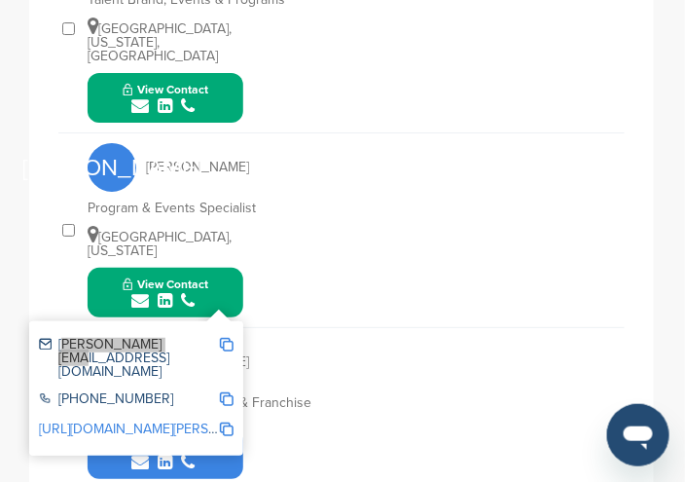
scroll to position [1092, 0]
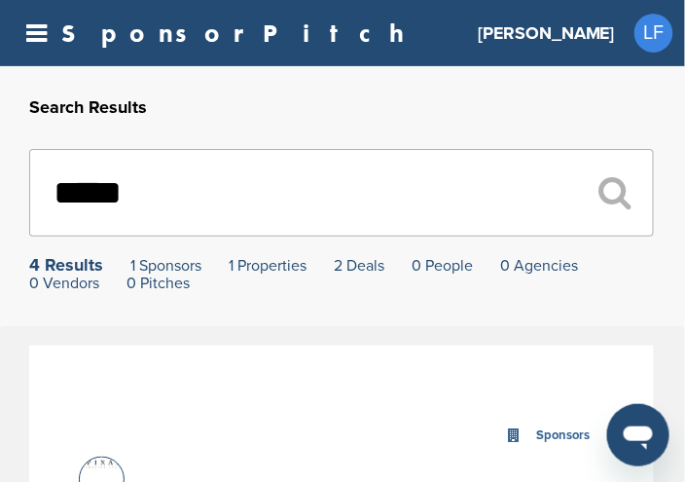
click at [144, 200] on input "*****" at bounding box center [341, 193] width 625 height 88
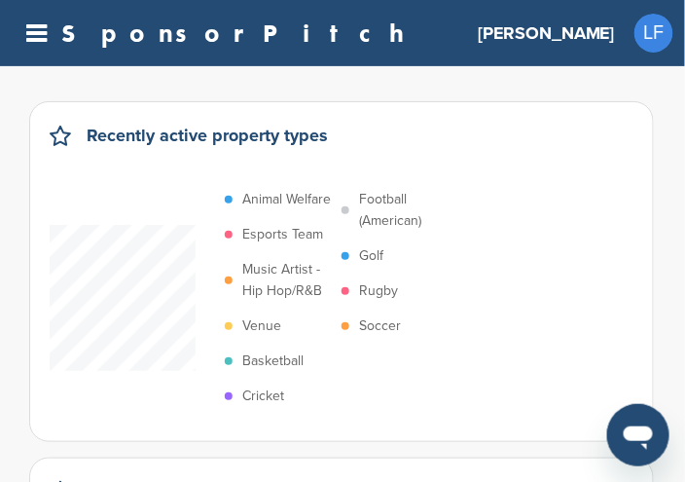
click at [231, 10] on div "SponsorPitch ***** Home Search My CRM Pitch Board My Pages Analytics Settings H…" at bounding box center [342, 33] width 685 height 66
drag, startPoint x: 236, startPoint y: 26, endPoint x: 216, endPoint y: 15, distance: 22.7
click at [237, 24] on div "SponsorPitch *****" at bounding box center [235, 32] width 447 height 25
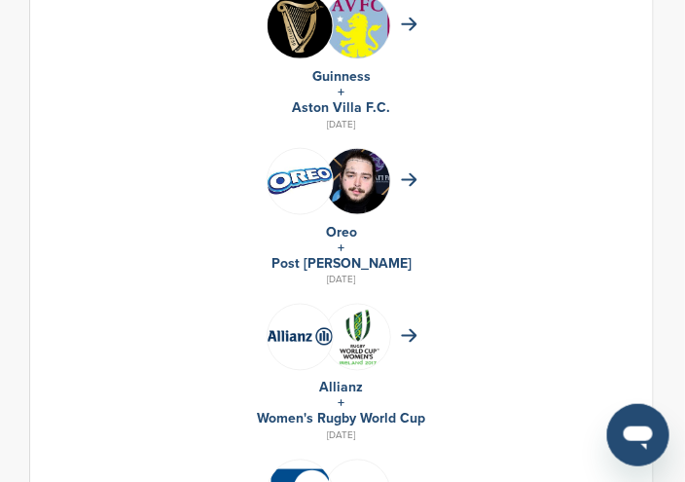
scroll to position [1558, 0]
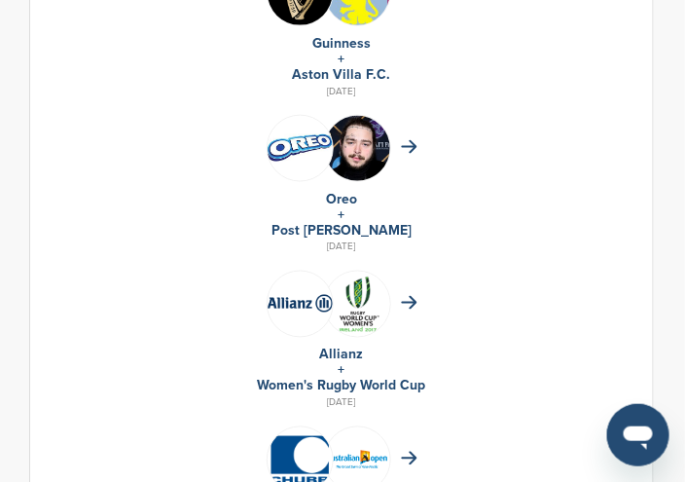
click at [307, 295] on img at bounding box center [300, 303] width 65 height 17
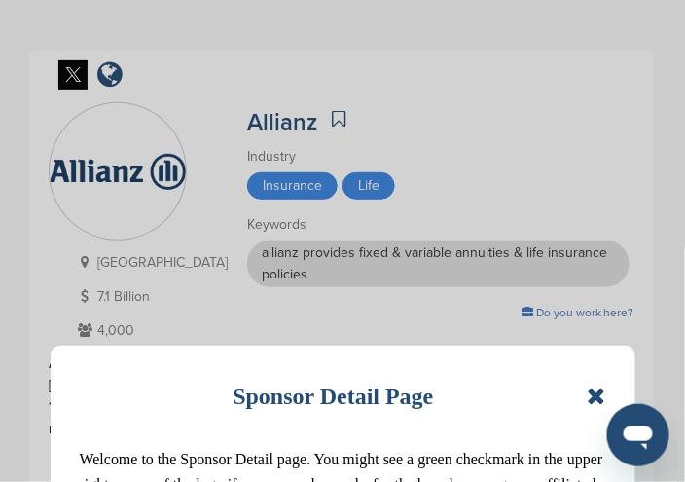
scroll to position [97, 0]
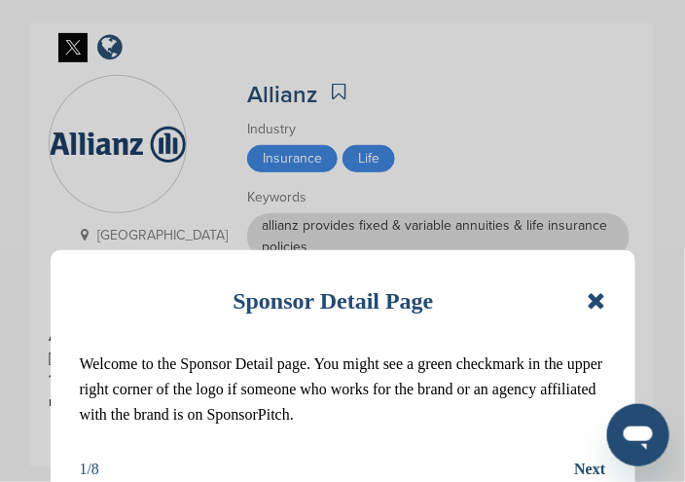
click at [590, 308] on icon at bounding box center [596, 300] width 18 height 23
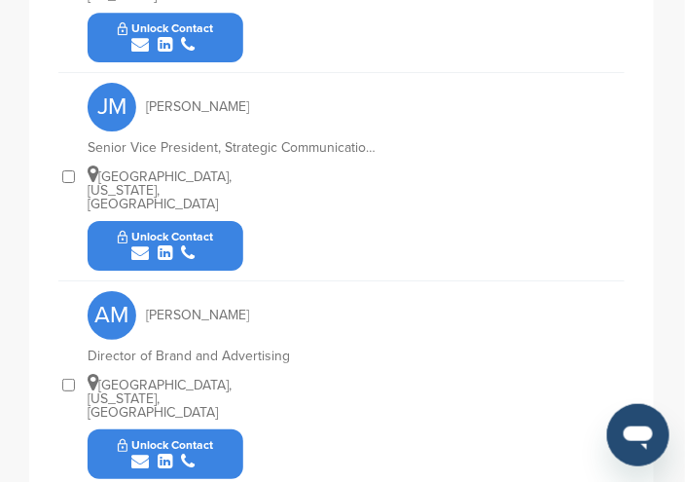
scroll to position [1071, 0]
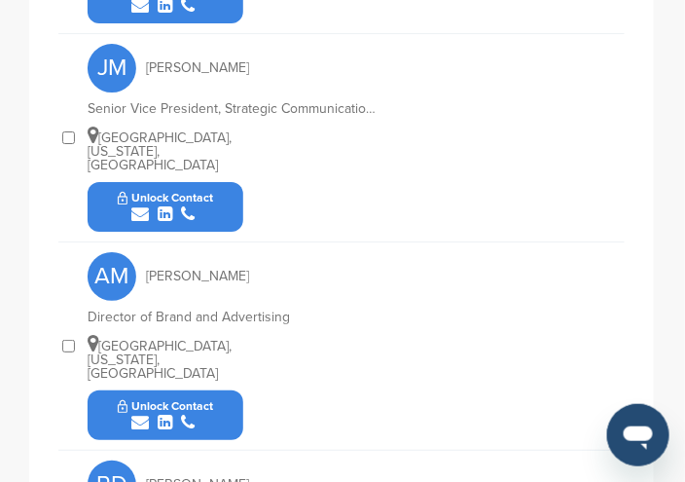
drag, startPoint x: 204, startPoint y: 394, endPoint x: 136, endPoint y: 400, distance: 68.4
click at [136, 414] on icon "submit" at bounding box center [140, 423] width 18 height 18
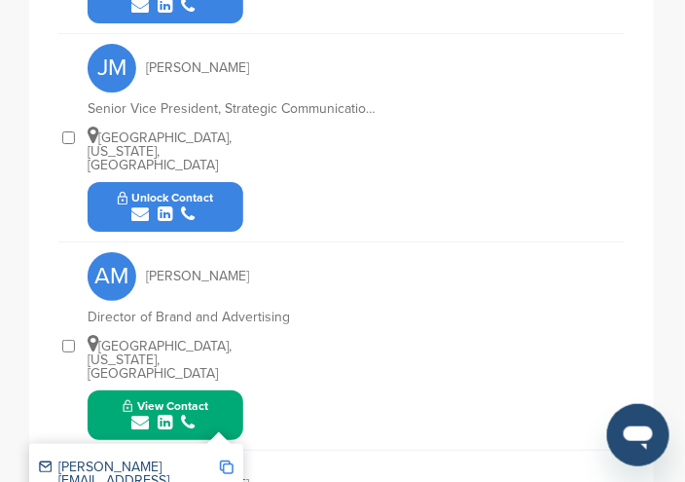
click at [228, 460] on img at bounding box center [227, 467] width 14 height 14
drag, startPoint x: 232, startPoint y: 466, endPoint x: 233, endPoint y: 456, distance: 10.8
click at [223, 460] on div at bounding box center [227, 487] width 14 height 55
copy div "4.20E+11"
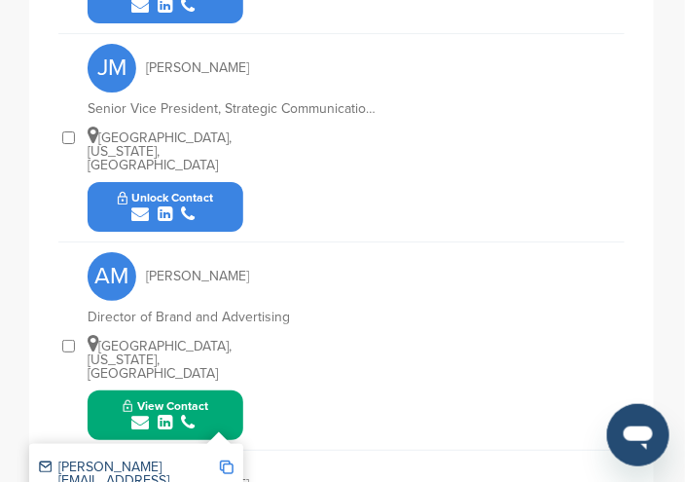
click at [231, 460] on img at bounding box center [227, 467] width 14 height 14
click at [242, 447] on span "Copied!" at bounding box center [241, 446] width 43 height 18
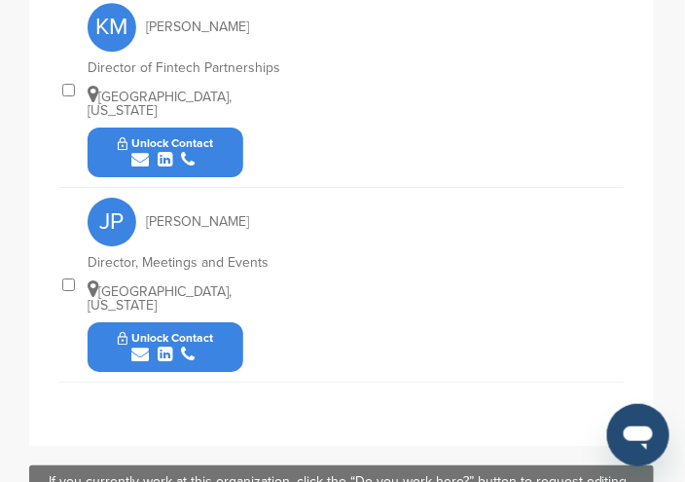
scroll to position [2142, 0]
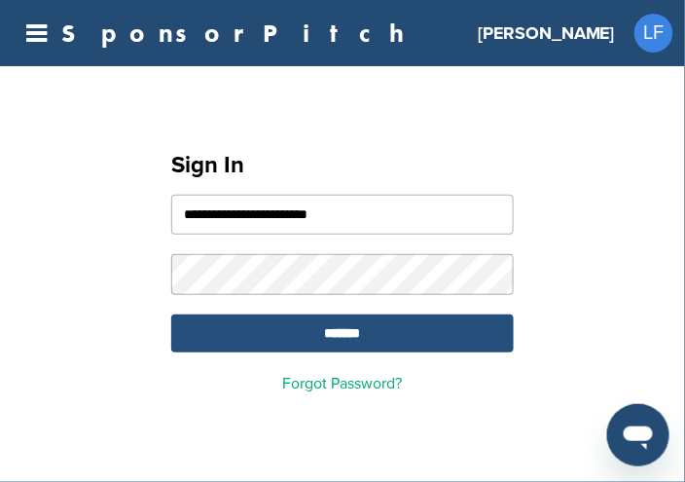
click at [343, 343] on input "*******" at bounding box center [342, 333] width 343 height 38
click at [344, 341] on input "*******" at bounding box center [342, 333] width 343 height 38
click at [345, 333] on input "*******" at bounding box center [342, 333] width 343 height 38
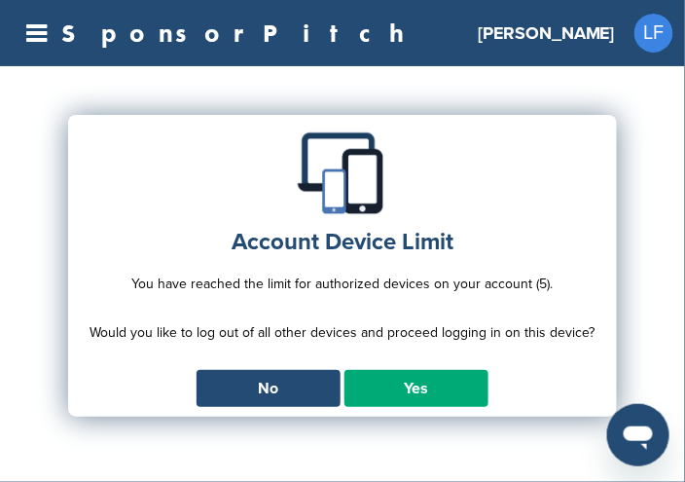
click at [389, 385] on link "Yes" at bounding box center [417, 388] width 144 height 37
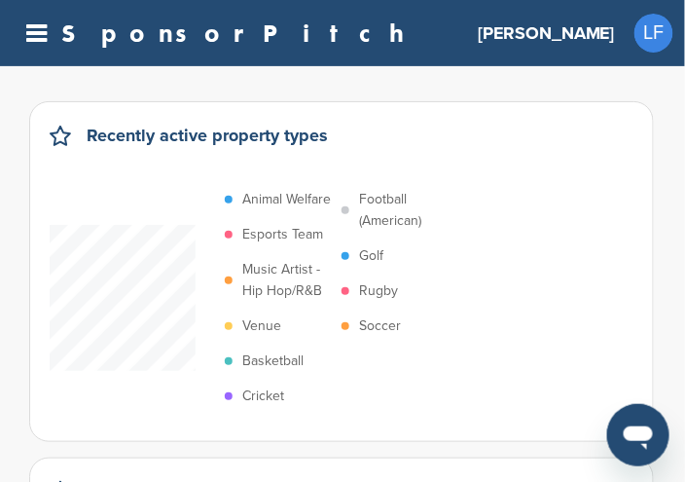
click at [150, 27] on link "SponsorPitch" at bounding box center [238, 32] width 355 height 25
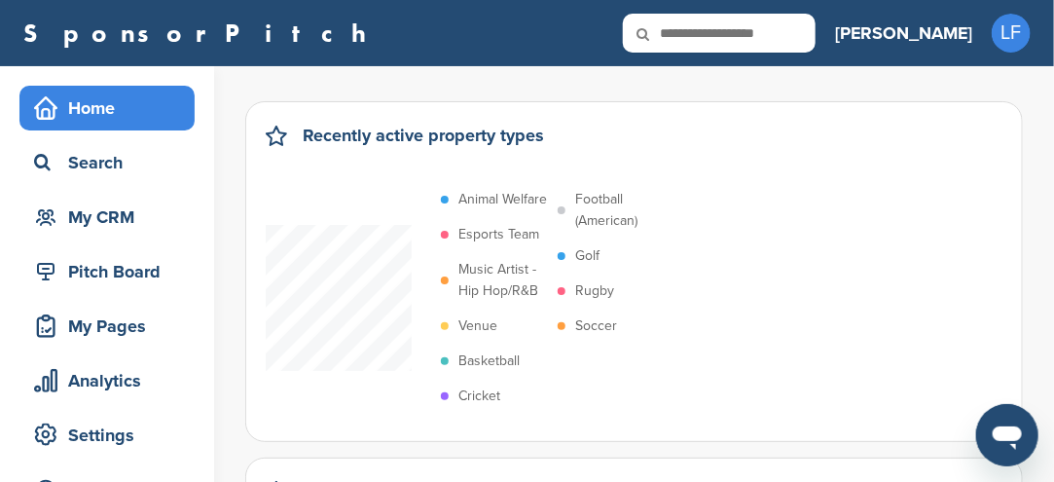
click at [684, 27] on input "text" at bounding box center [719, 33] width 193 height 39
type input "**********"
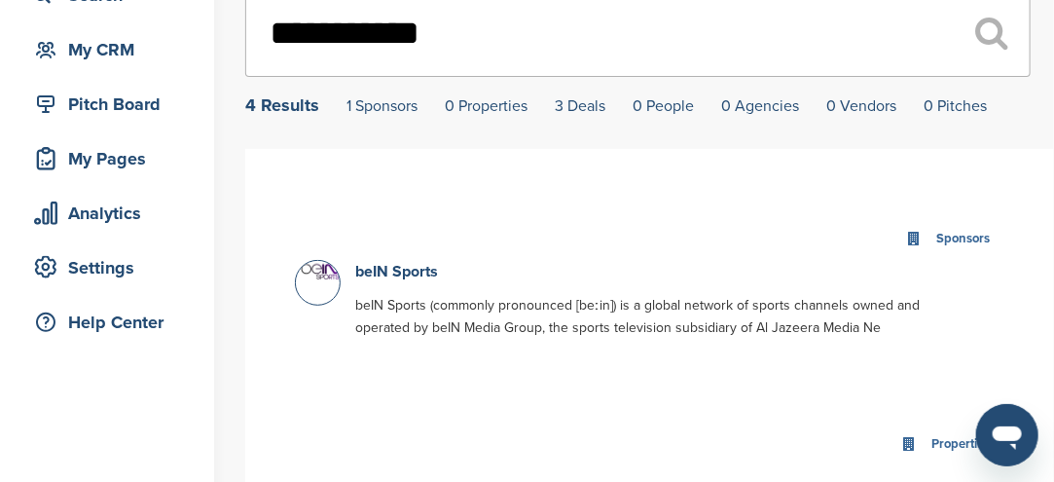
scroll to position [195, 0]
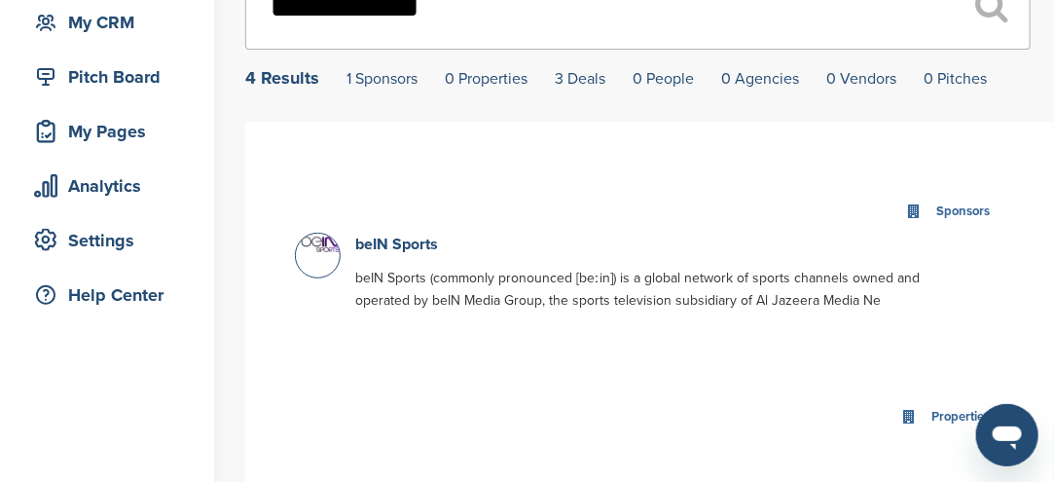
click at [319, 258] on div at bounding box center [318, 256] width 46 height 46
click at [384, 243] on link "beIN Sports" at bounding box center [396, 244] width 83 height 19
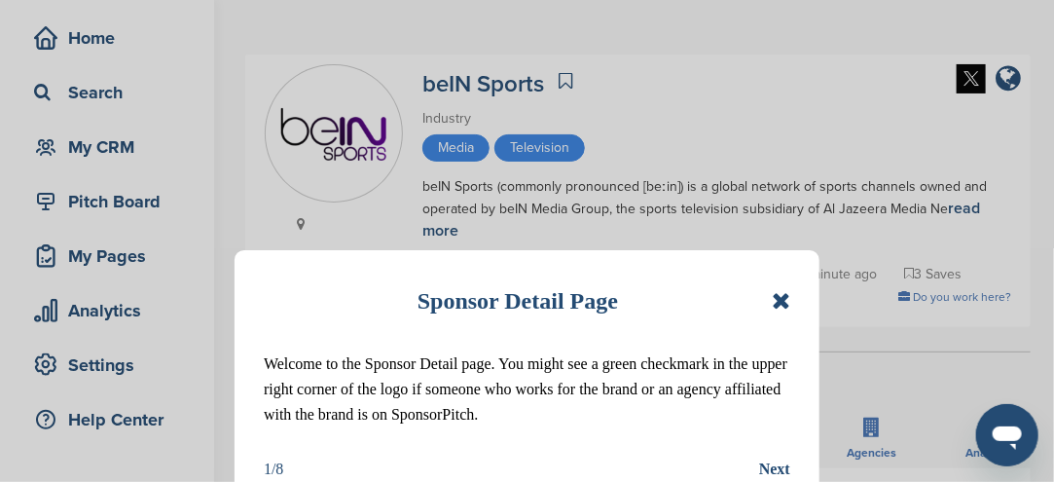
scroll to position [97, 0]
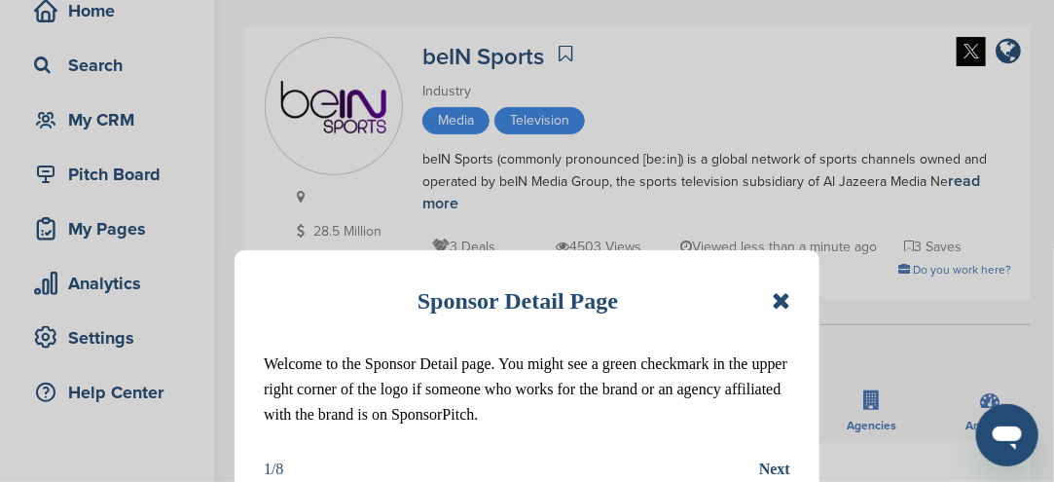
click at [783, 301] on icon at bounding box center [781, 300] width 18 height 23
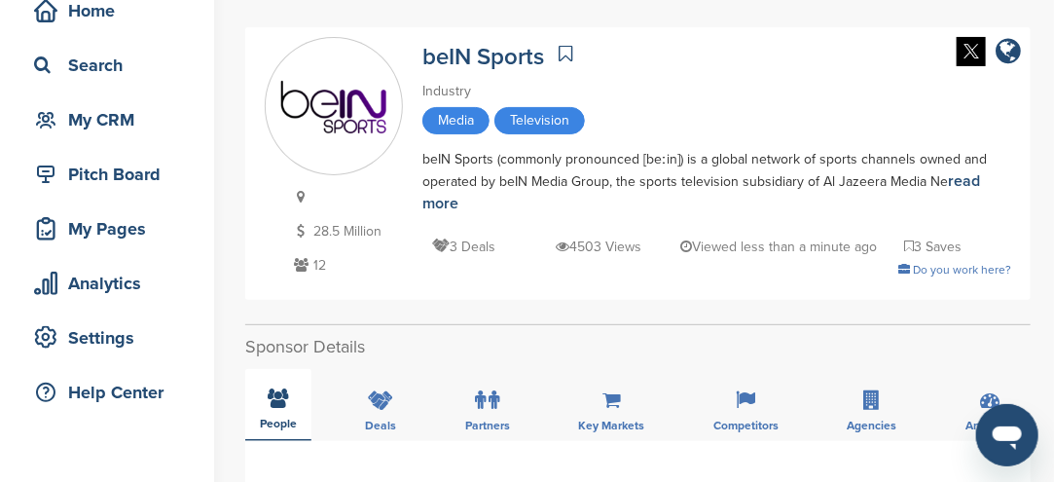
click at [281, 398] on icon at bounding box center [279, 397] width 20 height 19
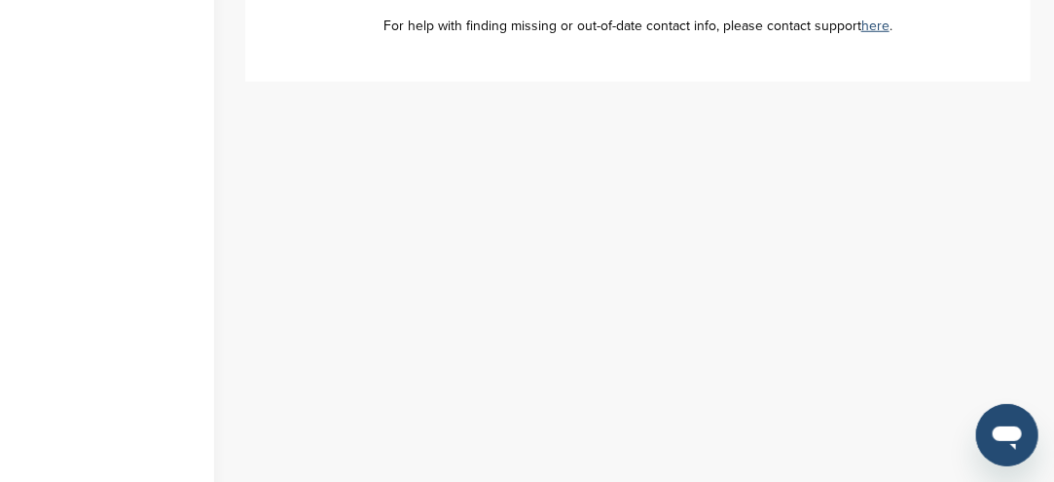
scroll to position [292, 0]
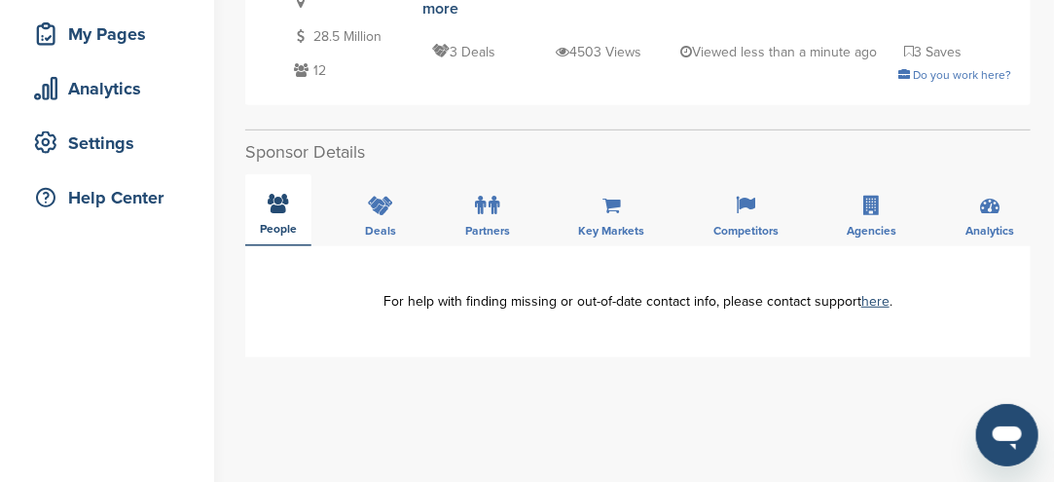
click at [280, 207] on icon at bounding box center [279, 203] width 20 height 19
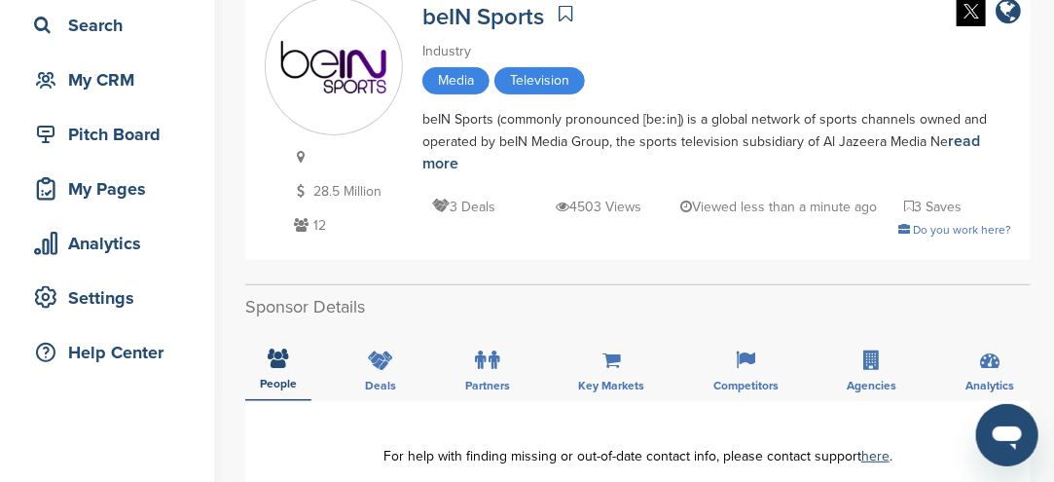
scroll to position [97, 0]
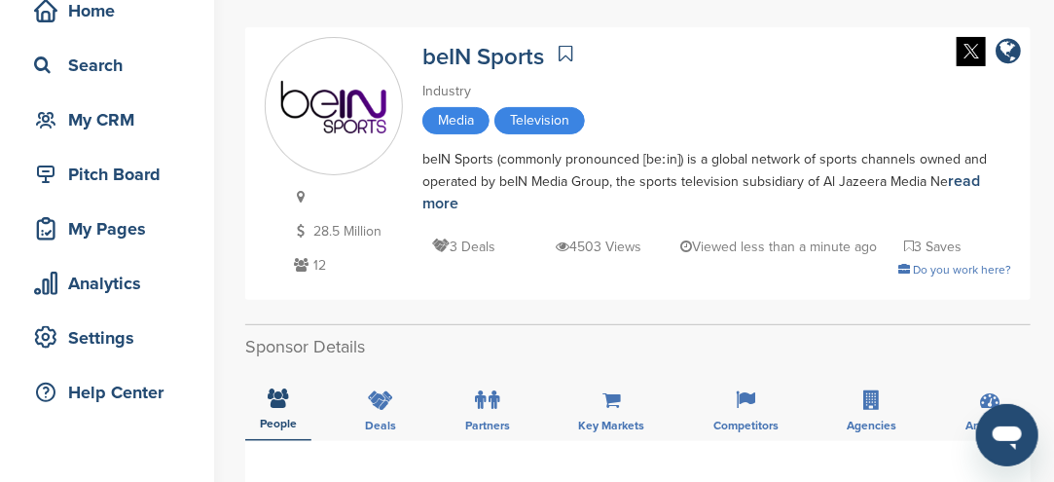
click at [298, 262] on icon at bounding box center [301, 265] width 24 height 14
click at [328, 267] on p "12" at bounding box center [346, 265] width 114 height 24
click at [284, 399] on icon at bounding box center [279, 397] width 20 height 19
click at [284, 398] on icon at bounding box center [279, 397] width 20 height 19
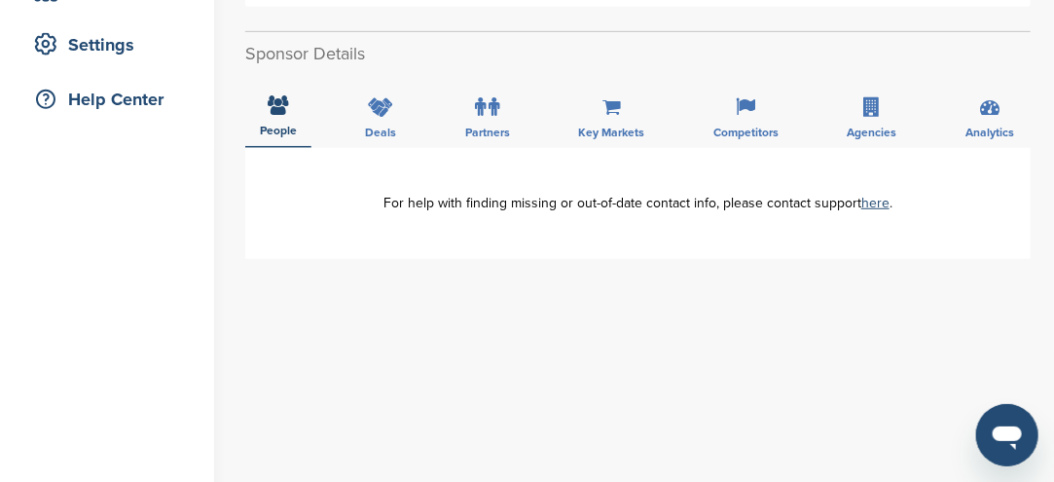
scroll to position [292, 0]
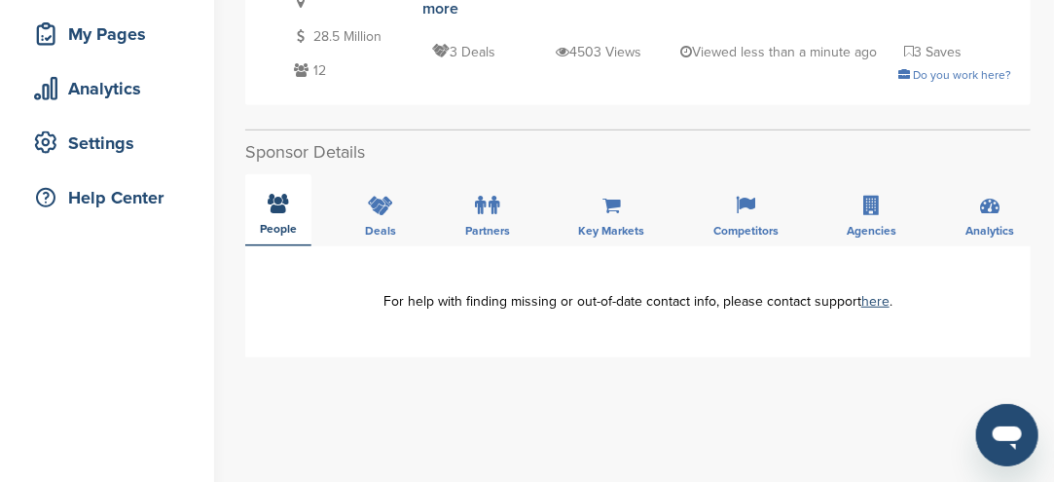
click at [273, 210] on icon at bounding box center [279, 203] width 20 height 19
click at [275, 205] on icon at bounding box center [279, 203] width 20 height 19
click at [275, 203] on icon at bounding box center [279, 203] width 20 height 19
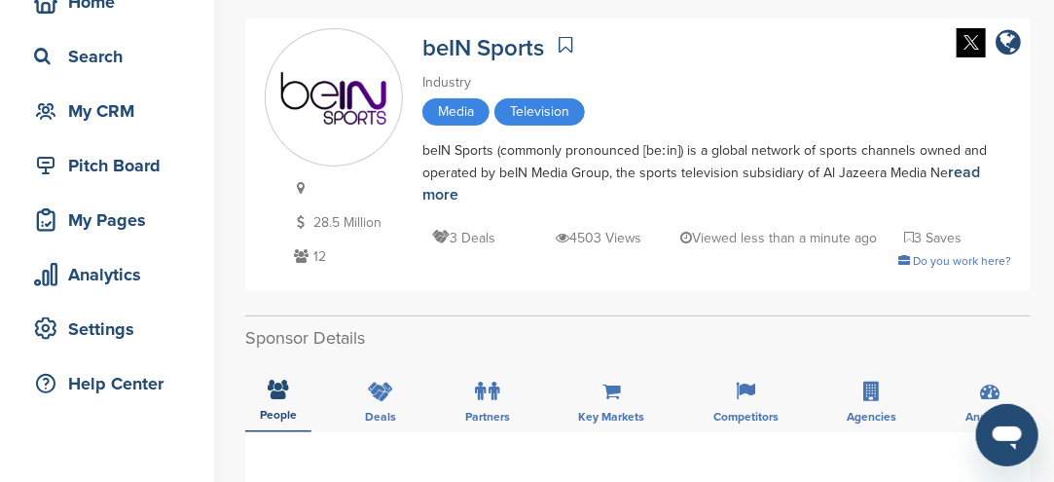
scroll to position [0, 0]
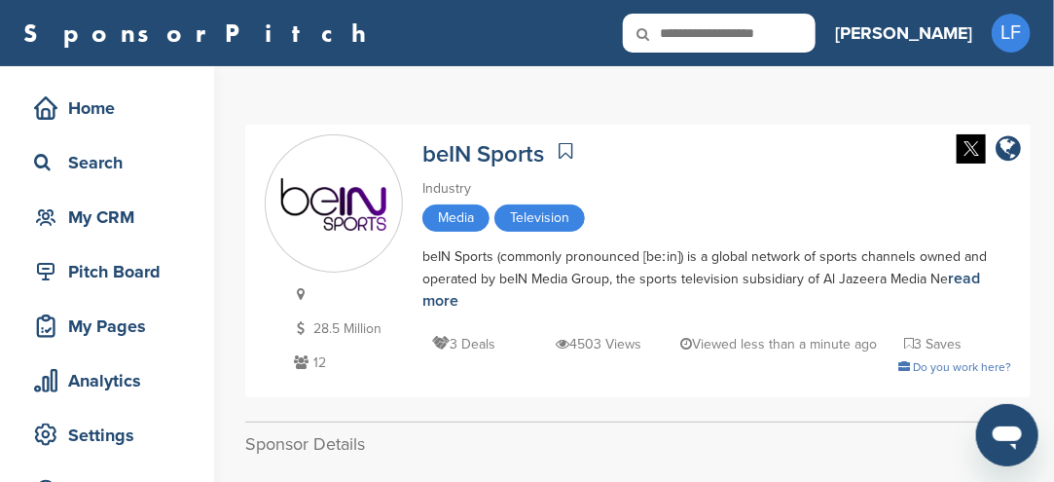
click at [315, 206] on img at bounding box center [334, 204] width 136 height 53
click at [316, 206] on img at bounding box center [334, 204] width 136 height 53
click at [324, 370] on p "12" at bounding box center [346, 362] width 114 height 24
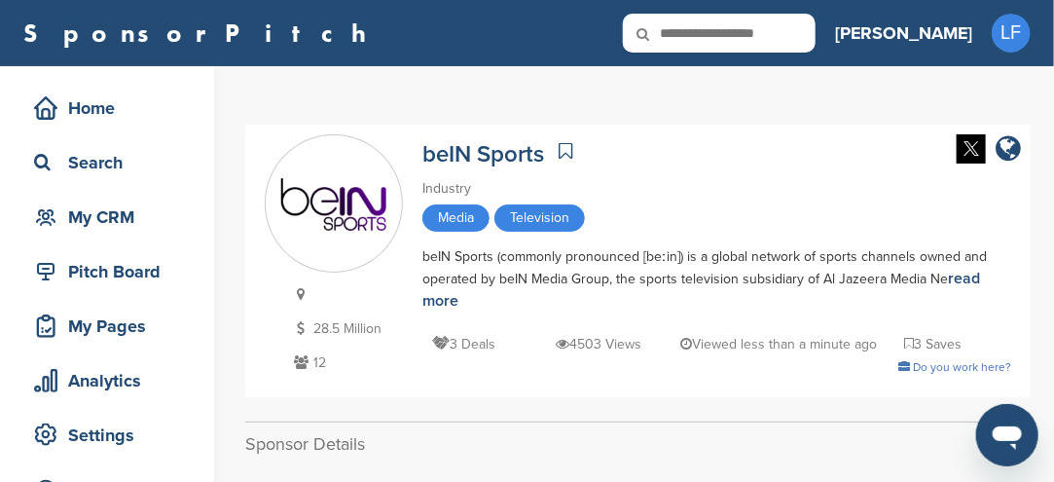
click at [324, 370] on p "12" at bounding box center [346, 362] width 114 height 24
click at [324, 365] on p "12" at bounding box center [346, 362] width 114 height 24
click at [301, 359] on icon at bounding box center [301, 362] width 24 height 14
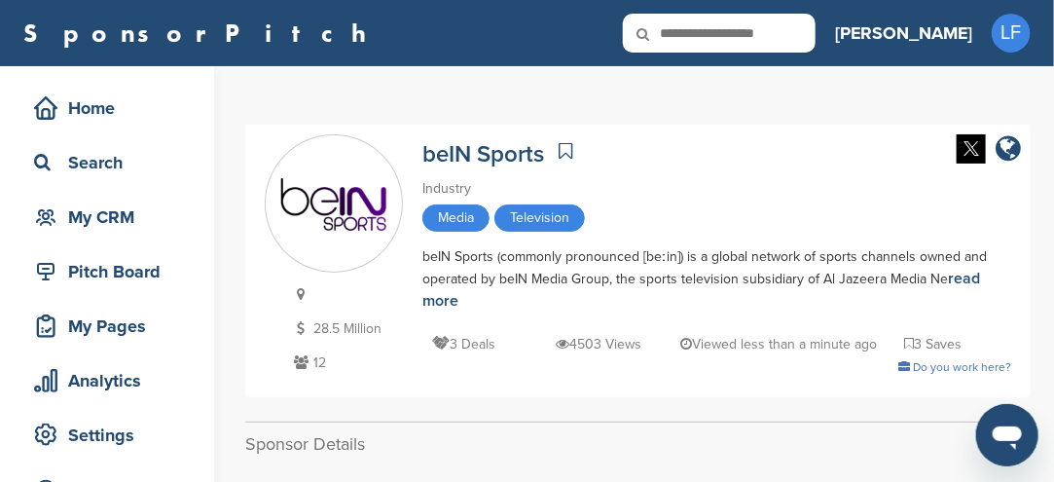
click at [458, 213] on span "Media" at bounding box center [455, 217] width 67 height 27
click at [458, 214] on span "Media" at bounding box center [455, 217] width 67 height 27
click at [452, 193] on div "Industry" at bounding box center [716, 188] width 589 height 21
click at [455, 161] on link "beIN Sports" at bounding box center [483, 154] width 122 height 28
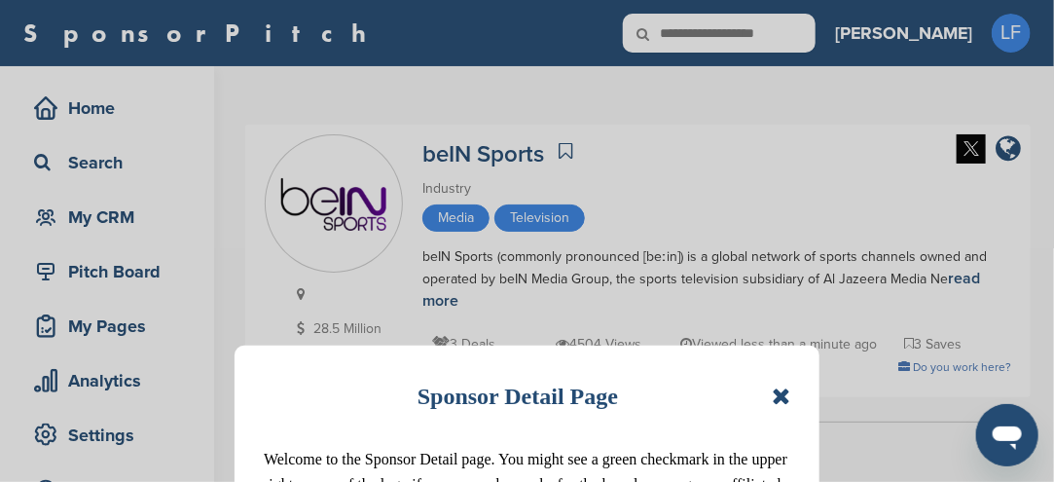
scroll to position [97, 0]
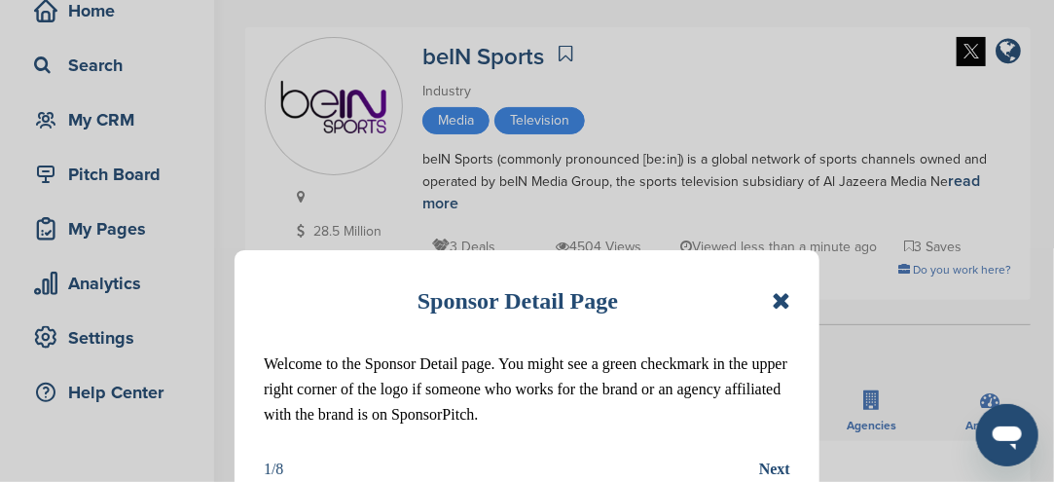
click at [776, 304] on icon at bounding box center [781, 300] width 18 height 23
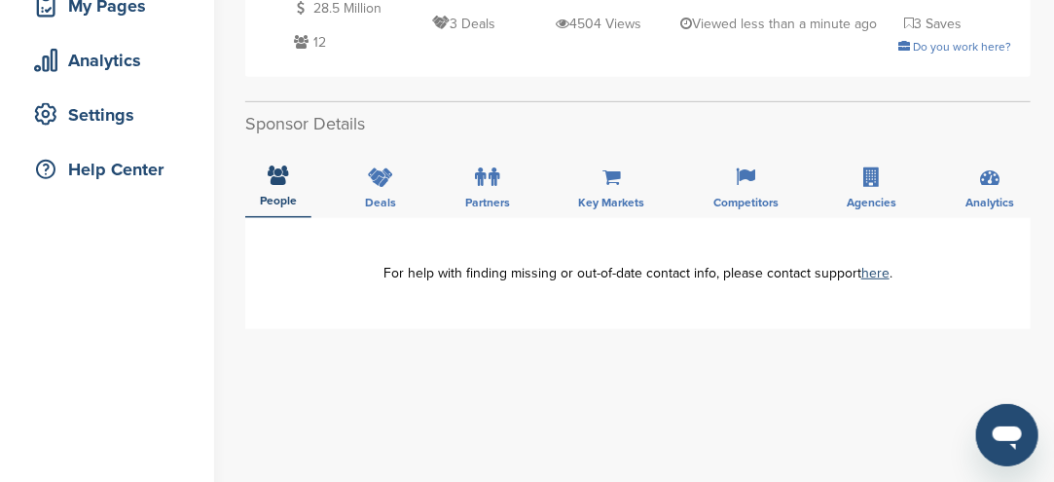
scroll to position [389, 0]
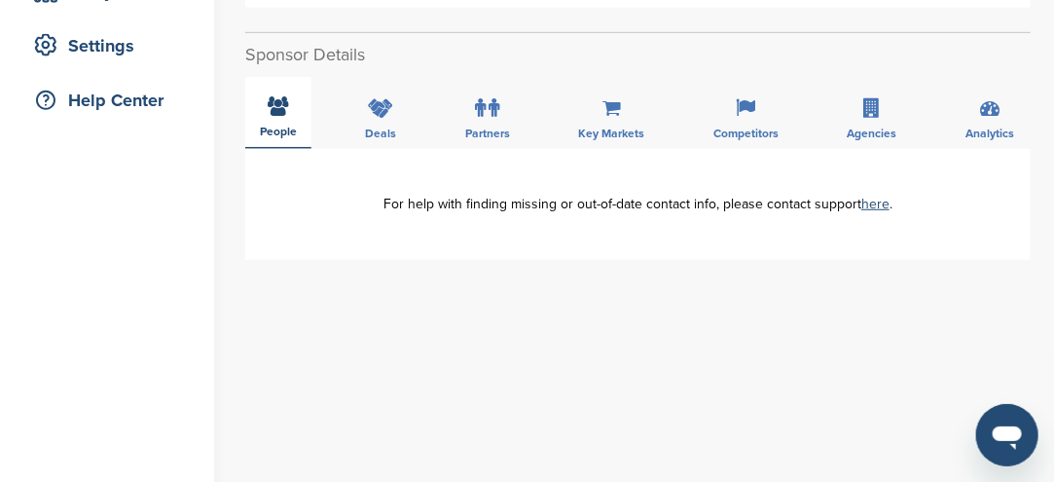
click at [288, 127] on span "People" at bounding box center [278, 132] width 37 height 12
click at [280, 143] on div "People" at bounding box center [278, 113] width 66 height 72
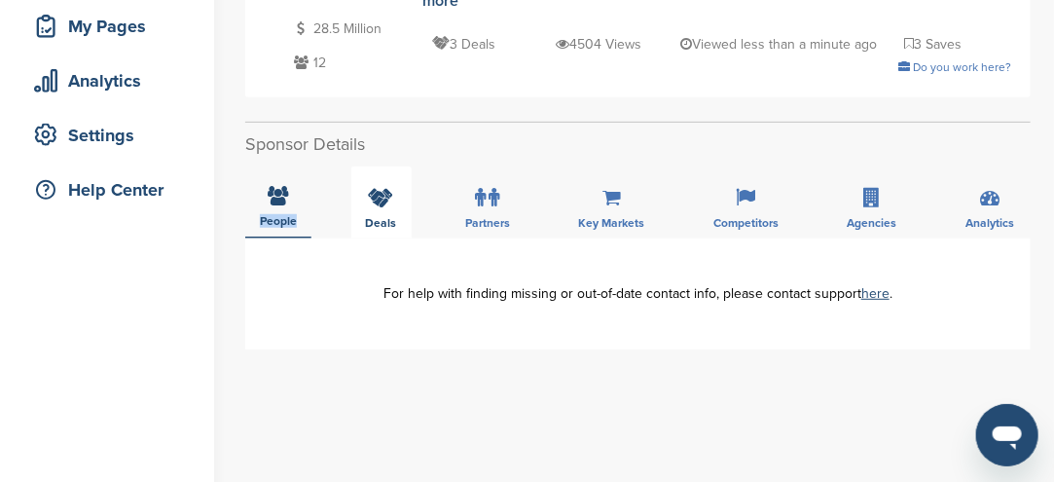
scroll to position [195, 0]
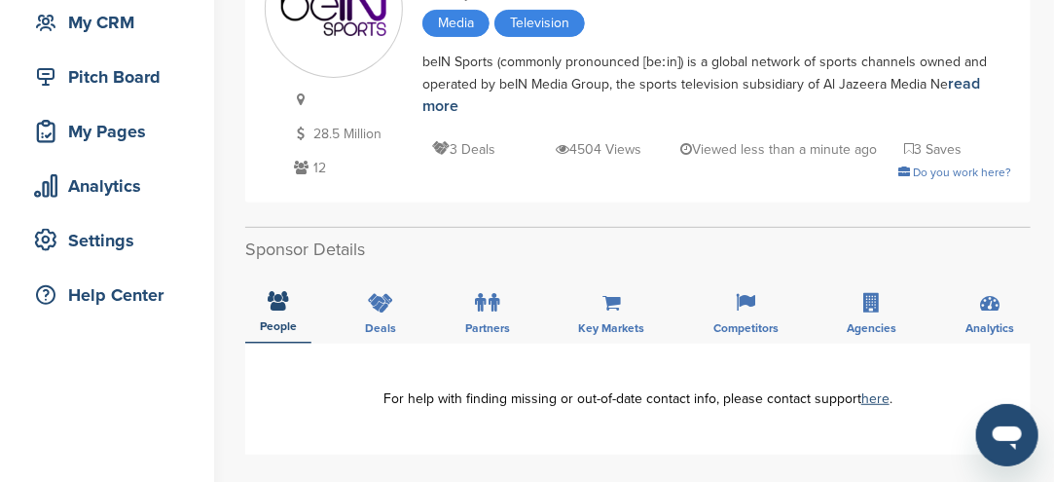
click at [472, 157] on p "3 Deals" at bounding box center [463, 149] width 63 height 24
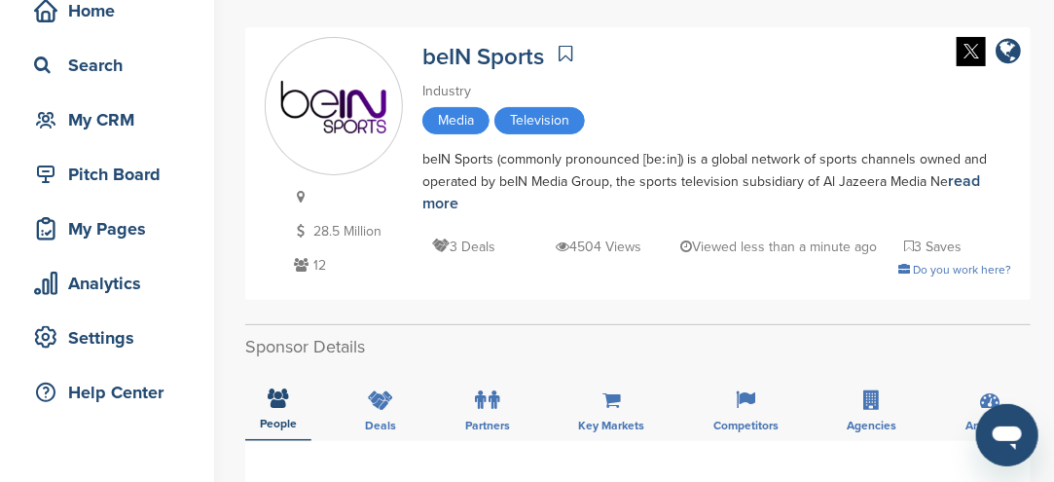
click at [298, 193] on icon at bounding box center [301, 197] width 24 height 14
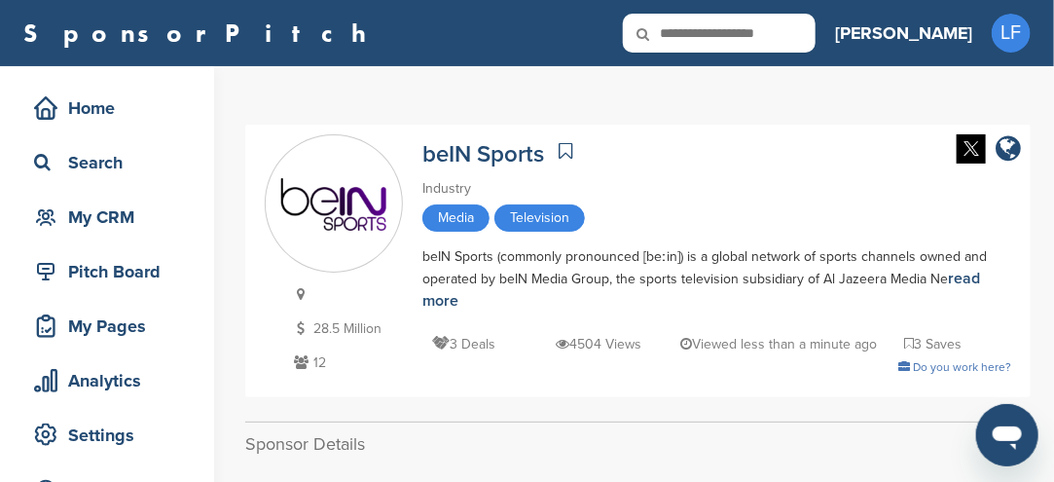
click at [974, 149] on img at bounding box center [971, 148] width 29 height 29
click at [689, 24] on icon at bounding box center [656, 34] width 66 height 41
click at [689, 34] on icon at bounding box center [656, 34] width 66 height 41
click at [689, 21] on icon at bounding box center [656, 34] width 66 height 41
click at [816, 24] on input "text" at bounding box center [719, 33] width 193 height 39
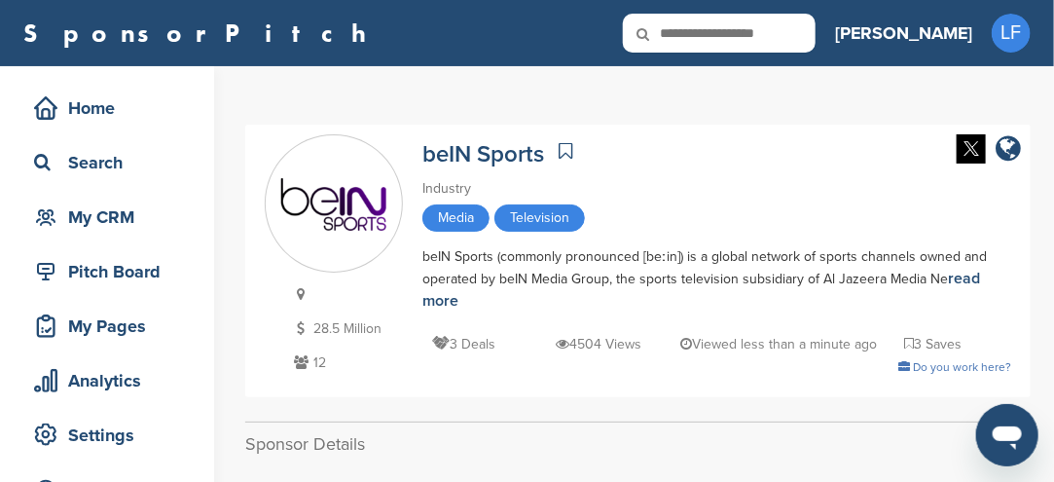
type input "*"
type input "****"
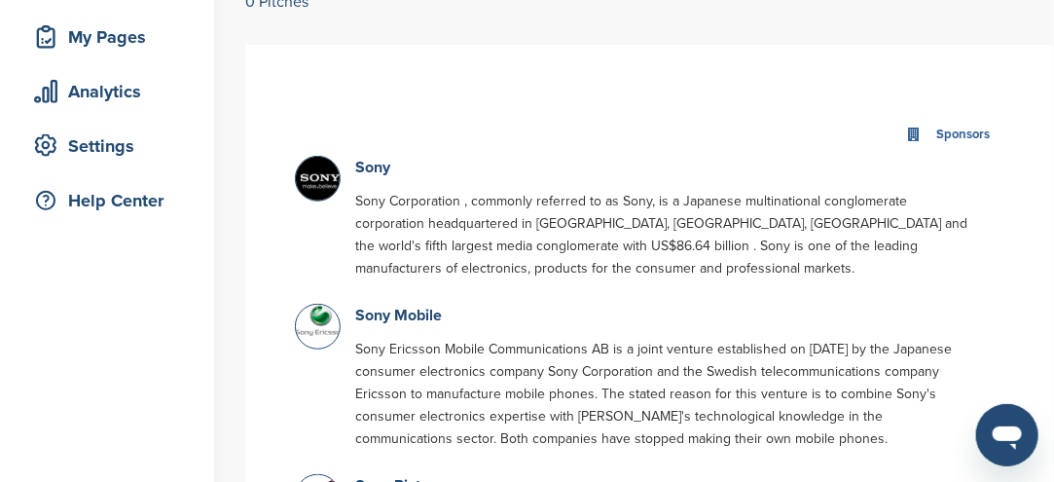
scroll to position [292, 0]
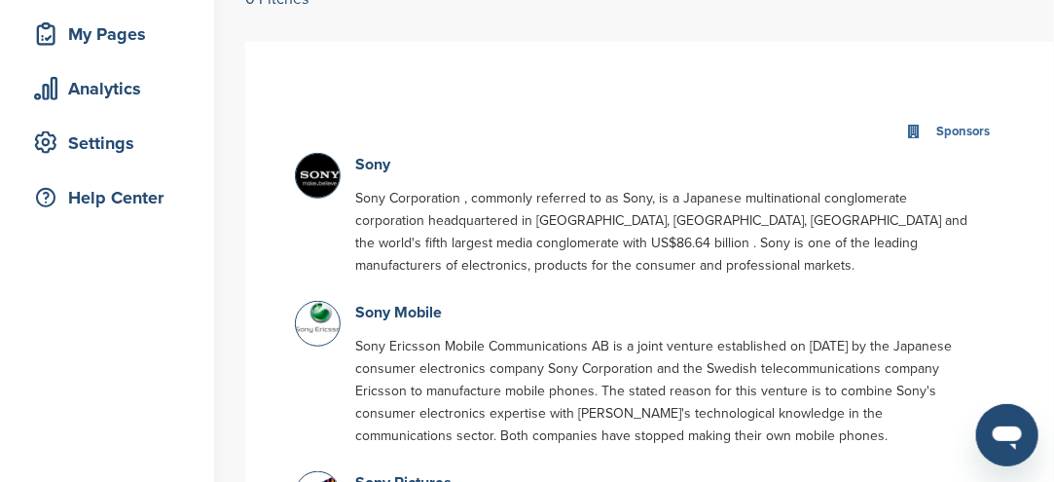
click at [317, 176] on img at bounding box center [320, 178] width 49 height 49
click at [374, 164] on link "Sony" at bounding box center [372, 164] width 35 height 19
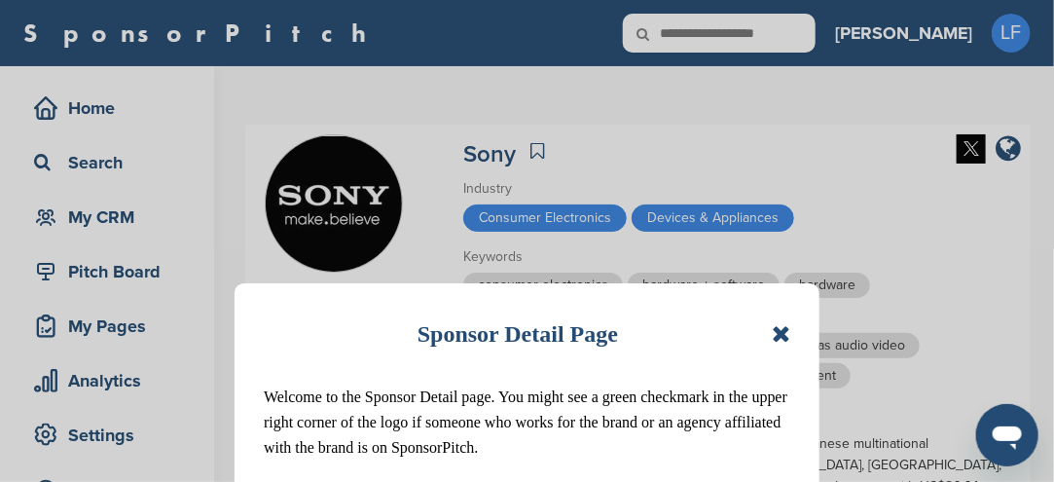
scroll to position [195, 0]
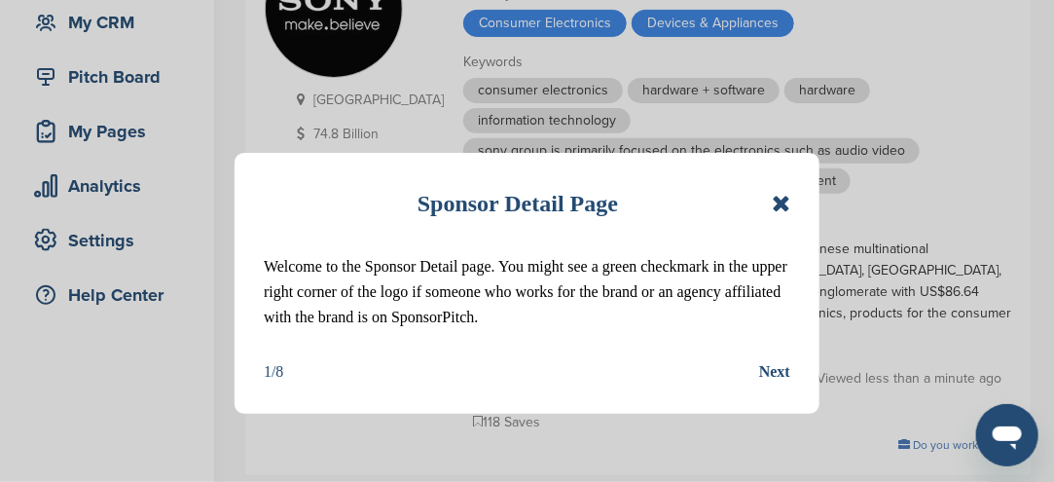
click at [784, 212] on icon at bounding box center [781, 203] width 18 height 23
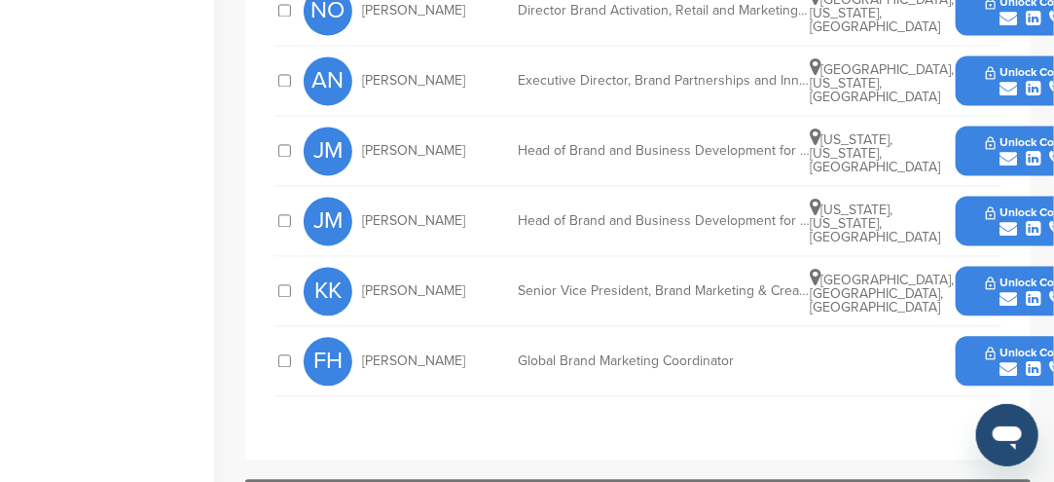
scroll to position [1265, 0]
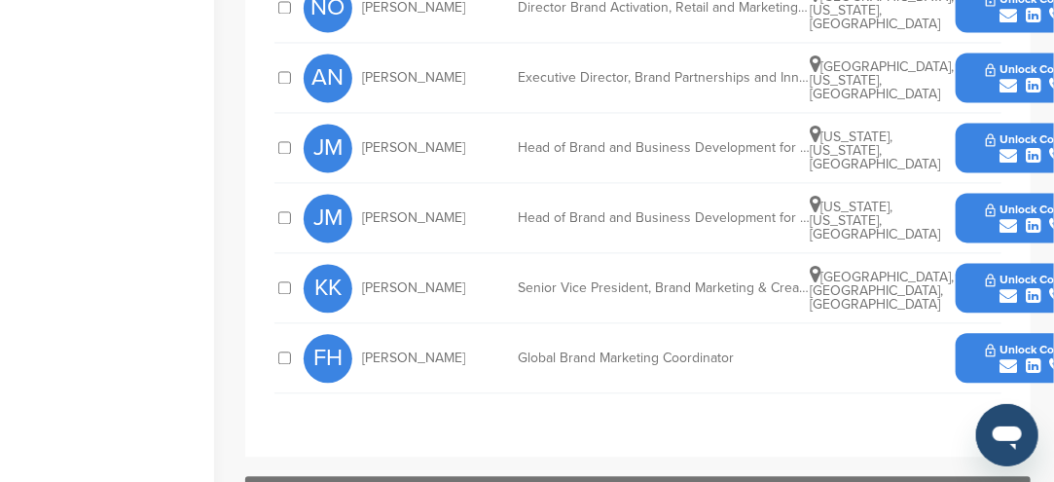
click at [970, 329] on button "Unlock Contact" at bounding box center [1034, 358] width 143 height 58
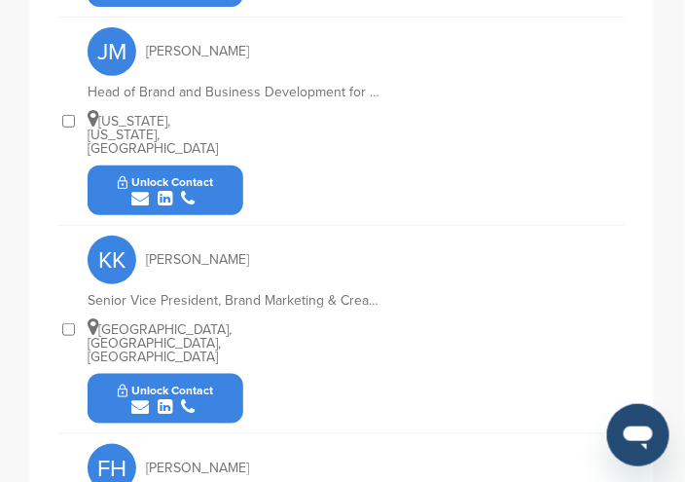
scroll to position [2581, 0]
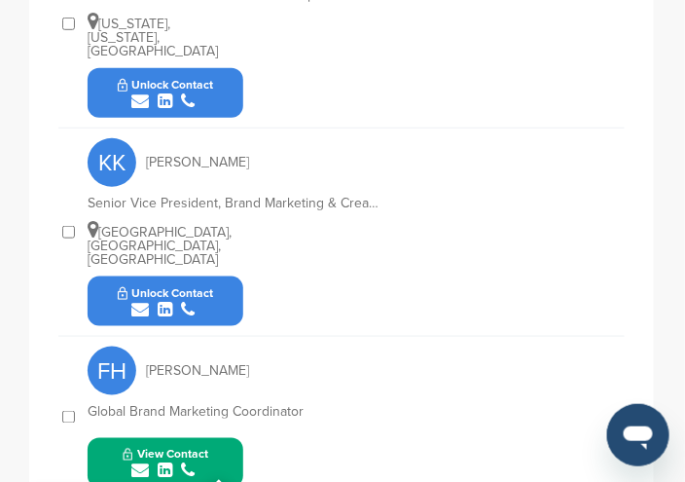
click at [243, 369] on span "Copied!" at bounding box center [241, 368] width 43 height 18
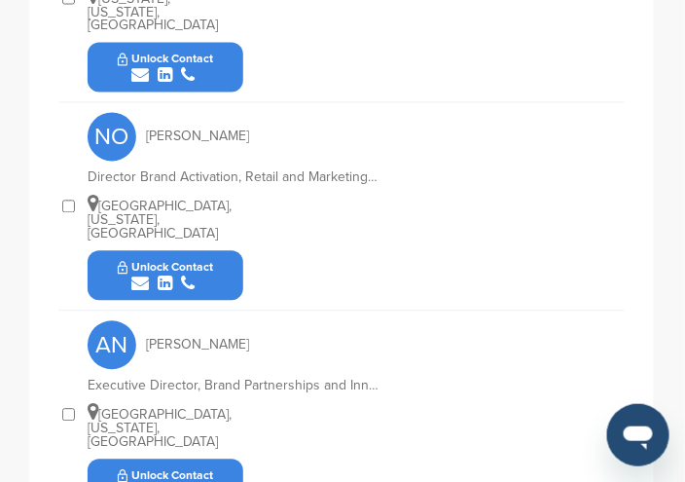
scroll to position [1661, 0]
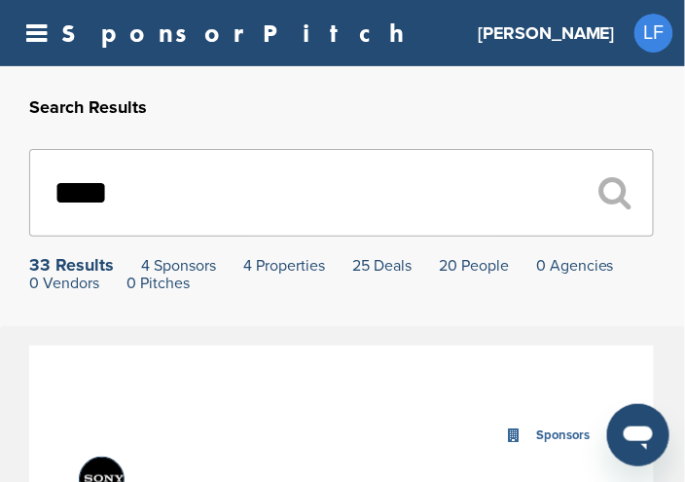
click at [154, 178] on input "****" at bounding box center [341, 193] width 625 height 88
type input "*"
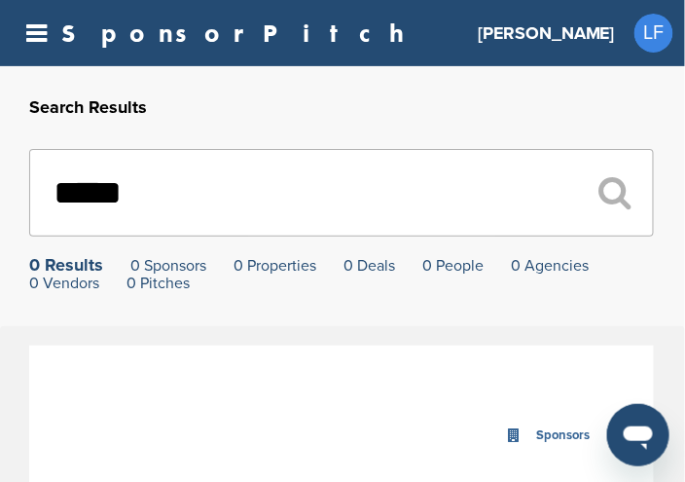
click at [245, 204] on input "*****" at bounding box center [341, 193] width 625 height 88
type input "*"
click at [181, 197] on input "text" at bounding box center [341, 193] width 625 height 88
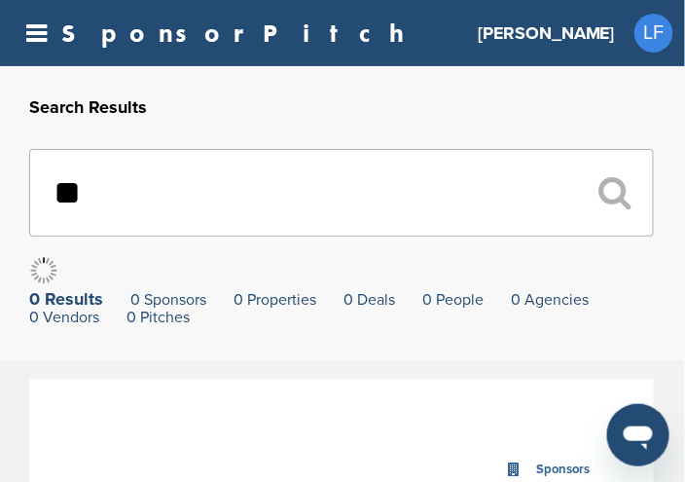
type input "*"
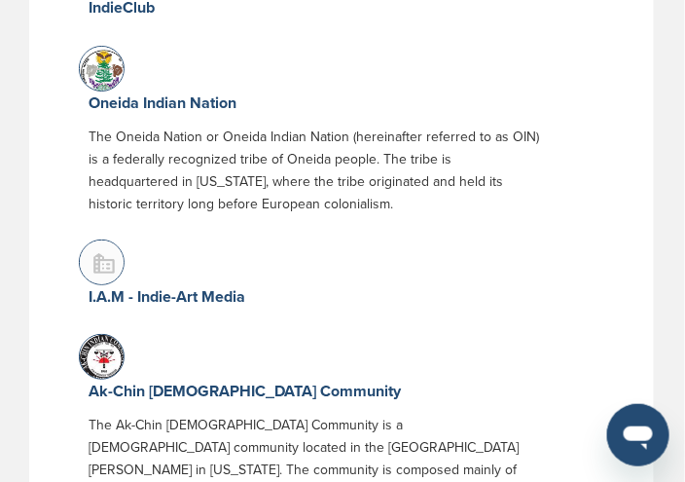
scroll to position [1168, 0]
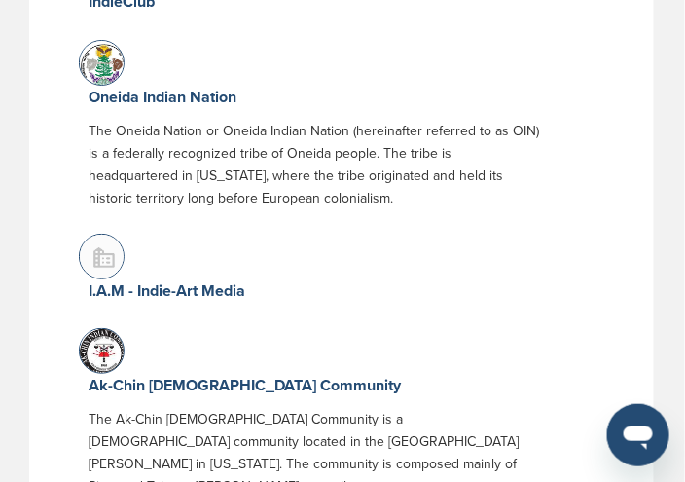
type input "*****"
click at [110, 235] on img at bounding box center [104, 259] width 49 height 49
click at [169, 281] on link "I.A.M - Indie-Art Media" at bounding box center [167, 290] width 157 height 19
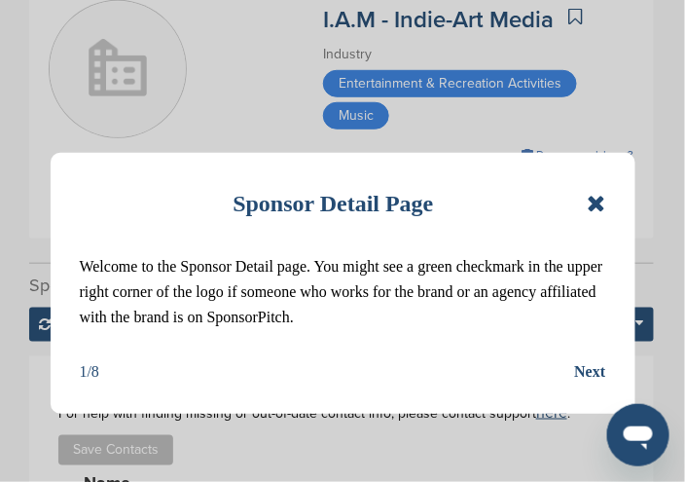
scroll to position [195, 0]
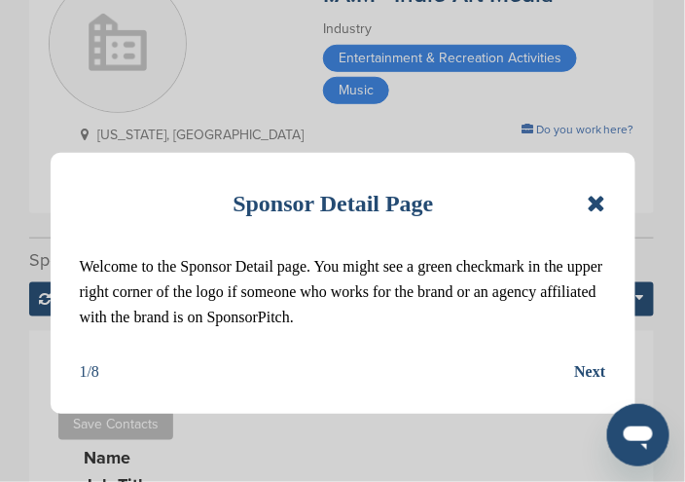
click at [596, 205] on icon at bounding box center [596, 203] width 18 height 23
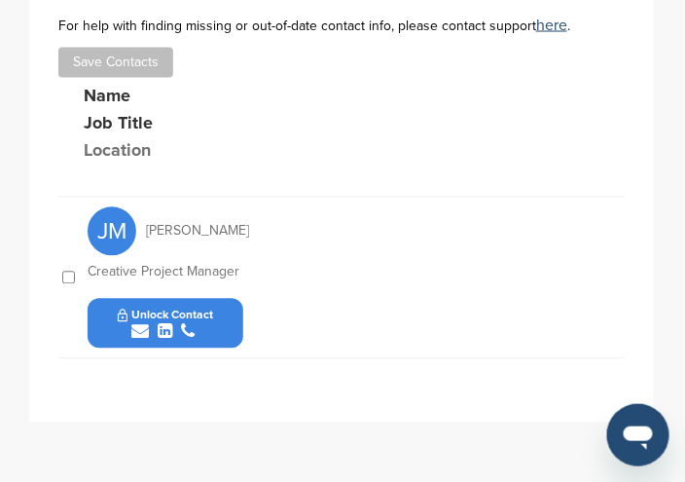
scroll to position [584, 0]
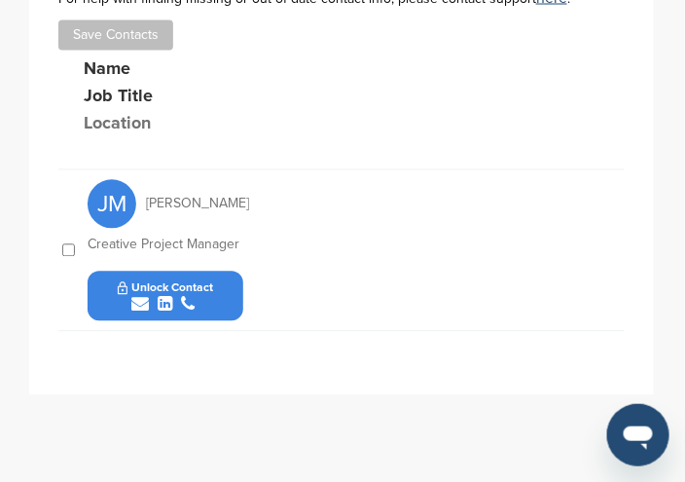
click at [141, 299] on icon "submit" at bounding box center [140, 305] width 18 height 18
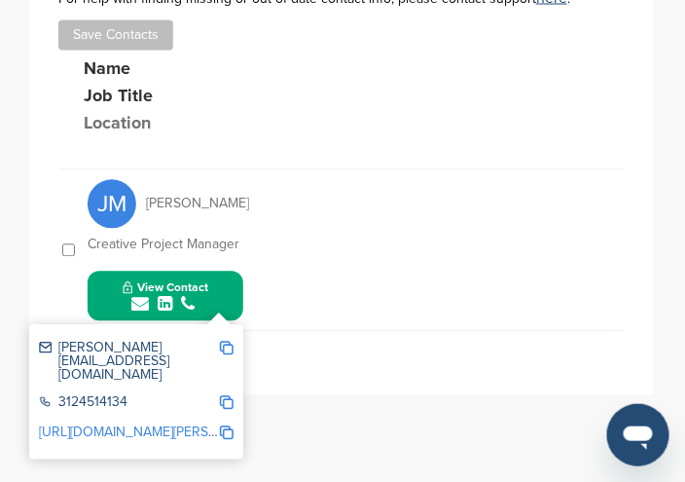
click at [225, 347] on img at bounding box center [227, 349] width 14 height 14
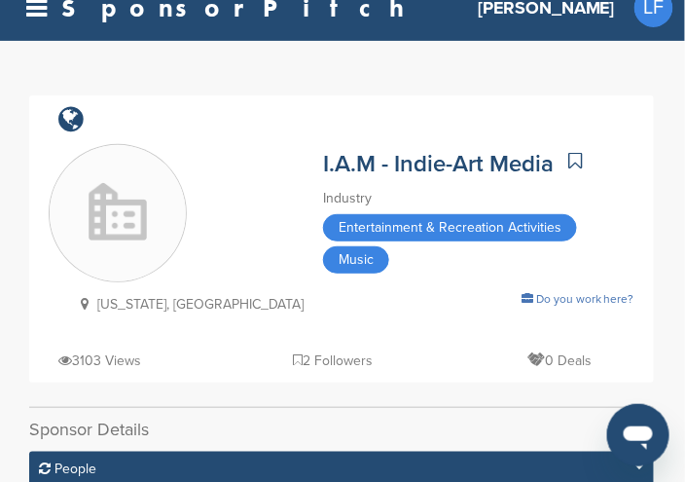
scroll to position [0, 0]
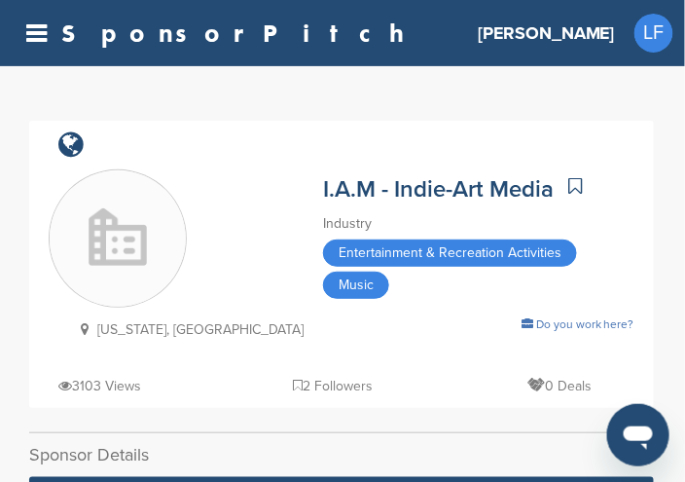
click at [366, 254] on span "Entertainment & Recreation Activities" at bounding box center [450, 252] width 254 height 27
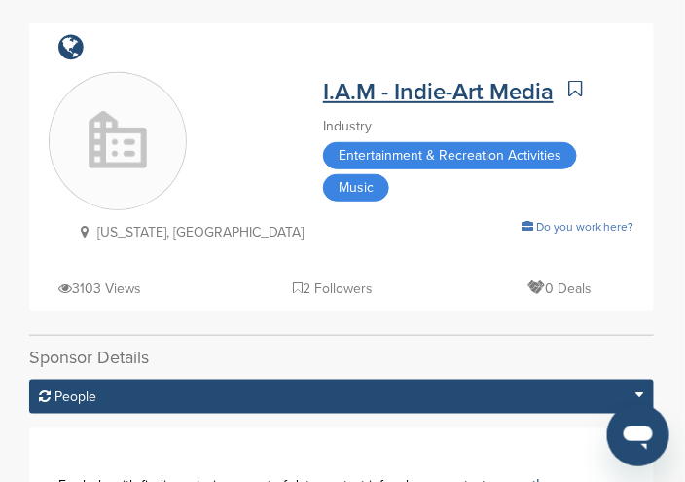
click at [323, 94] on link "I.A.M - Indie-Art Media" at bounding box center [438, 92] width 231 height 28
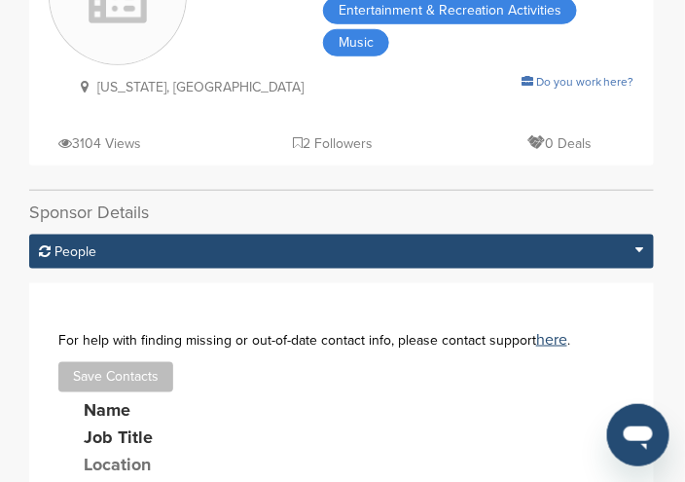
scroll to position [97, 0]
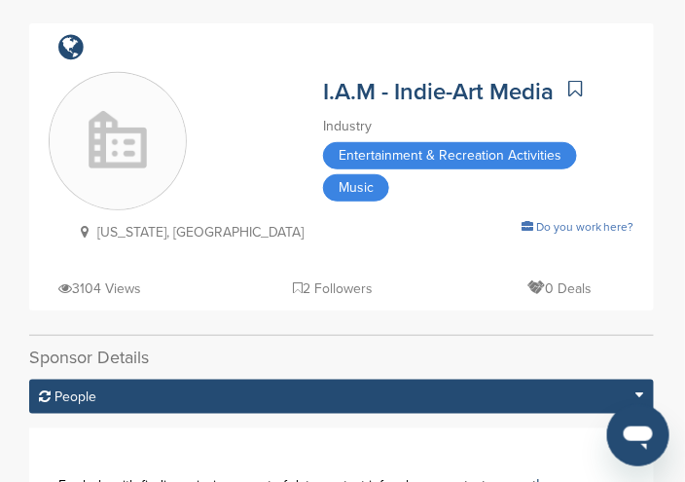
click at [323, 160] on span "Entertainment & Recreation Activities" at bounding box center [450, 155] width 254 height 27
click at [121, 140] on img at bounding box center [118, 142] width 136 height 136
click at [414, 94] on link "I.A.M - Indie-Art Media" at bounding box center [438, 92] width 231 height 28
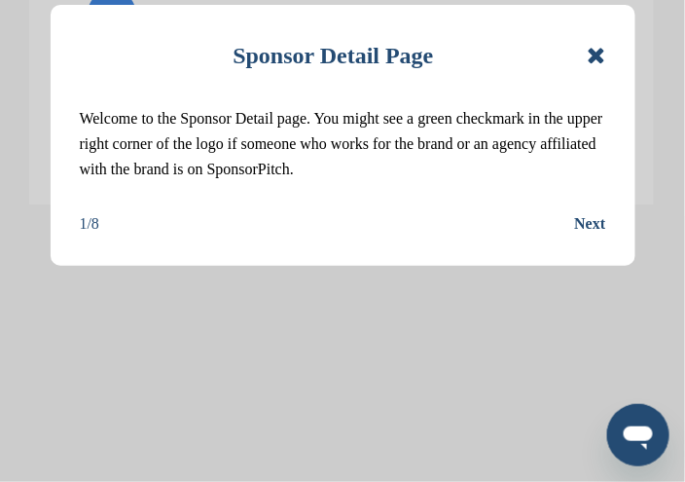
scroll to position [876, 0]
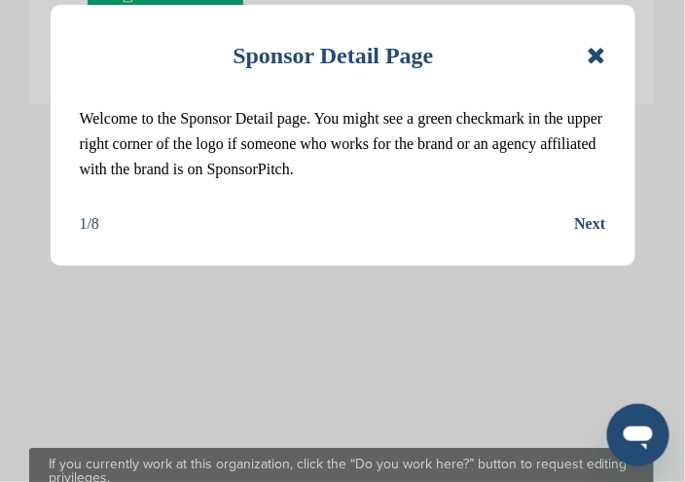
click at [580, 237] on div "Next" at bounding box center [590, 223] width 31 height 25
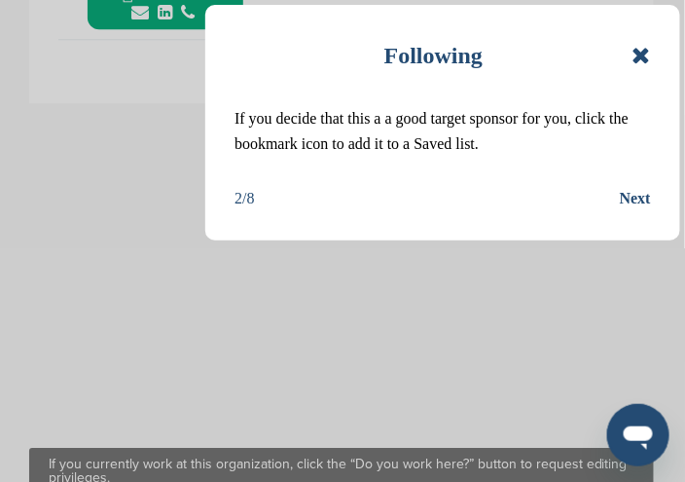
click at [640, 199] on div "Next" at bounding box center [635, 198] width 31 height 25
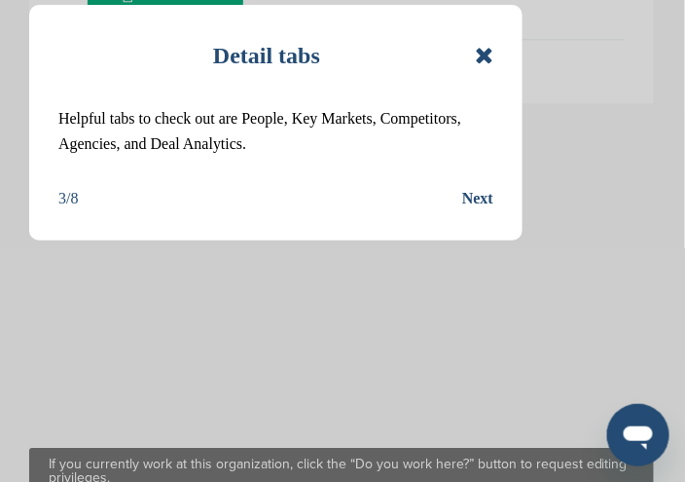
click at [471, 198] on div "Next" at bounding box center [477, 198] width 31 height 25
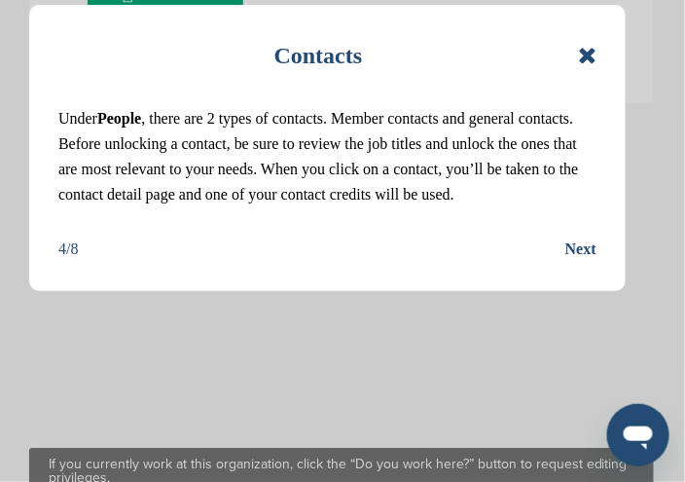
click at [577, 262] on div "Next" at bounding box center [581, 249] width 31 height 25
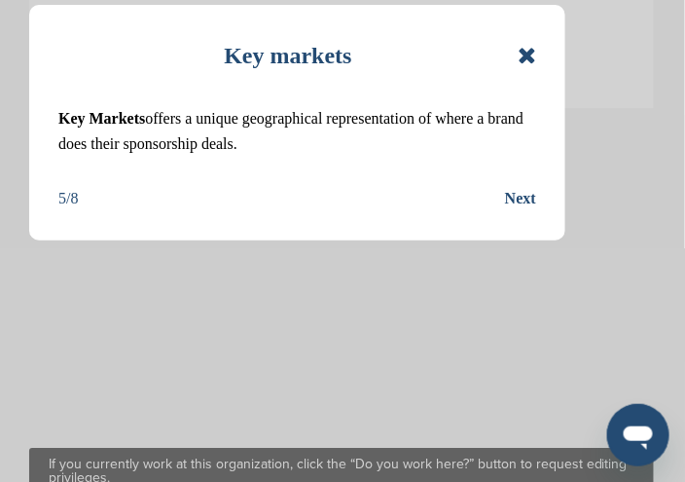
click at [523, 201] on div "Next" at bounding box center [520, 198] width 31 height 25
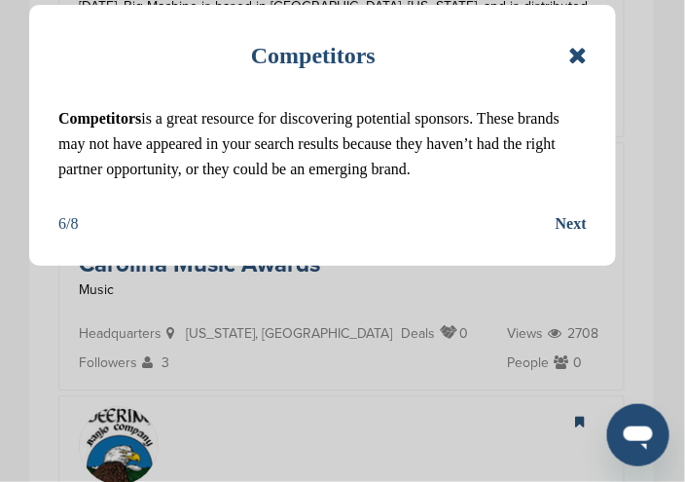
click at [562, 237] on div "Next" at bounding box center [571, 223] width 31 height 25
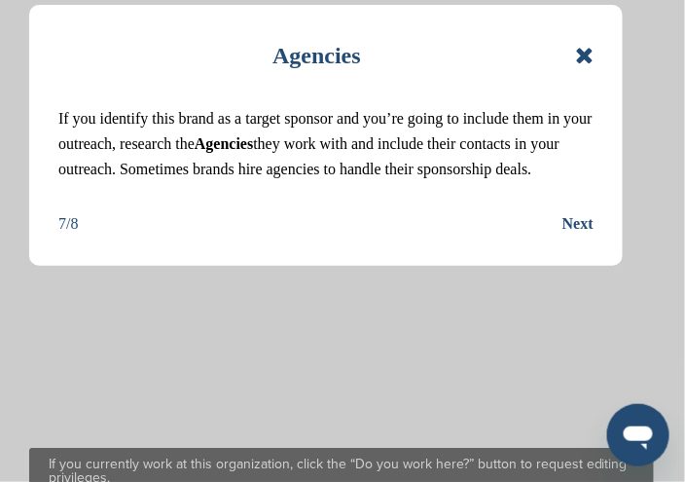
click at [601, 65] on div "Agencies If you identify this brand as a target sponsor and you’re going to inc…" at bounding box center [326, 135] width 594 height 261
click at [591, 55] on div "Agencies If you identify this brand as a target sponsor and you’re going to inc…" at bounding box center [326, 135] width 594 height 261
click at [590, 55] on icon at bounding box center [584, 55] width 18 height 23
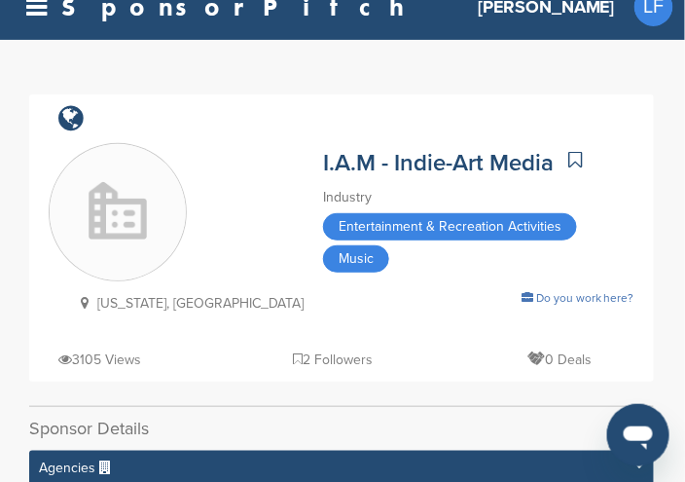
scroll to position [0, 0]
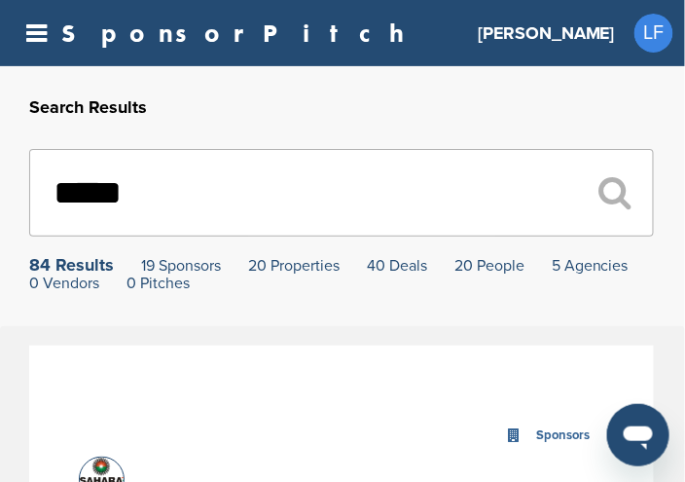
click at [128, 191] on input "*****" at bounding box center [341, 193] width 625 height 88
type input "*"
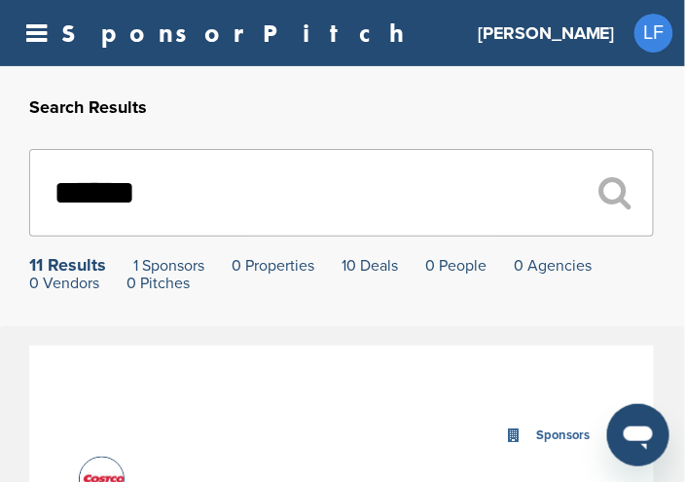
type input "******"
click at [76, 273] on div "11 Results" at bounding box center [67, 265] width 77 height 18
click at [105, 207] on input "******" at bounding box center [341, 193] width 625 height 88
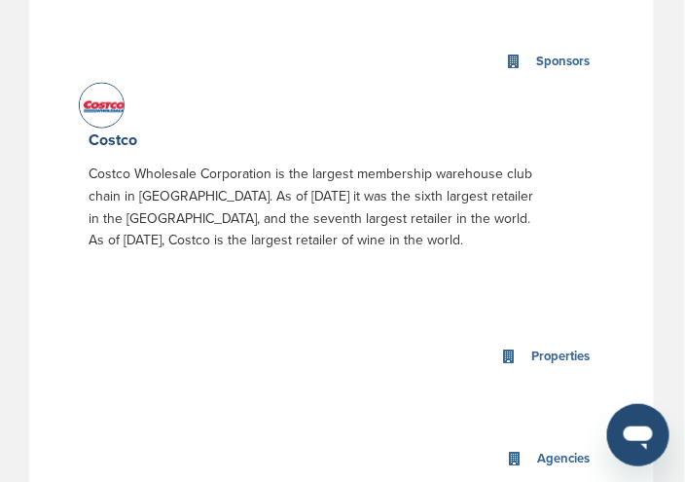
scroll to position [389, 0]
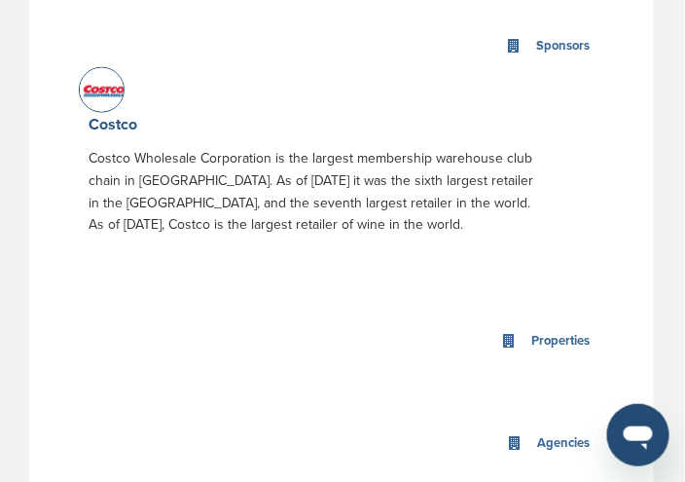
click at [121, 129] on link "Costco" at bounding box center [113, 124] width 49 height 19
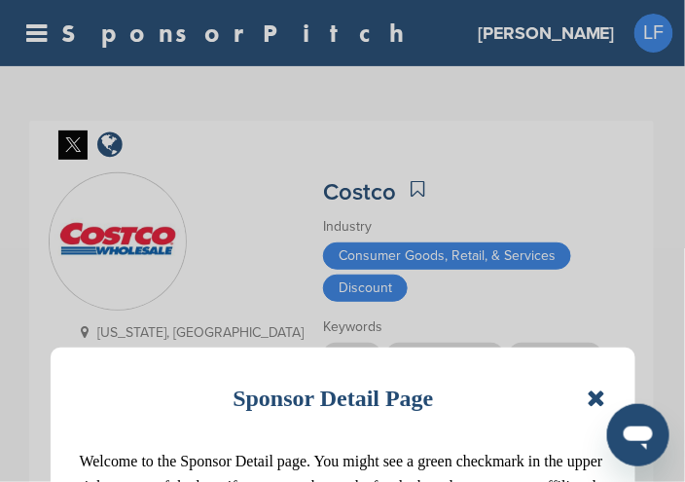
click at [596, 392] on icon at bounding box center [596, 397] width 18 height 23
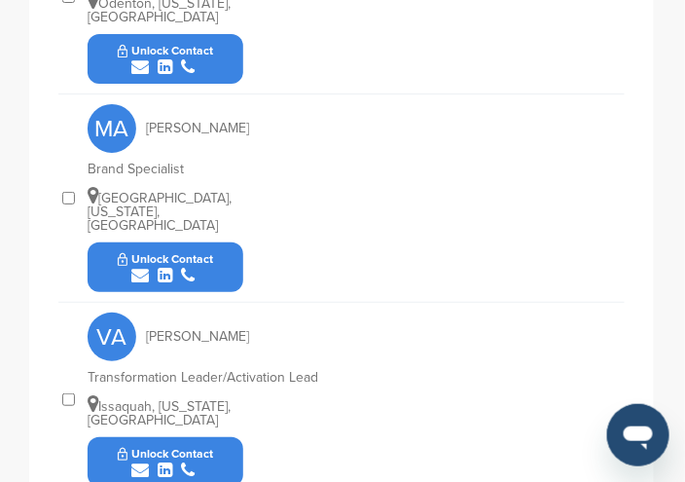
scroll to position [1168, 0]
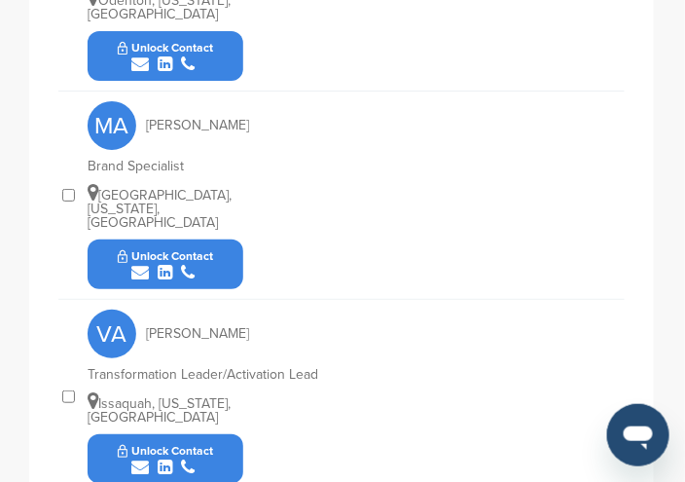
click at [141, 264] on icon "submit" at bounding box center [140, 273] width 18 height 18
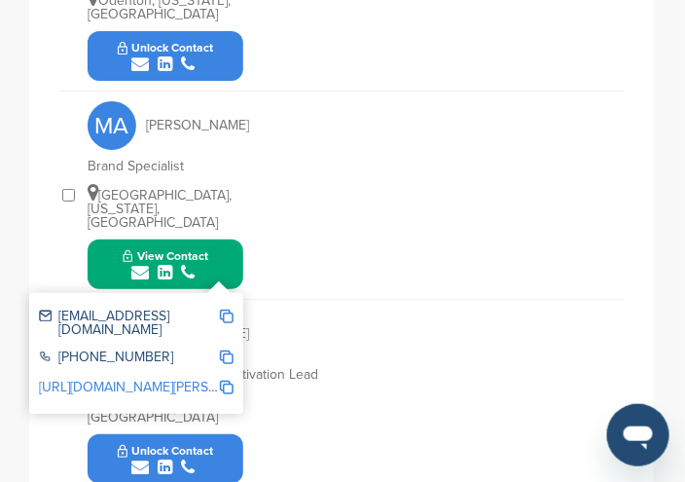
click at [350, 300] on div "VA Vijay Anandan Transformation Leader/Activation Lead Issaquah, Washington, Un…" at bounding box center [356, 397] width 537 height 194
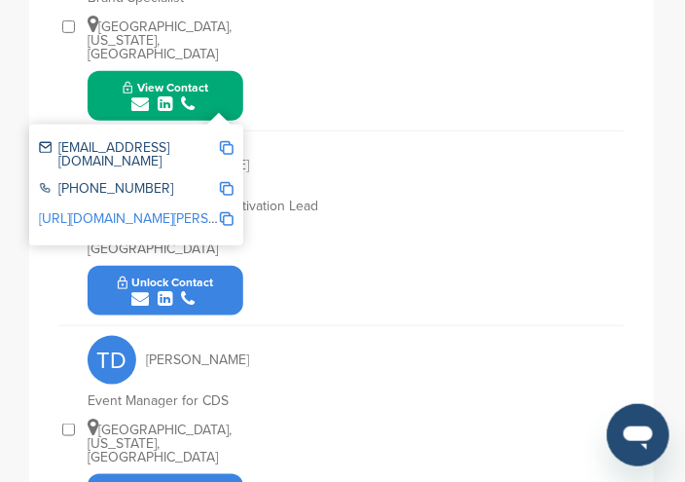
scroll to position [1363, 0]
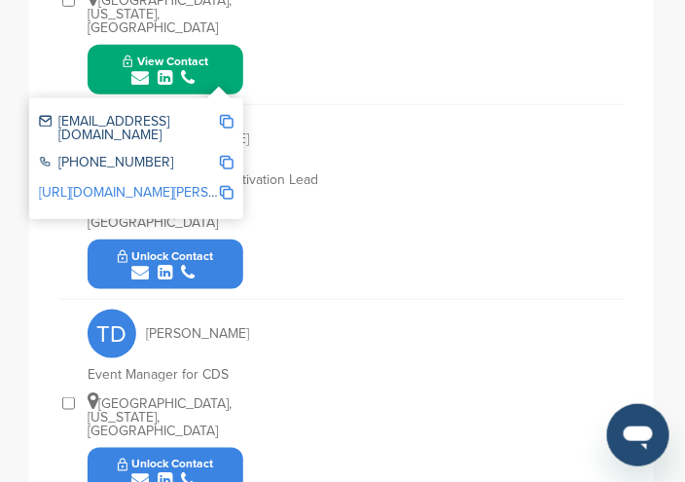
click at [278, 115] on div "VA Vijay Anandan" at bounding box center [195, 139] width 214 height 49
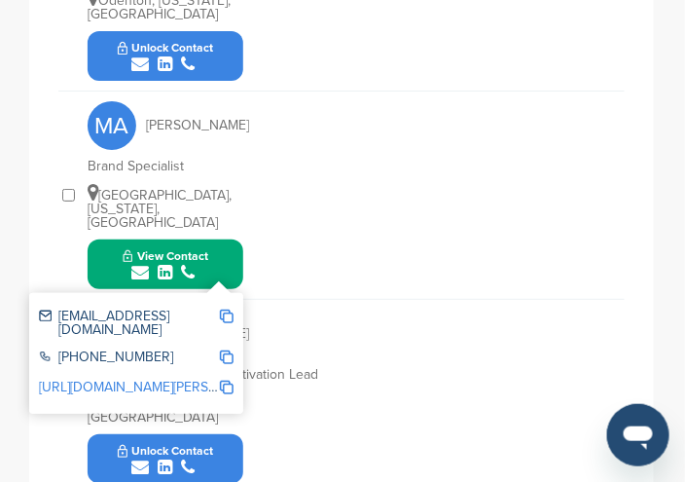
scroll to position [1071, 0]
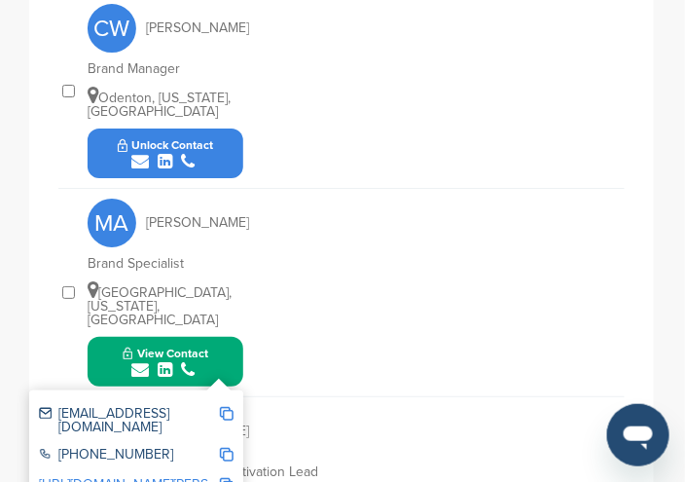
click at [294, 258] on div "MA Marcia Adams Brand Specialist Baltimore, Maryland, United States View Contac…" at bounding box center [356, 292] width 537 height 207
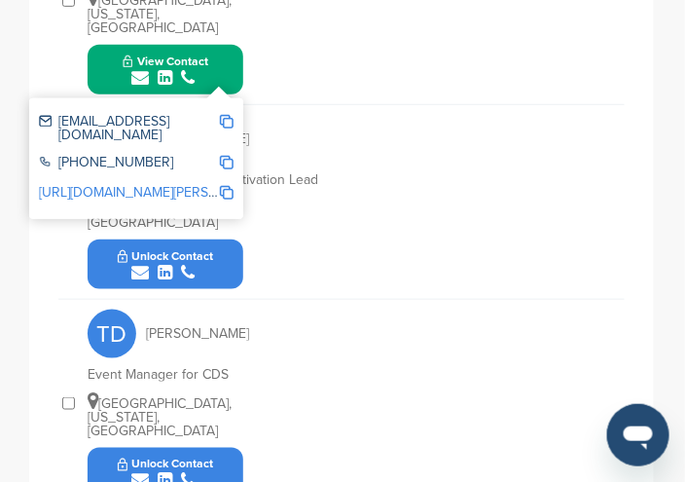
scroll to position [1460, 0]
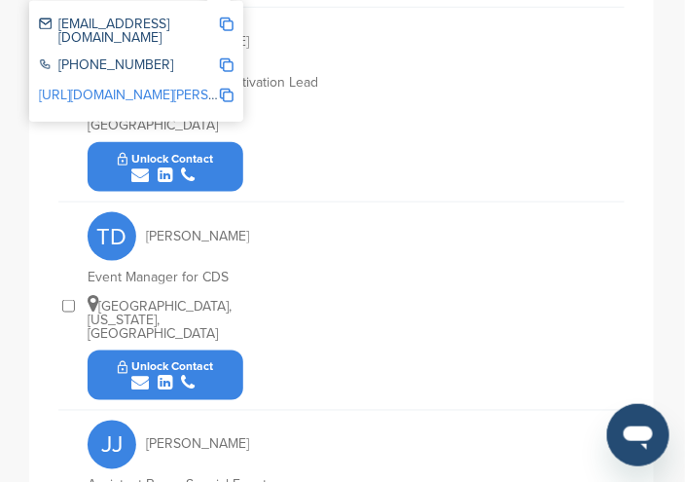
click at [348, 335] on div "TD Trudy Dekker Event Manager for CDS Waukesha, Wisconsin, United States Unlock…" at bounding box center [356, 305] width 537 height 207
click at [350, 334] on div "TD Trudy Dekker Event Manager for CDS Waukesha, Wisconsin, United States Unlock…" at bounding box center [356, 305] width 537 height 207
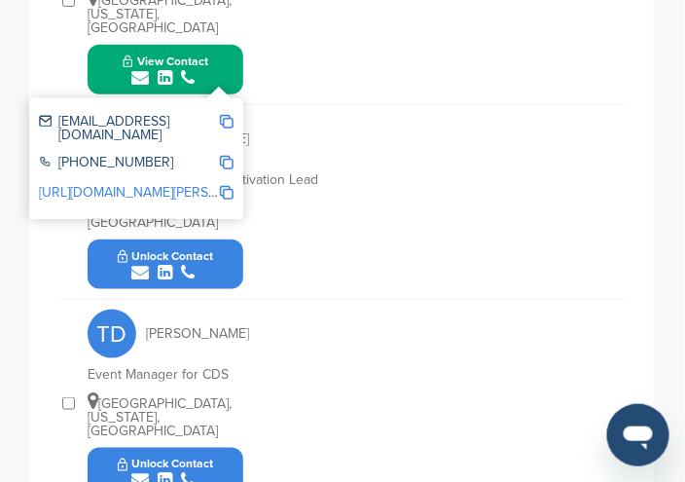
click at [289, 203] on div "VA Vijay Anandan Transformation Leader/Activation Lead Issaquah, Washington, Un…" at bounding box center [356, 202] width 537 height 194
drag, startPoint x: 291, startPoint y: 199, endPoint x: 293, endPoint y: 184, distance: 14.7
click at [293, 195] on div "VA Vijay Anandan Transformation Leader/Activation Lead Issaquah, Washington, Un…" at bounding box center [356, 202] width 537 height 194
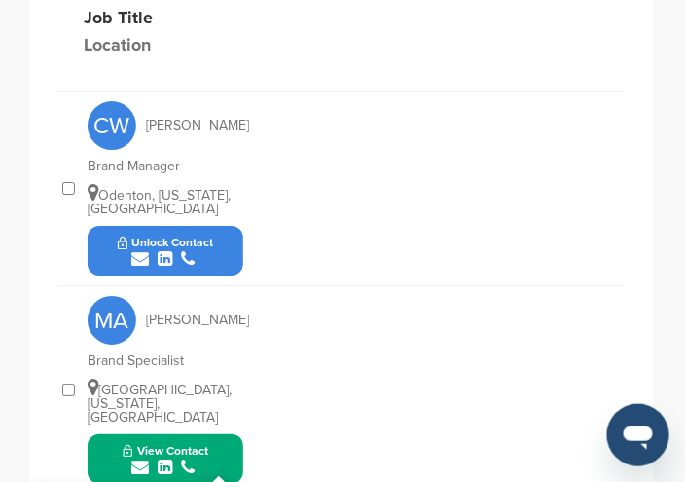
scroll to position [876, 0]
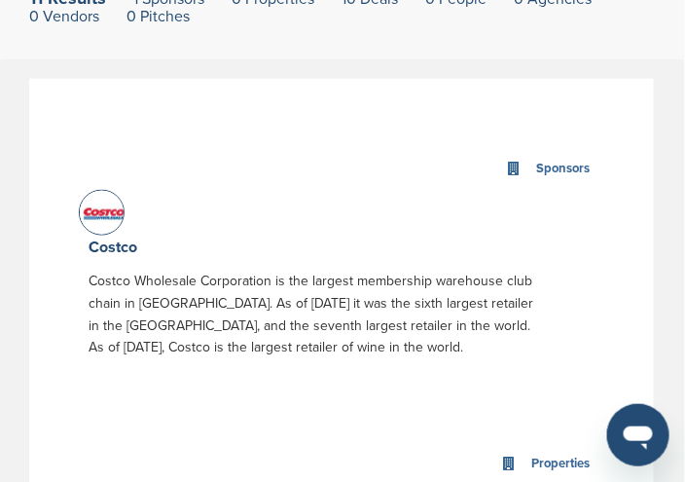
scroll to position [292, 0]
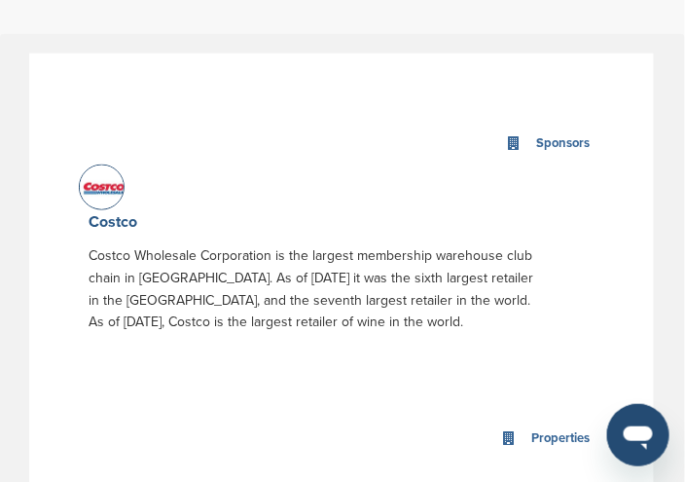
click at [112, 225] on link "Costco" at bounding box center [113, 221] width 49 height 19
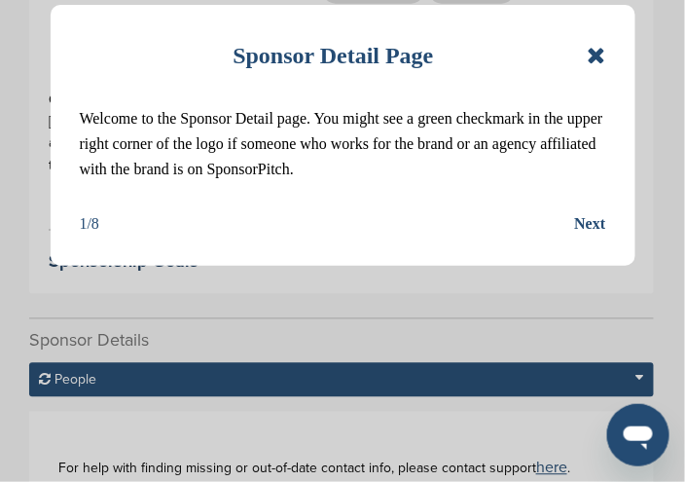
scroll to position [389, 0]
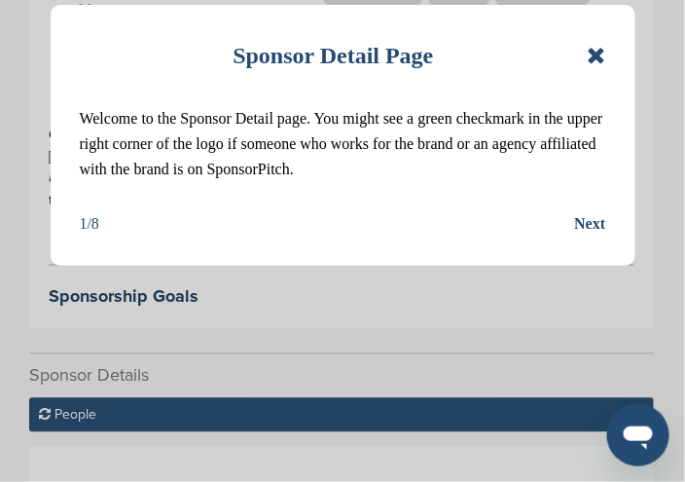
click at [600, 57] on icon at bounding box center [596, 55] width 18 height 23
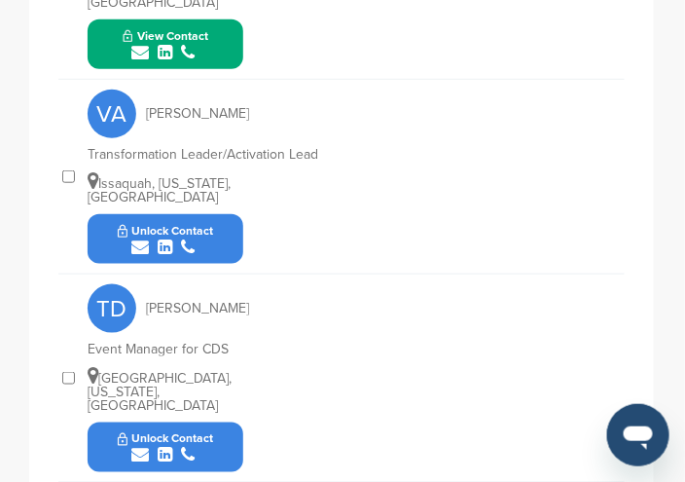
scroll to position [1363, 0]
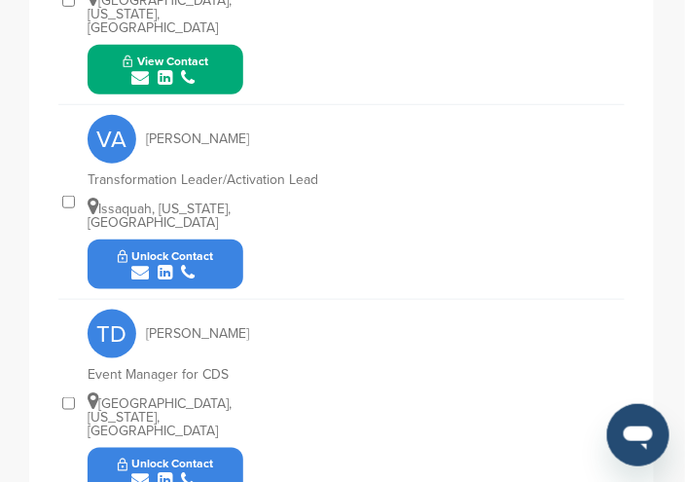
click at [143, 264] on icon "submit" at bounding box center [140, 273] width 18 height 18
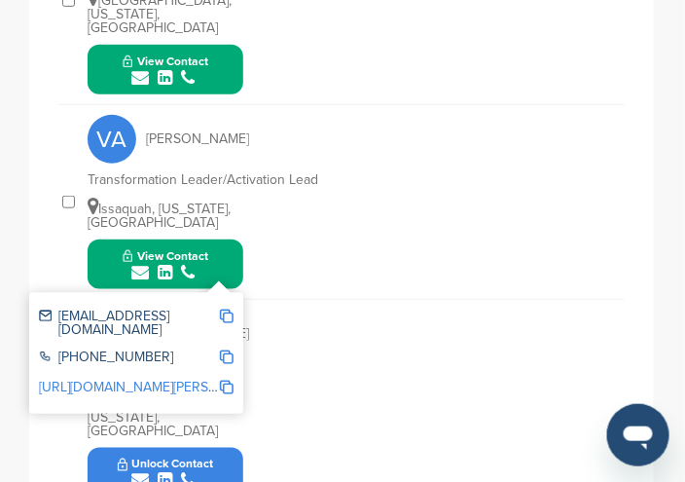
click at [227, 310] on img at bounding box center [227, 317] width 14 height 14
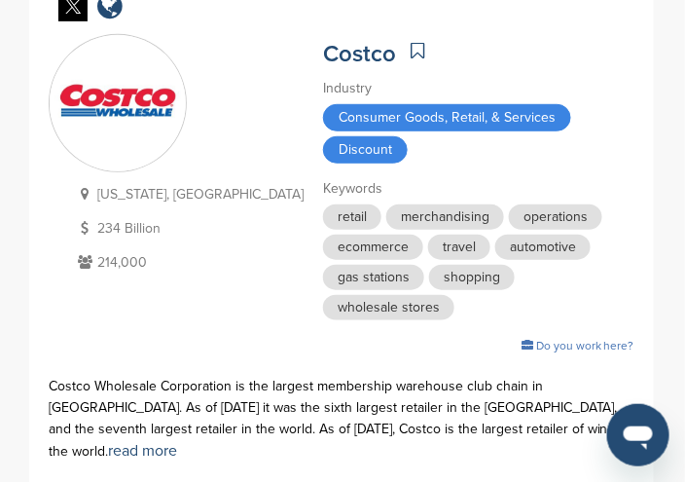
scroll to position [0, 0]
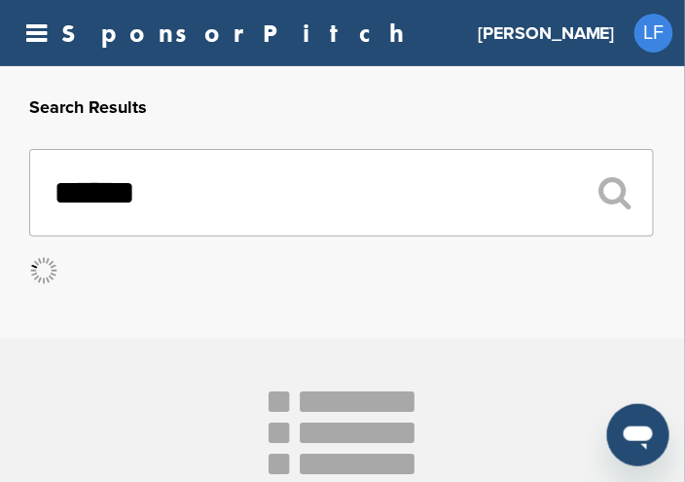
click at [179, 213] on input "******" at bounding box center [341, 193] width 625 height 88
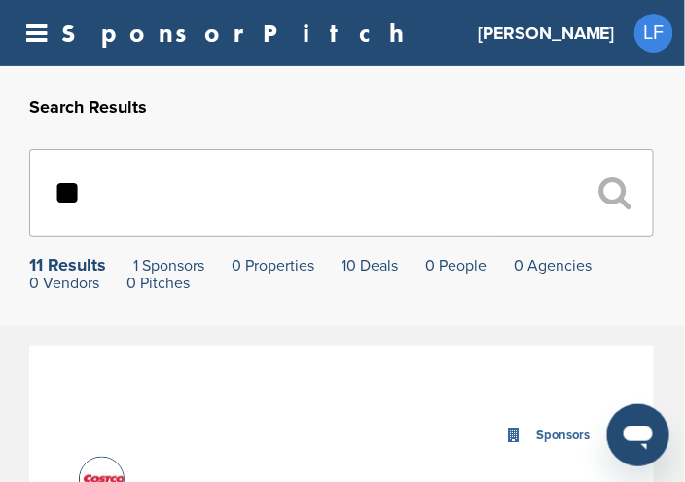
type input "*"
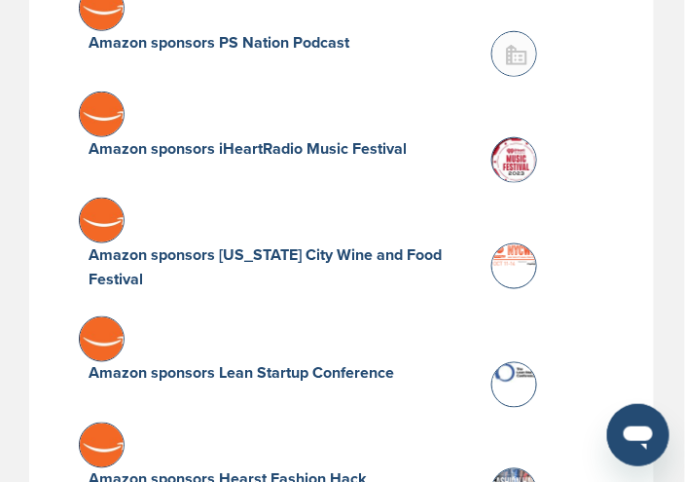
scroll to position [2726, 0]
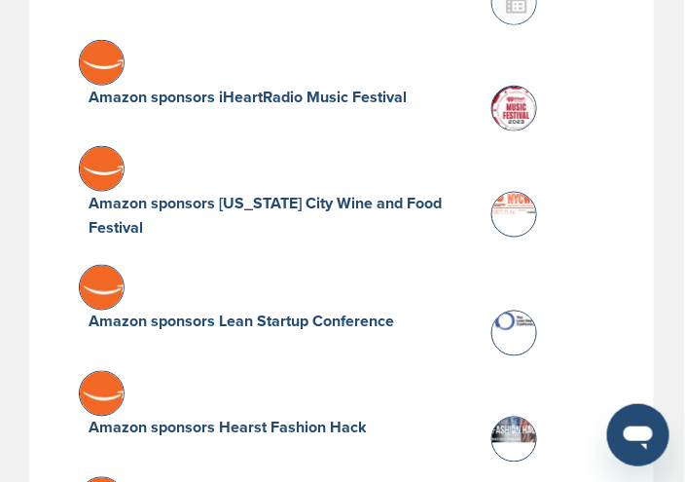
type input "******"
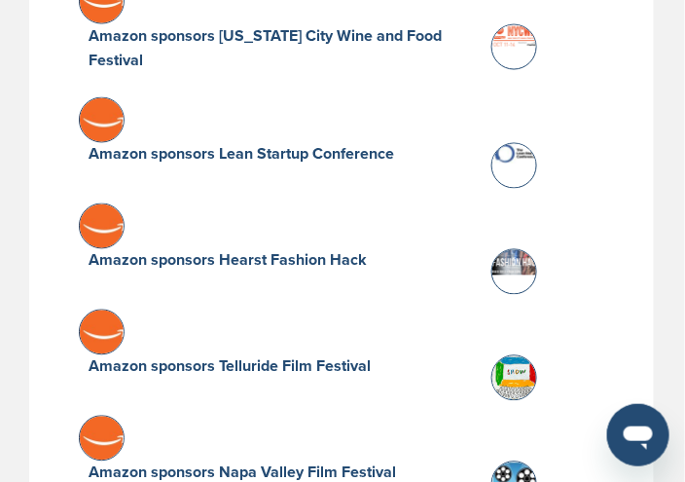
scroll to position [2920, 0]
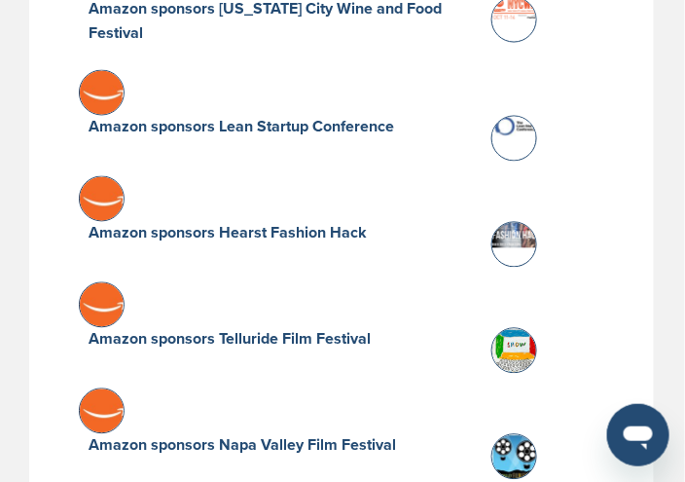
click at [112, 389] on img at bounding box center [104, 413] width 49 height 49
click at [518, 435] on img at bounding box center [517, 459] width 49 height 49
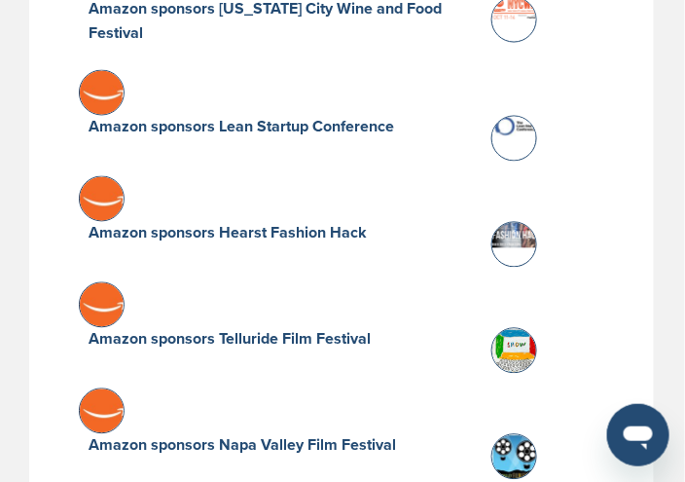
click at [518, 435] on img at bounding box center [517, 459] width 49 height 49
click at [106, 389] on img at bounding box center [104, 413] width 49 height 49
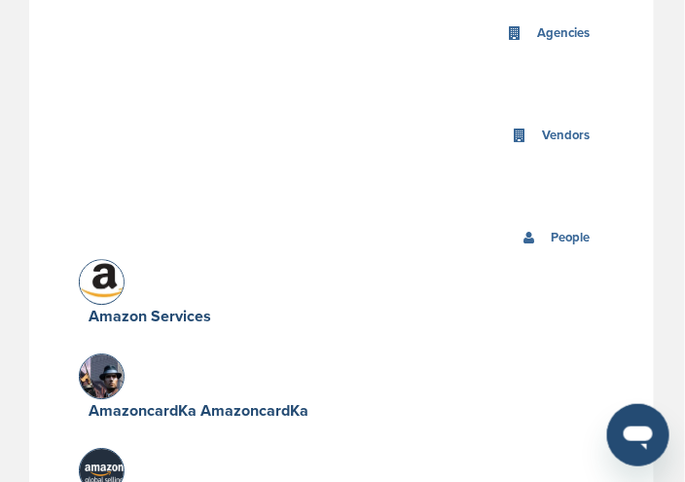
scroll to position [1850, 0]
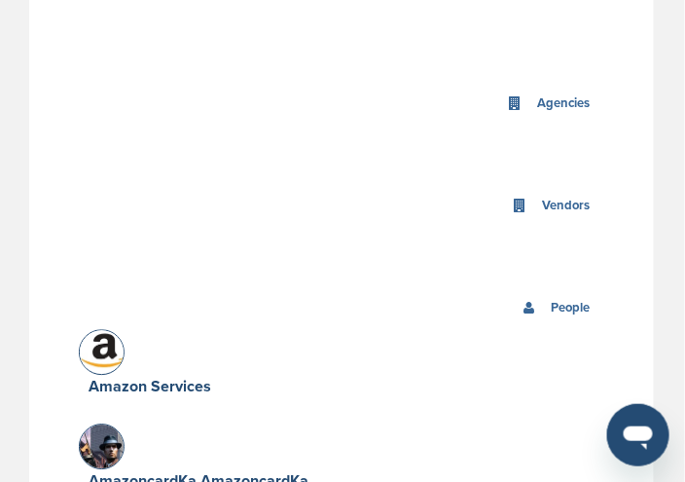
click at [113, 330] on img at bounding box center [104, 349] width 49 height 38
click at [146, 377] on link "Amazon Services" at bounding box center [150, 386] width 123 height 19
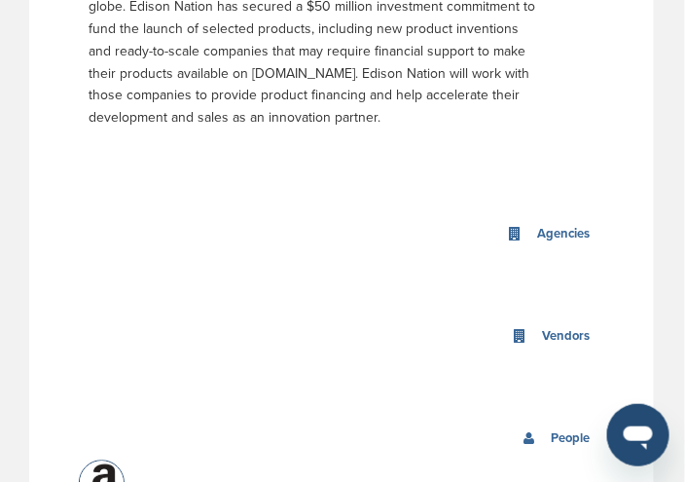
scroll to position [1558, 0]
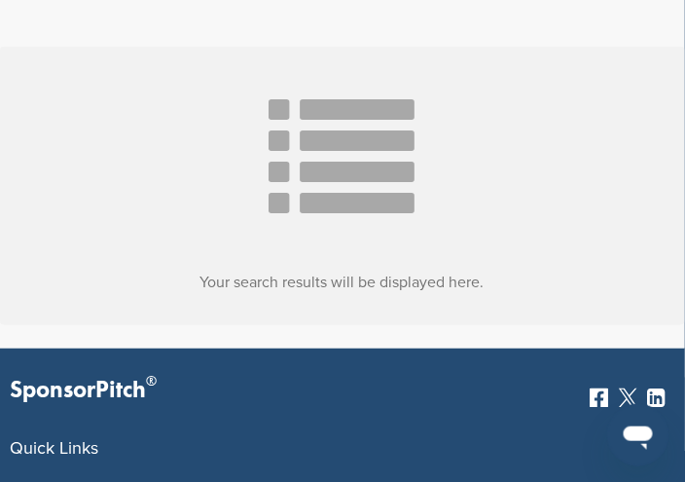
scroll to position [326, 0]
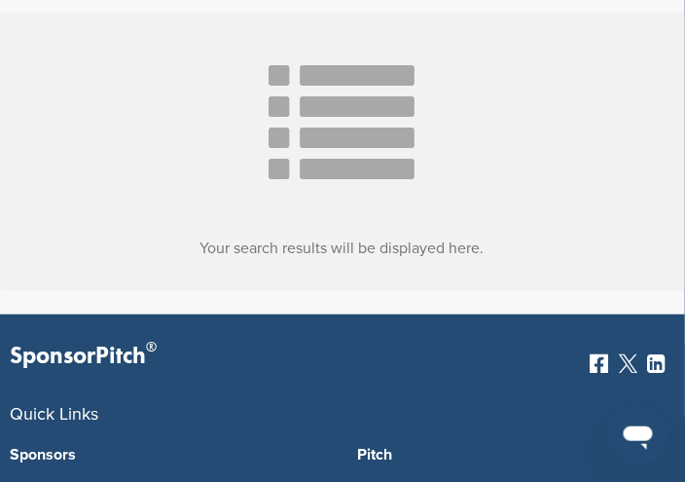
click at [302, 156] on icon at bounding box center [342, 128] width 146 height 146
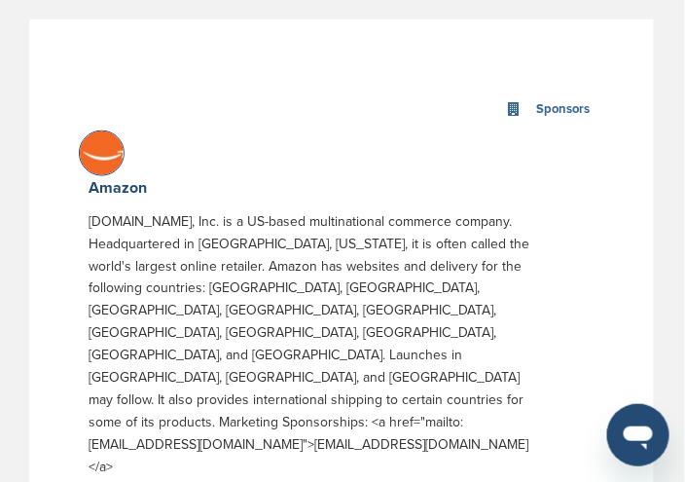
scroll to position [313, 0]
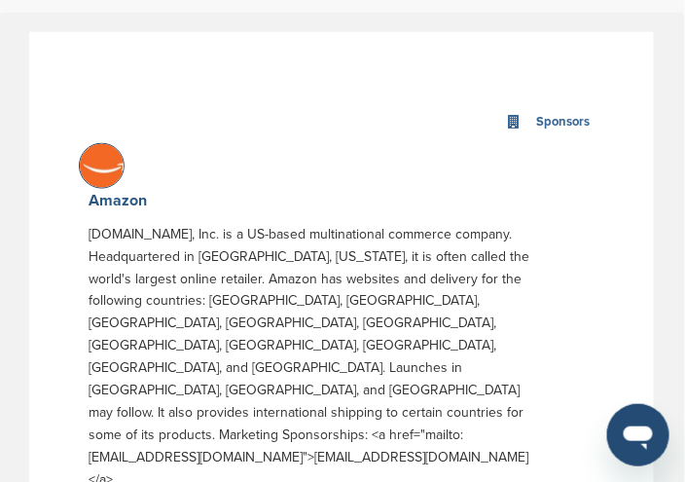
click at [123, 202] on link "Amazon" at bounding box center [118, 200] width 58 height 19
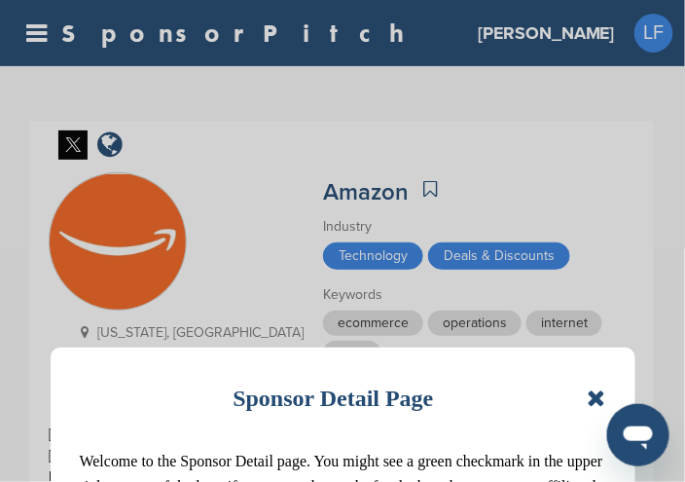
click at [602, 398] on icon at bounding box center [596, 397] width 18 height 23
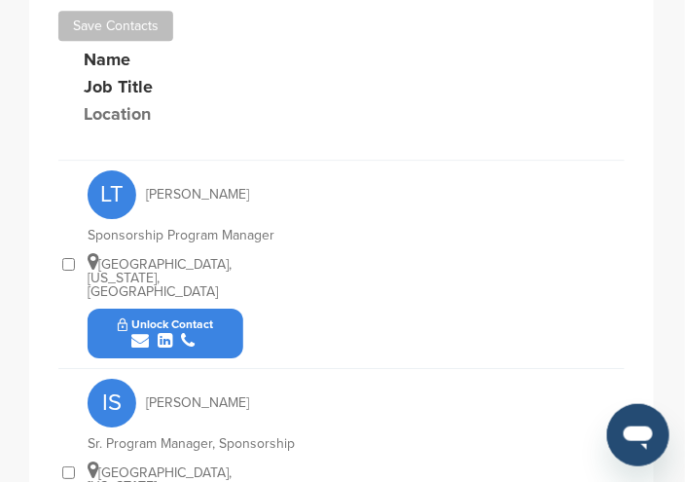
scroll to position [876, 0]
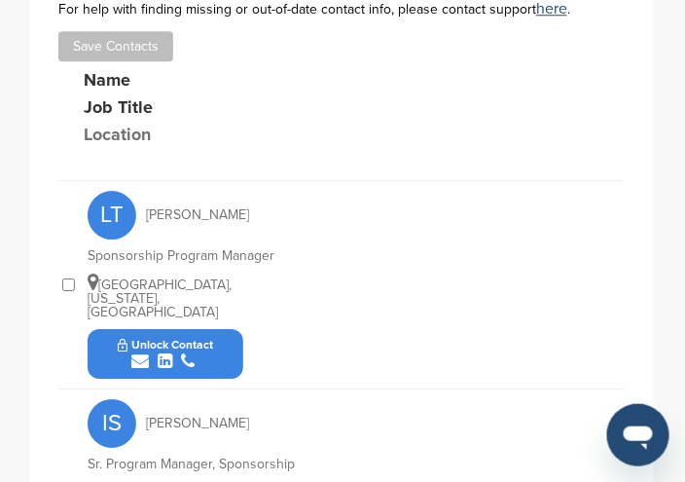
click at [142, 352] on icon "submit" at bounding box center [140, 361] width 18 height 18
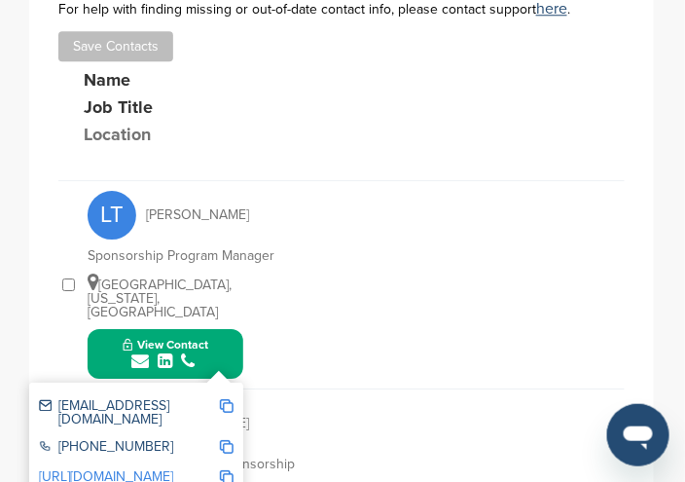
click at [222, 399] on img at bounding box center [227, 406] width 14 height 14
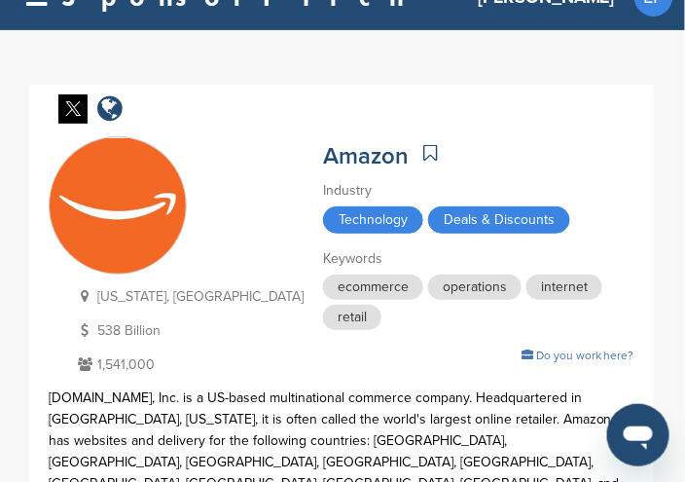
scroll to position [0, 0]
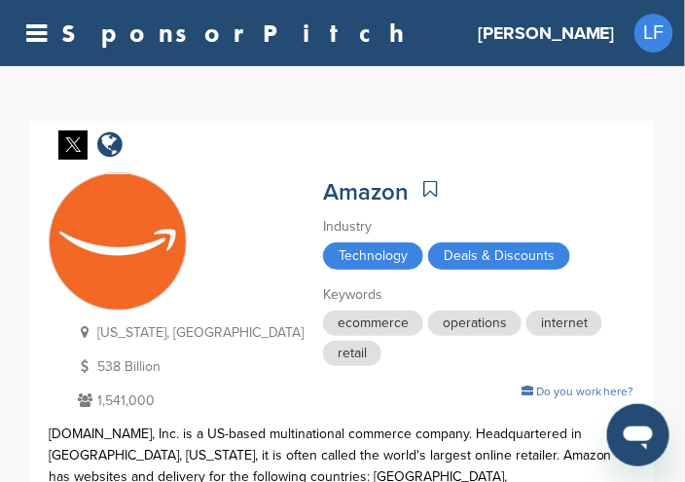
click at [103, 23] on link "SponsorPitch" at bounding box center [238, 32] width 355 height 25
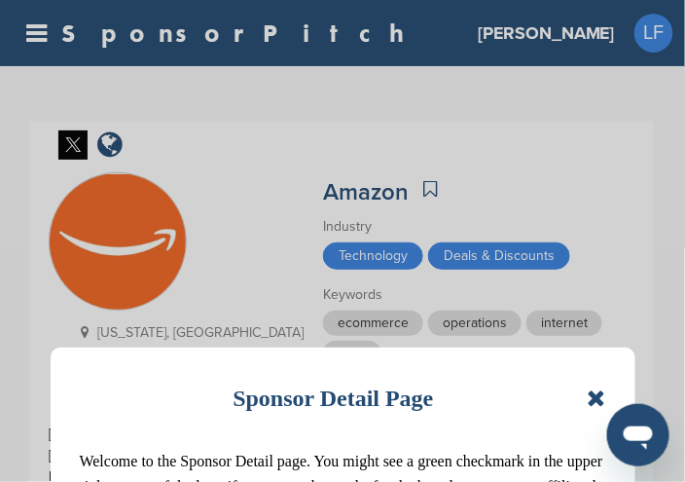
click at [589, 397] on icon at bounding box center [596, 397] width 18 height 23
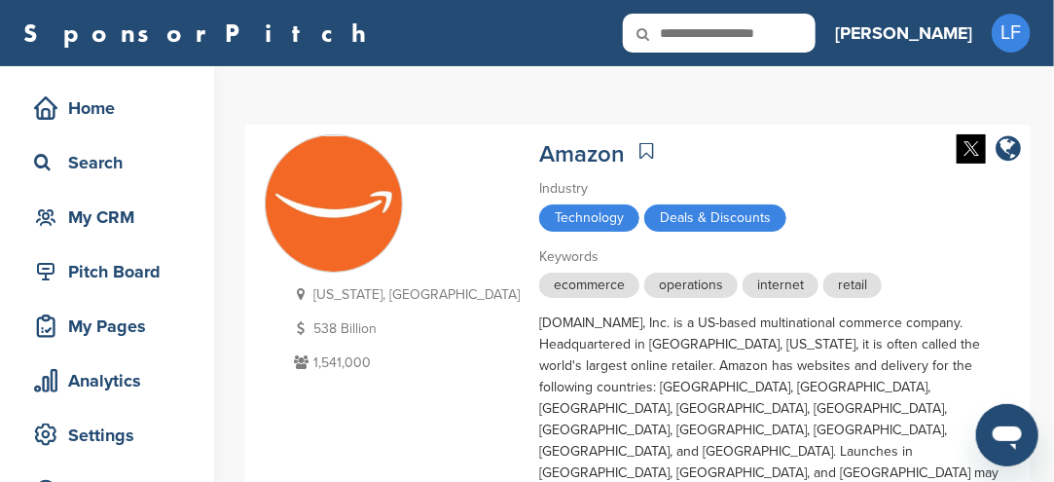
click at [684, 46] on input "text" at bounding box center [719, 33] width 193 height 39
click at [684, 30] on input "text" at bounding box center [719, 33] width 193 height 39
type input "**********"
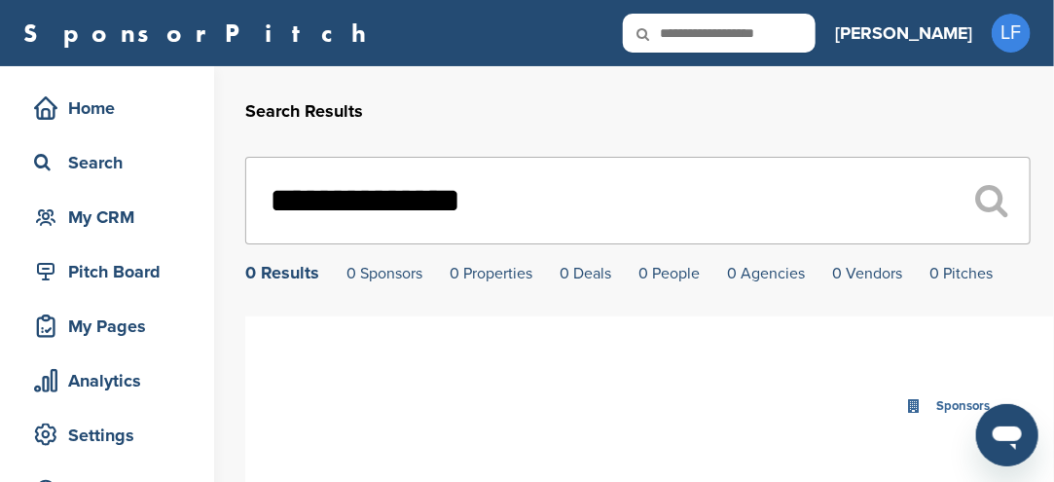
click at [532, 208] on input "**********" at bounding box center [638, 201] width 786 height 88
type input "*"
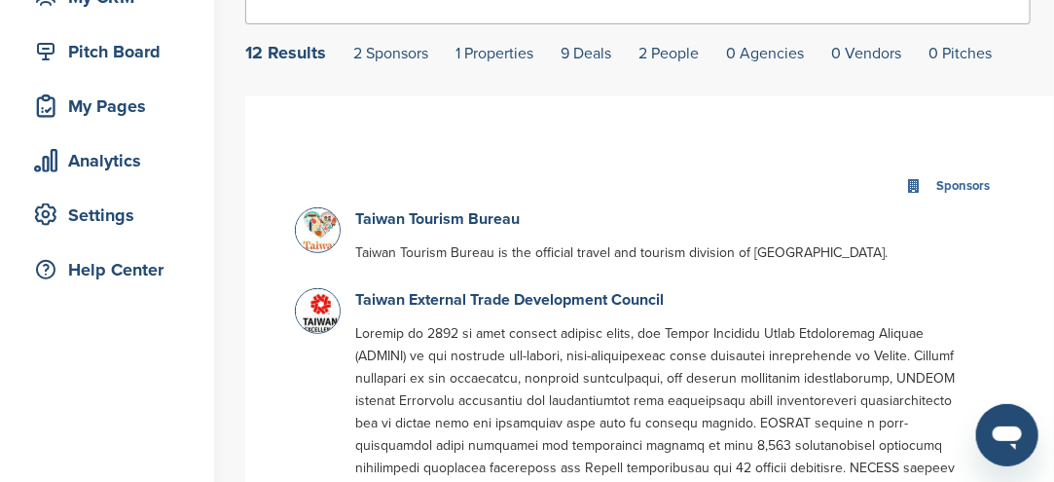
scroll to position [97, 0]
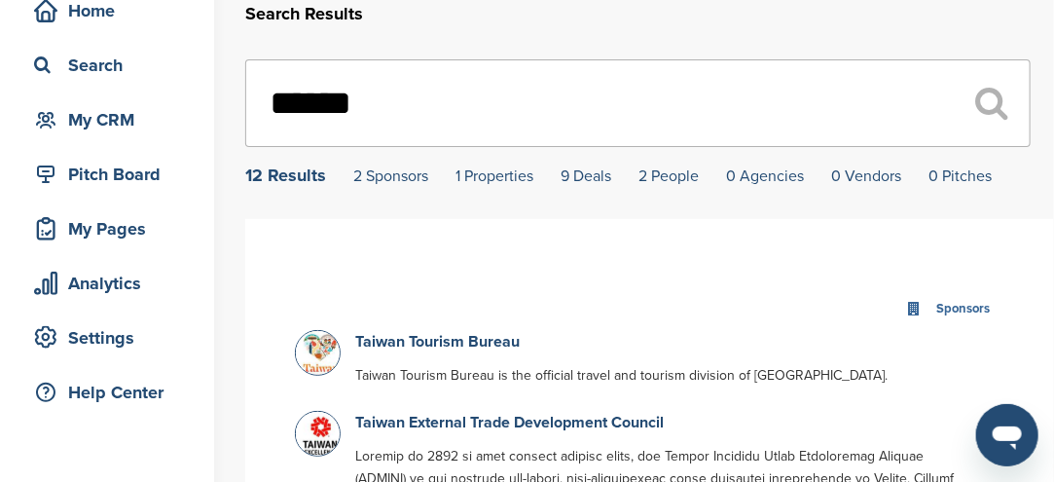
type input "******"
click at [298, 182] on div "12 Results" at bounding box center [285, 175] width 81 height 18
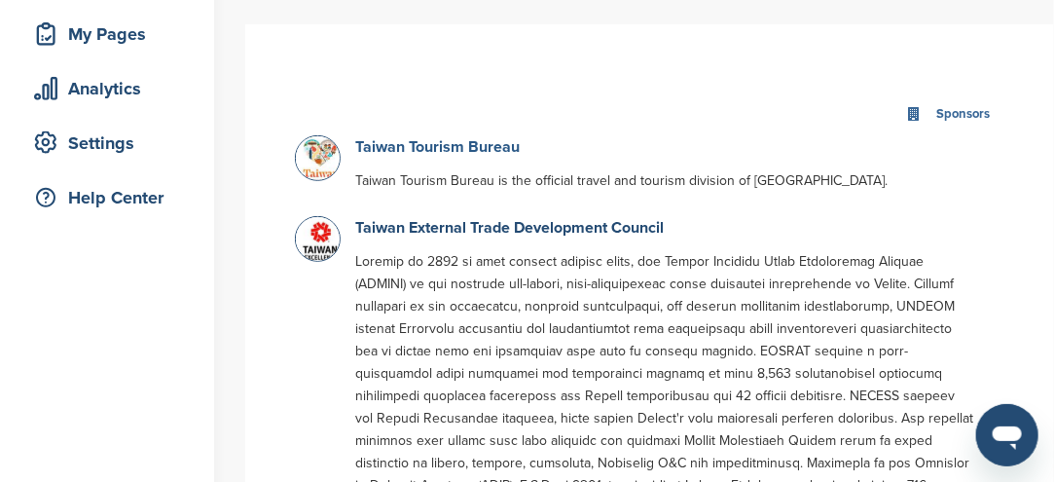
scroll to position [195, 0]
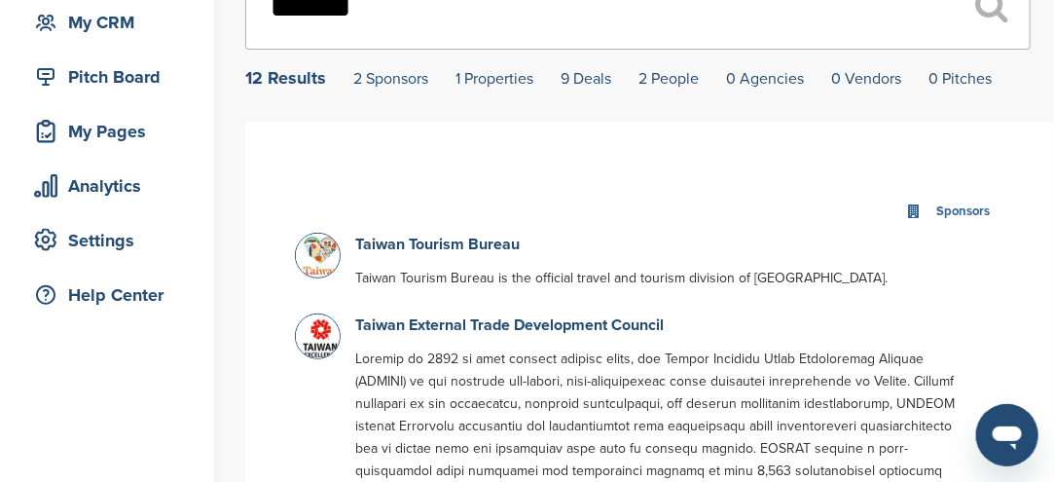
click at [312, 264] on img at bounding box center [320, 258] width 49 height 49
click at [324, 347] on img at bounding box center [320, 338] width 49 height 49
click at [323, 347] on img at bounding box center [320, 338] width 49 height 49
click at [387, 327] on link "Taiwan External Trade Development Council" at bounding box center [509, 324] width 309 height 19
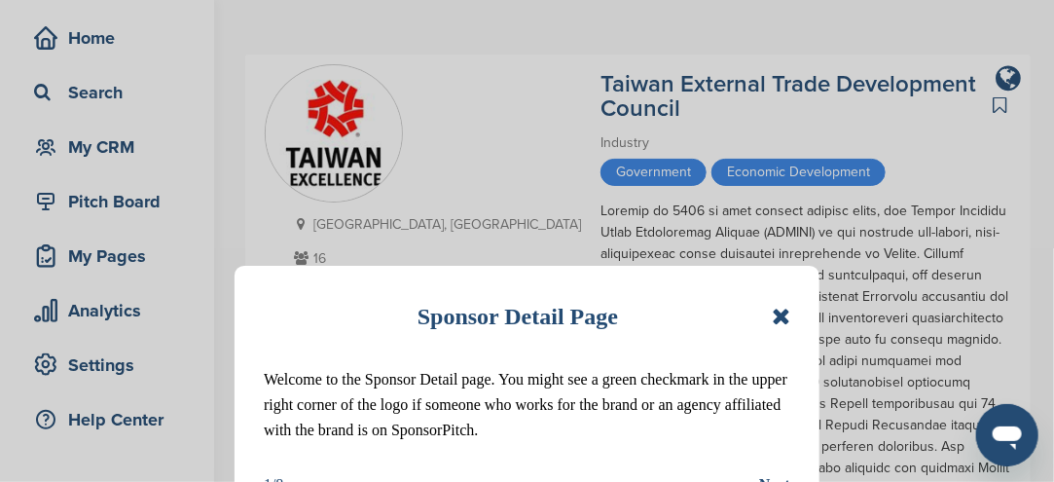
scroll to position [97, 0]
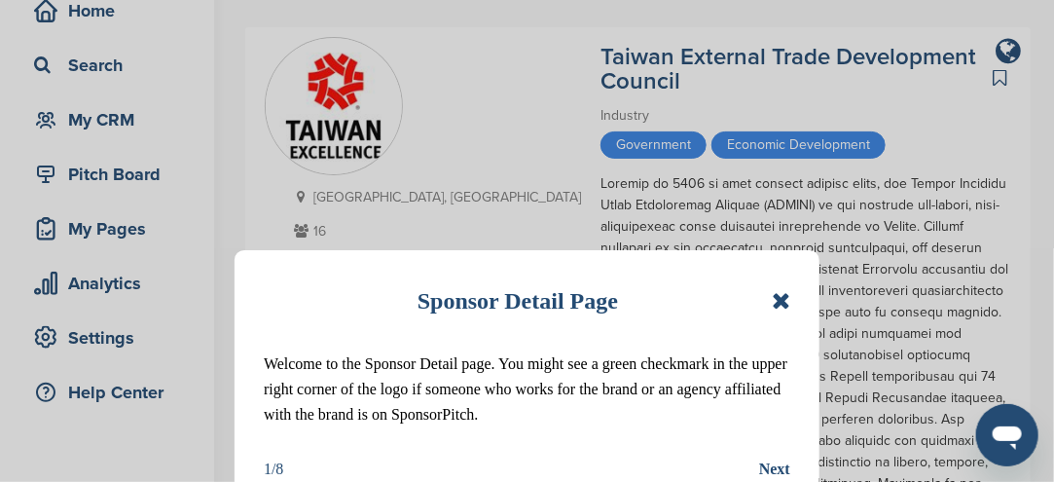
click at [776, 311] on icon at bounding box center [781, 300] width 18 height 23
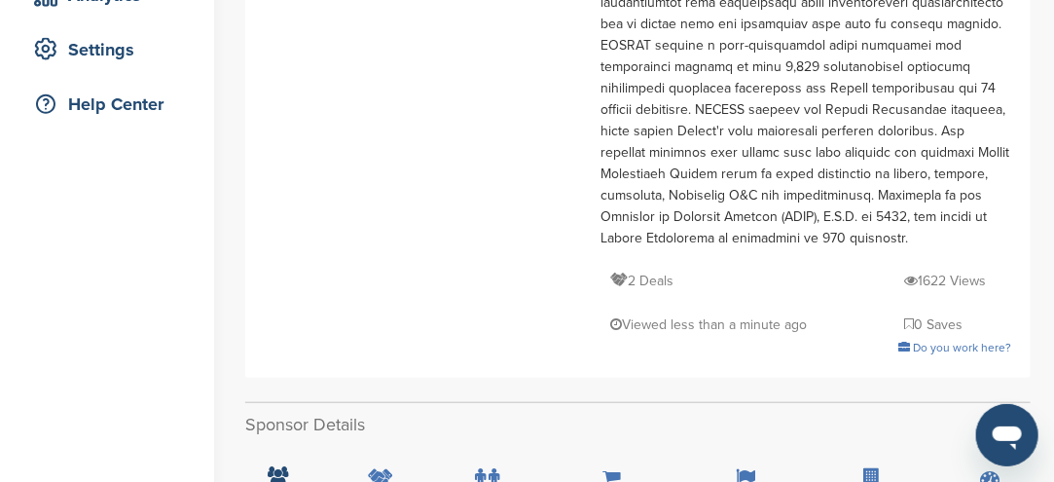
scroll to position [389, 0]
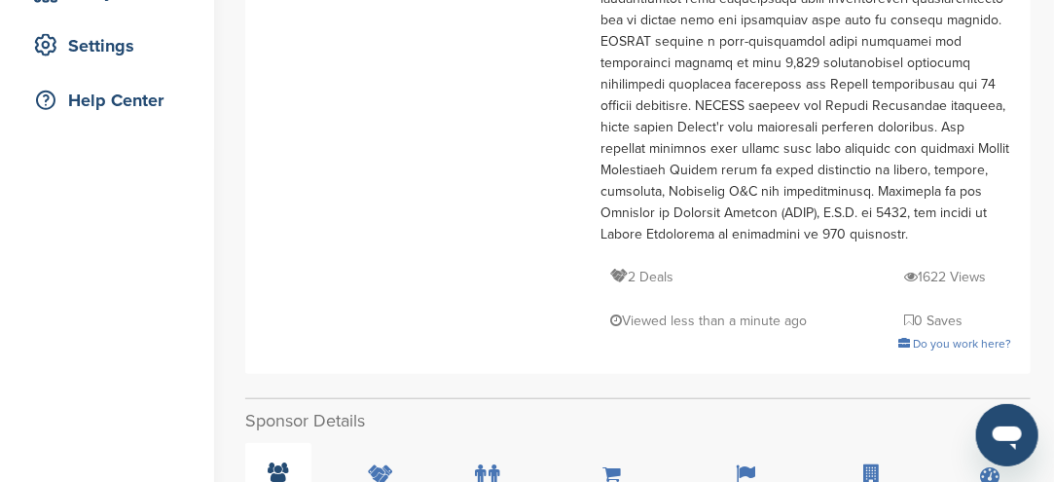
click at [280, 462] on icon at bounding box center [279, 471] width 20 height 19
click at [286, 462] on icon at bounding box center [279, 471] width 20 height 19
click at [285, 462] on icon at bounding box center [279, 471] width 20 height 19
click at [269, 443] on div "People" at bounding box center [278, 479] width 66 height 72
click at [269, 462] on icon at bounding box center [279, 471] width 20 height 19
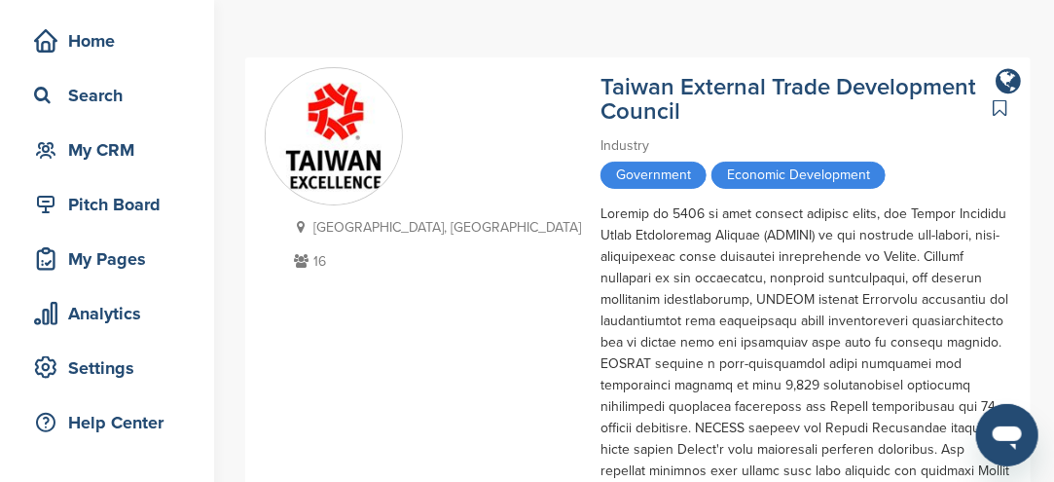
scroll to position [0, 0]
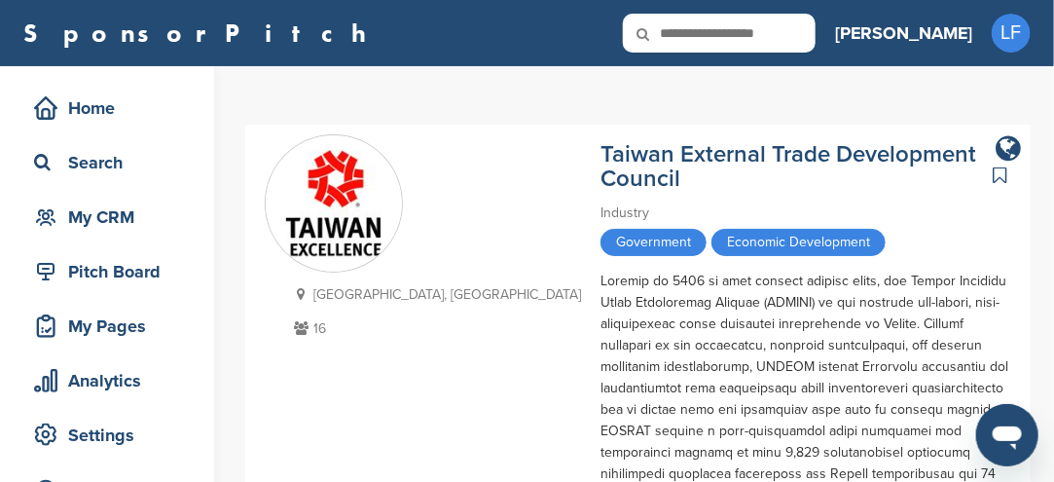
click at [321, 332] on p "16" at bounding box center [435, 328] width 292 height 24
click at [298, 331] on icon at bounding box center [301, 328] width 24 height 14
click at [298, 327] on icon at bounding box center [301, 328] width 24 height 14
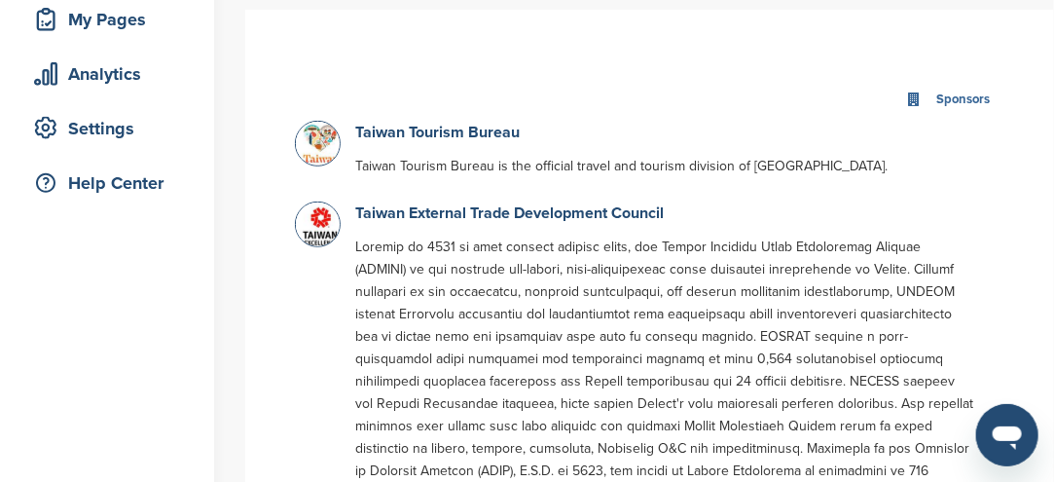
scroll to position [389, 0]
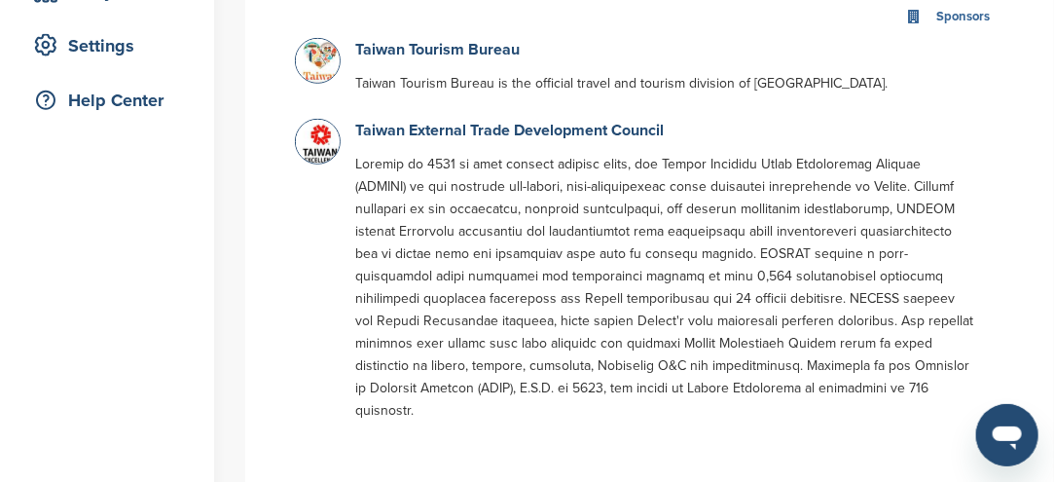
click at [323, 73] on img at bounding box center [320, 63] width 49 height 49
click at [377, 51] on link "Taiwan Tourism Bureau" at bounding box center [437, 49] width 165 height 19
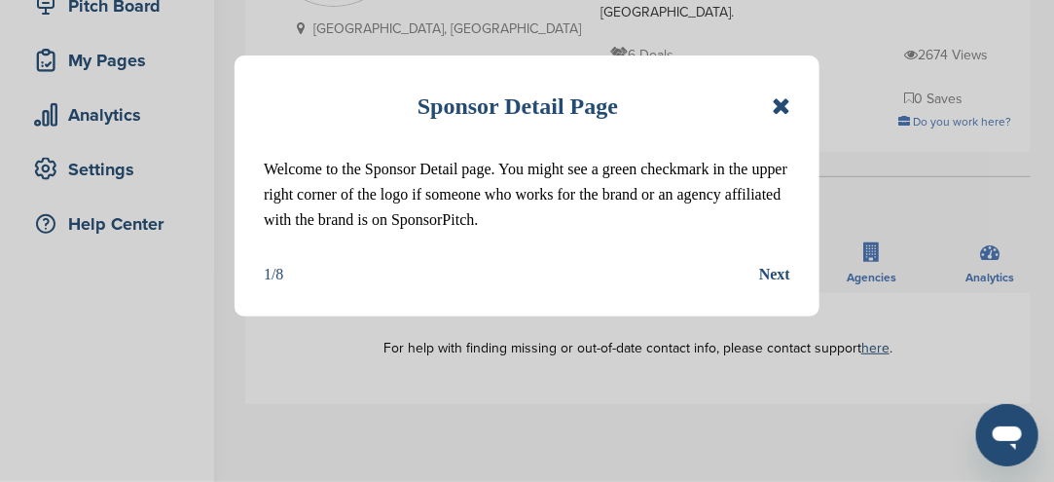
scroll to position [292, 0]
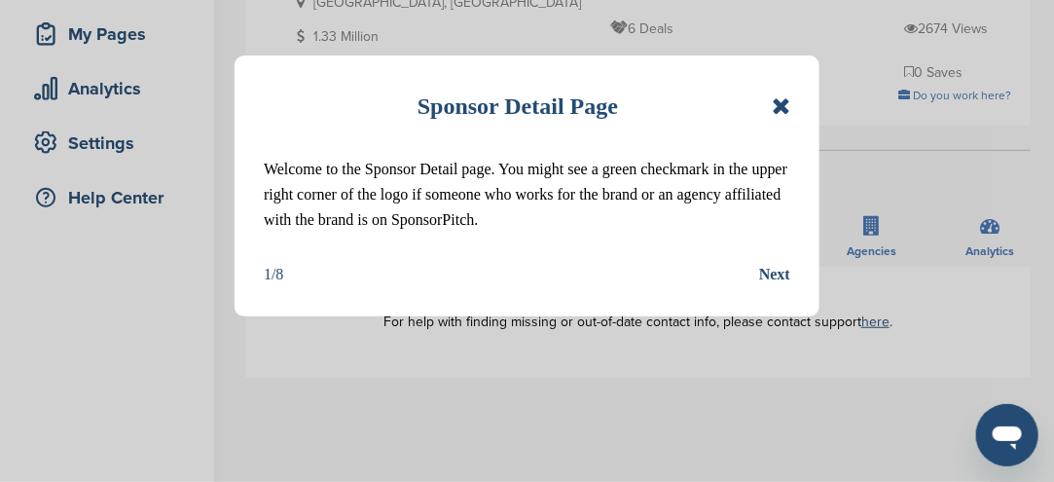
click at [790, 108] on icon at bounding box center [781, 105] width 18 height 23
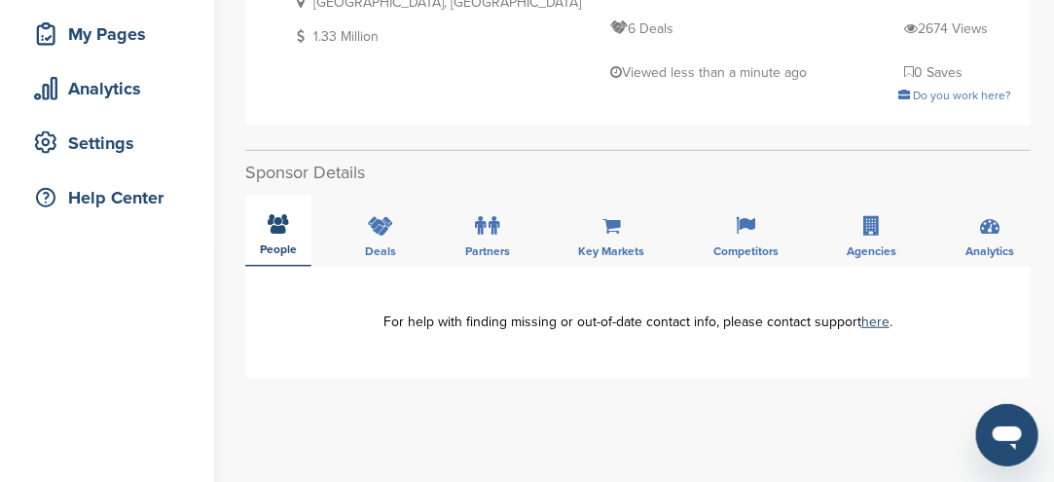
click at [281, 214] on icon at bounding box center [279, 223] width 20 height 19
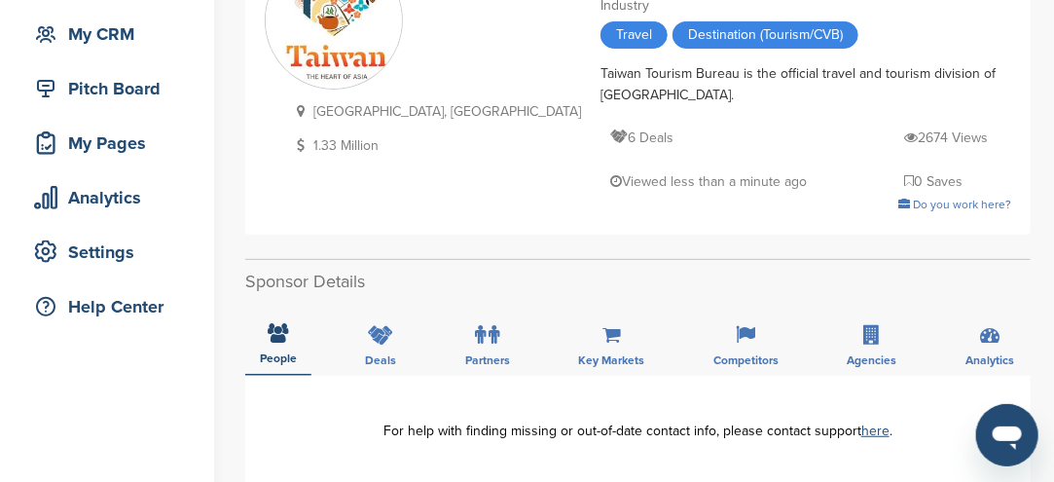
scroll to position [97, 0]
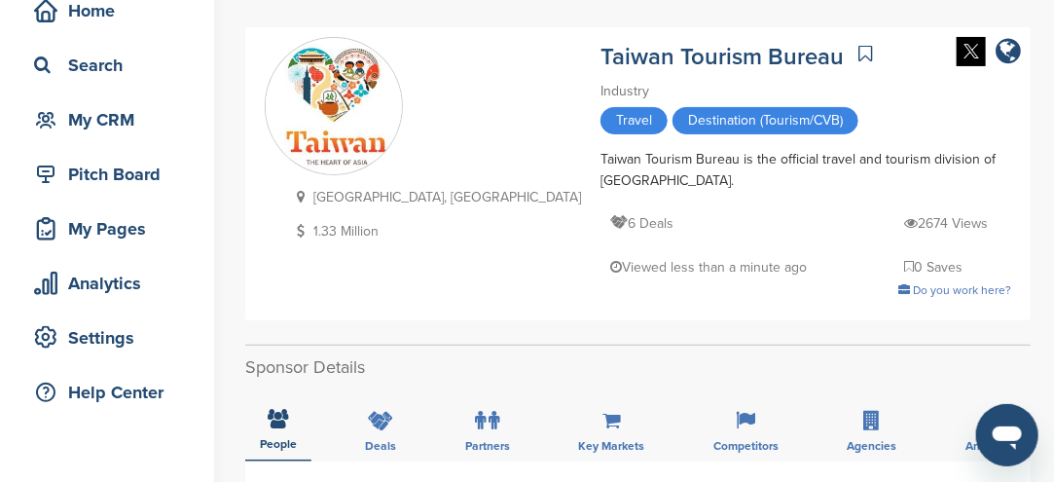
click at [340, 116] on img at bounding box center [334, 106] width 136 height 135
click at [341, 155] on img at bounding box center [334, 106] width 136 height 135
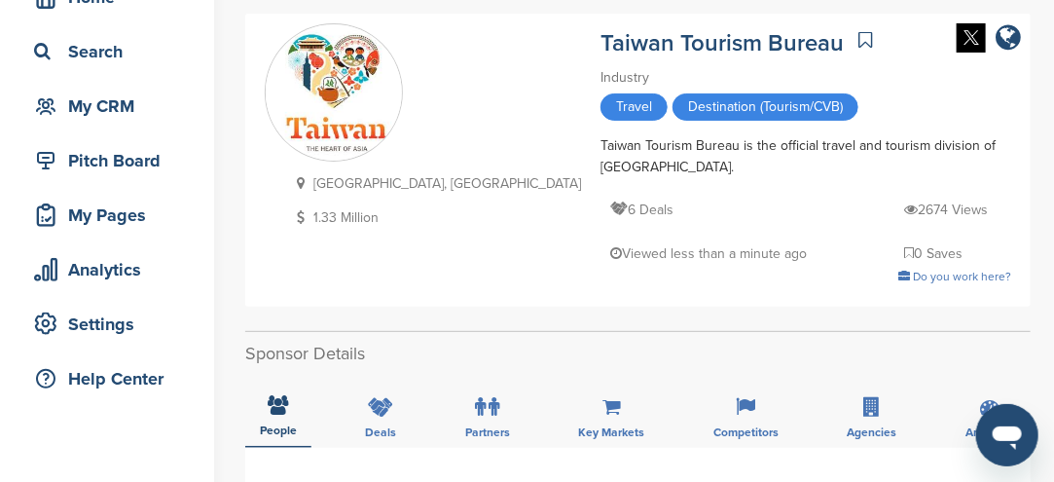
scroll to position [0, 0]
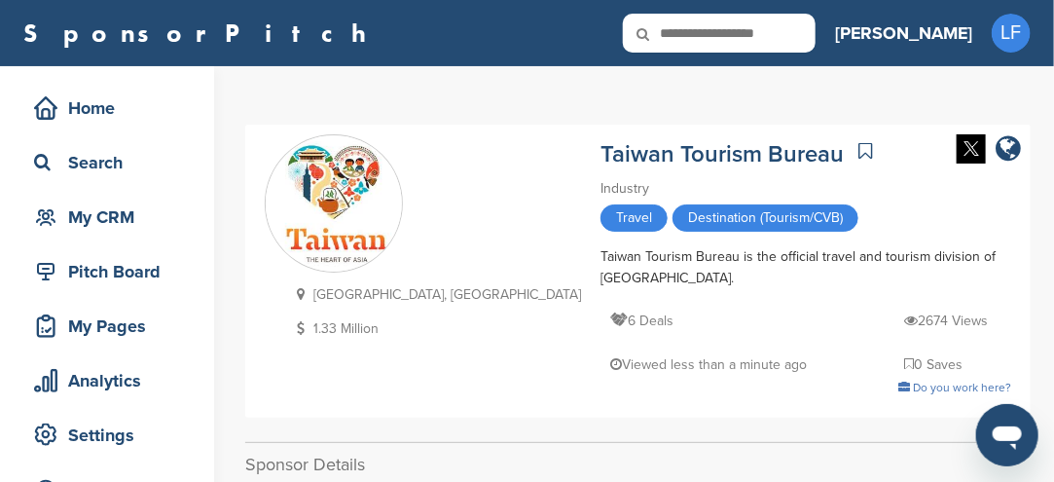
click at [816, 40] on input "text" at bounding box center [719, 33] width 193 height 39
click at [803, 24] on input "text" at bounding box center [719, 33] width 193 height 39
type input "*********"
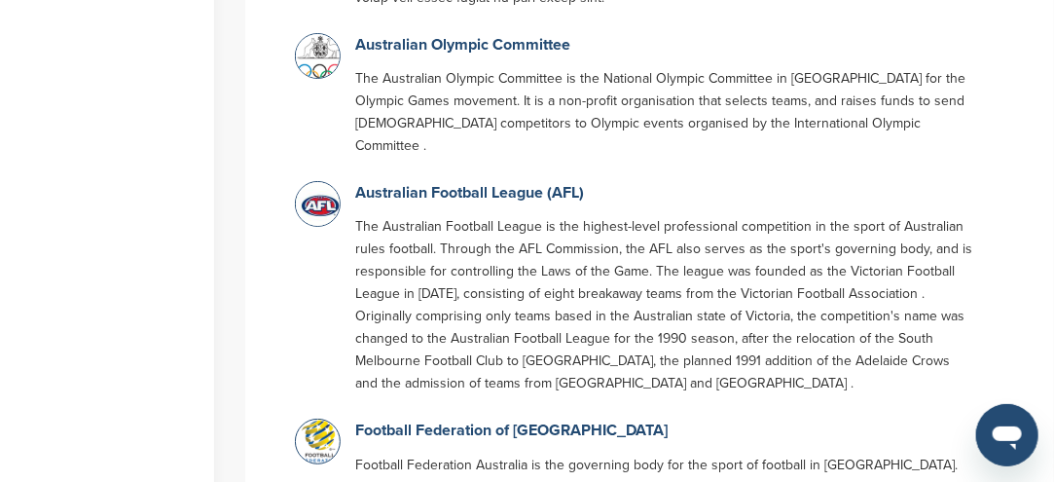
scroll to position [4867, 0]
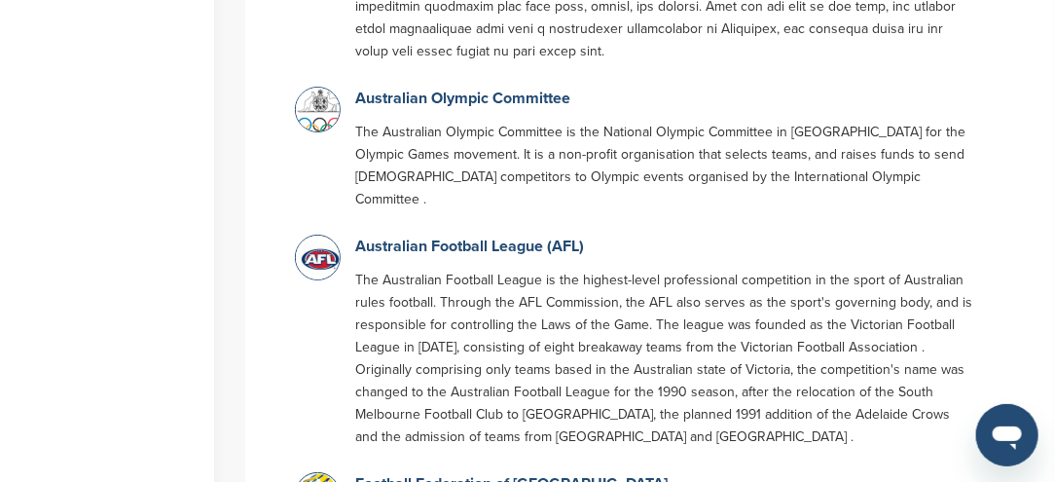
click at [395, 474] on link "Football Federation of [GEOGRAPHIC_DATA]" at bounding box center [511, 483] width 312 height 19
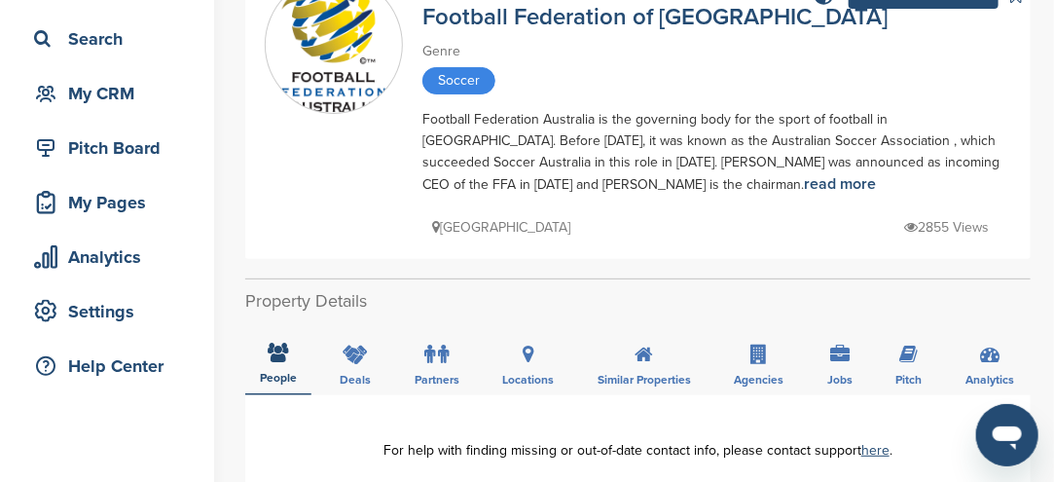
scroll to position [97, 0]
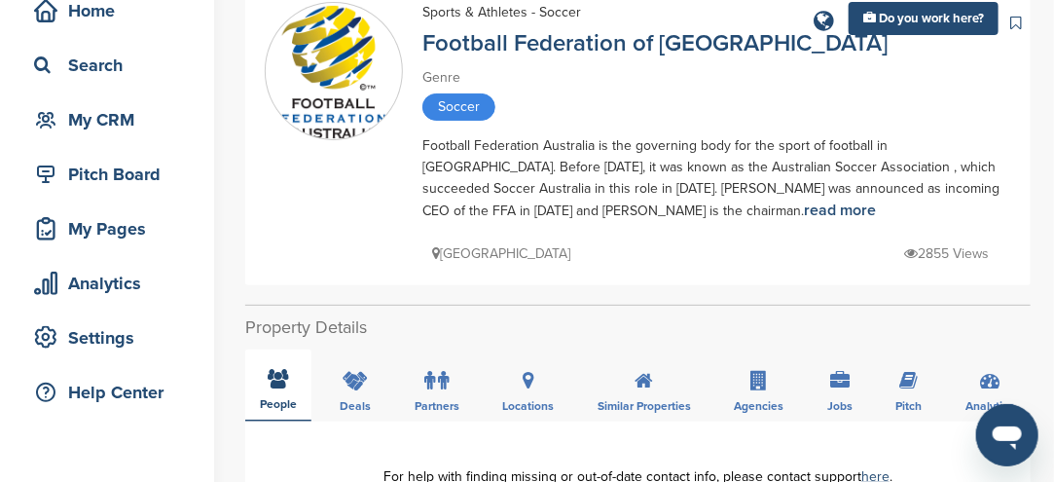
click at [275, 382] on icon at bounding box center [279, 378] width 20 height 19
click at [326, 90] on img at bounding box center [334, 72] width 136 height 136
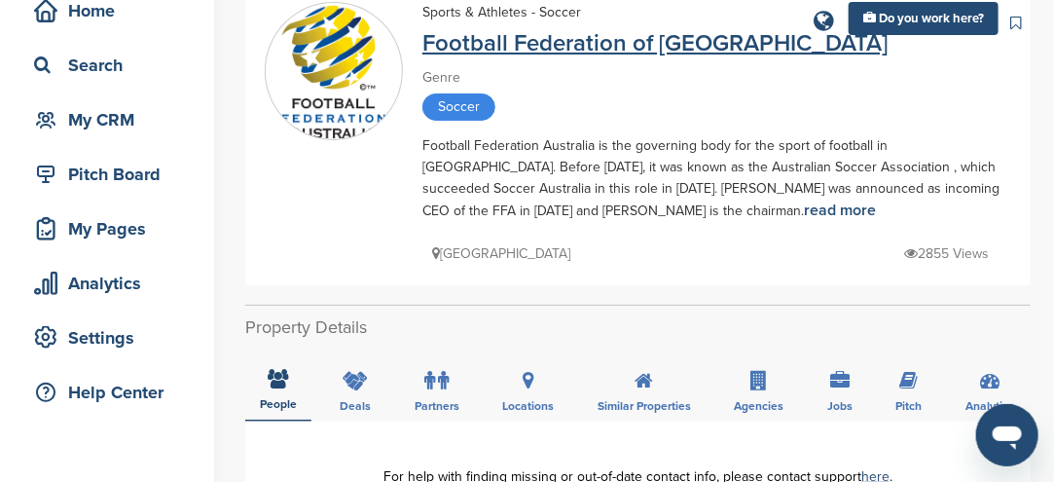
click at [487, 50] on link "Football Federation of [GEOGRAPHIC_DATA]" at bounding box center [654, 43] width 465 height 28
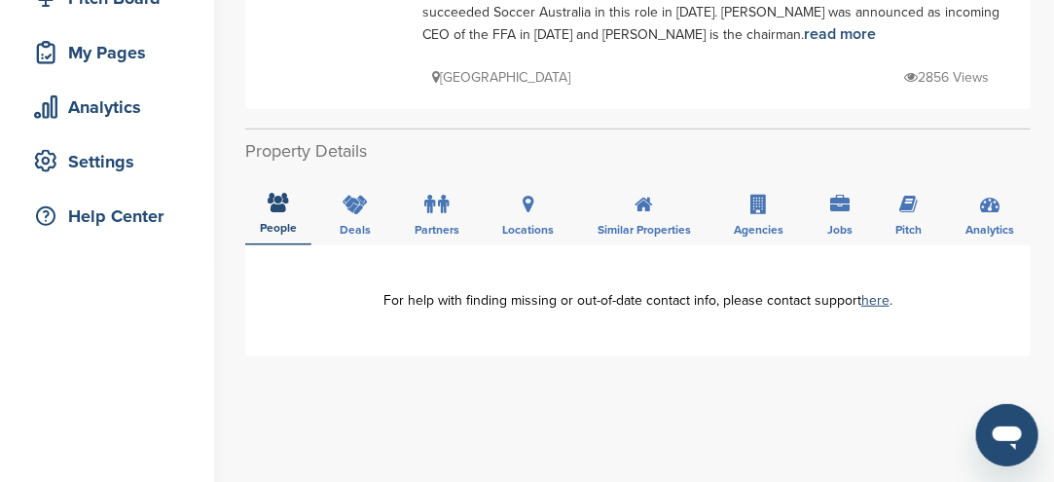
scroll to position [97, 0]
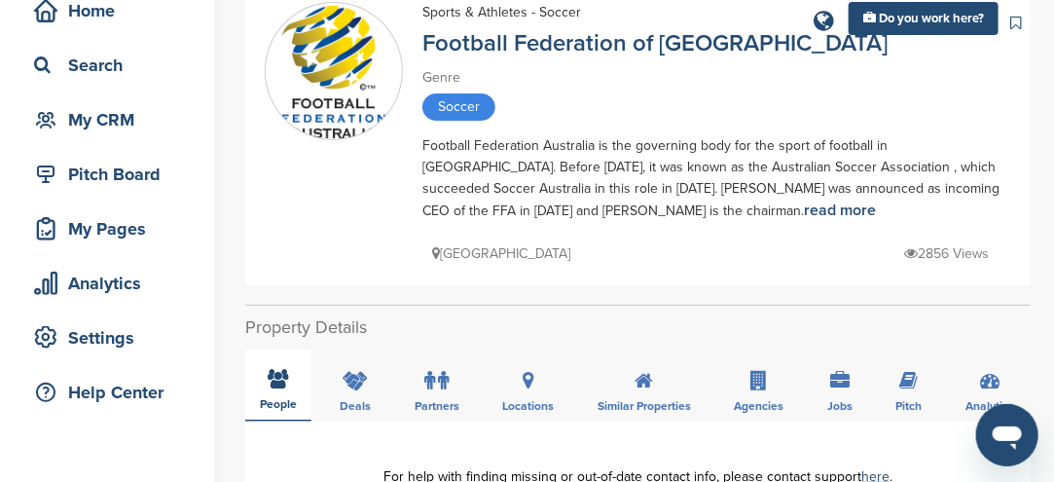
click at [272, 377] on icon at bounding box center [279, 378] width 20 height 19
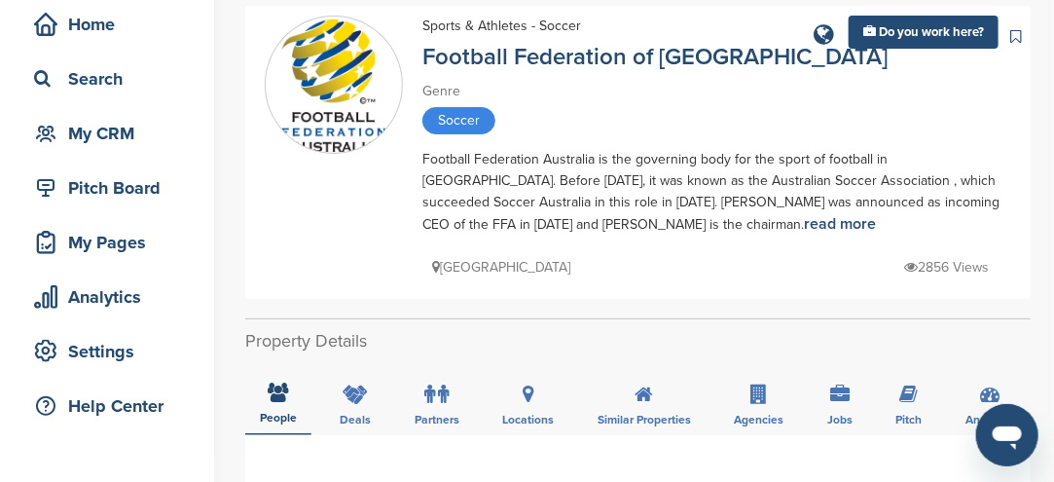
scroll to position [0, 0]
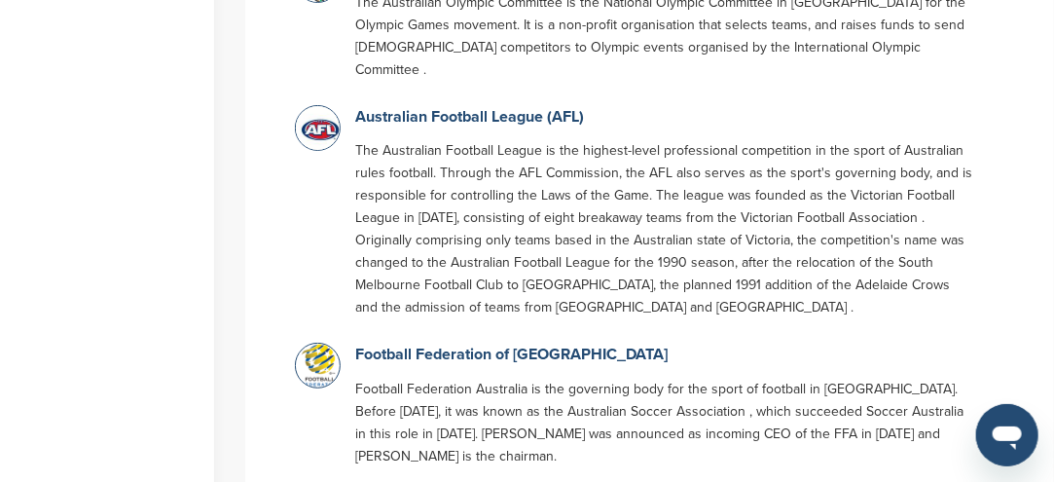
scroll to position [4899, 0]
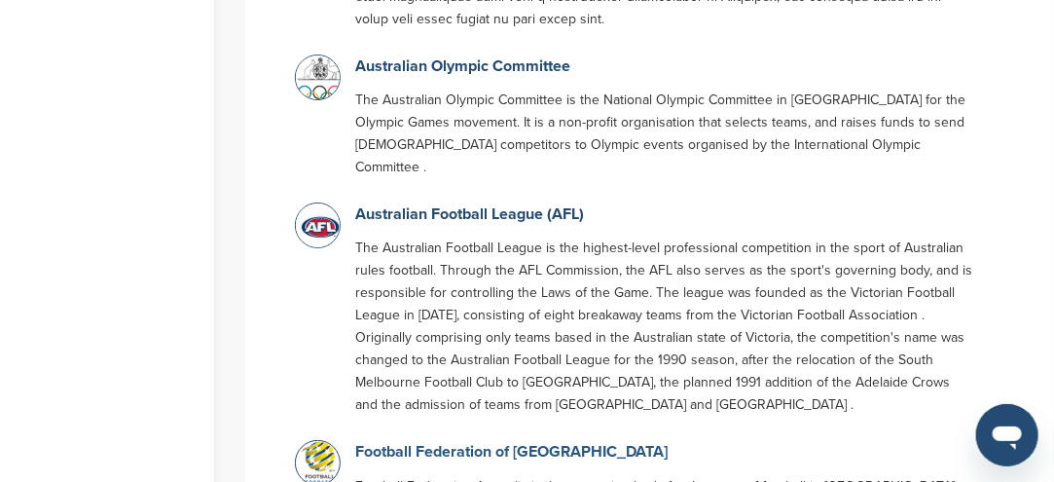
click at [419, 442] on link "Football Federation of [GEOGRAPHIC_DATA]" at bounding box center [511, 451] width 312 height 19
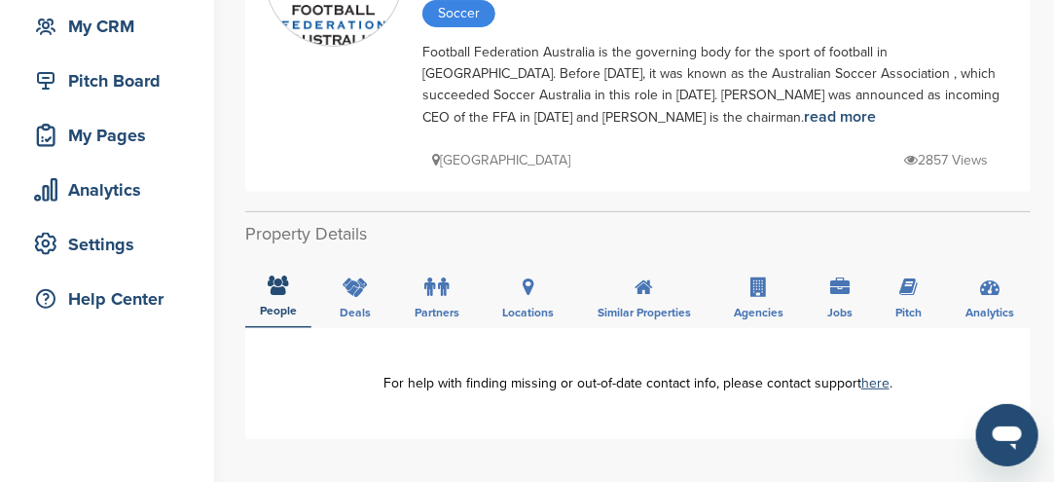
scroll to position [195, 0]
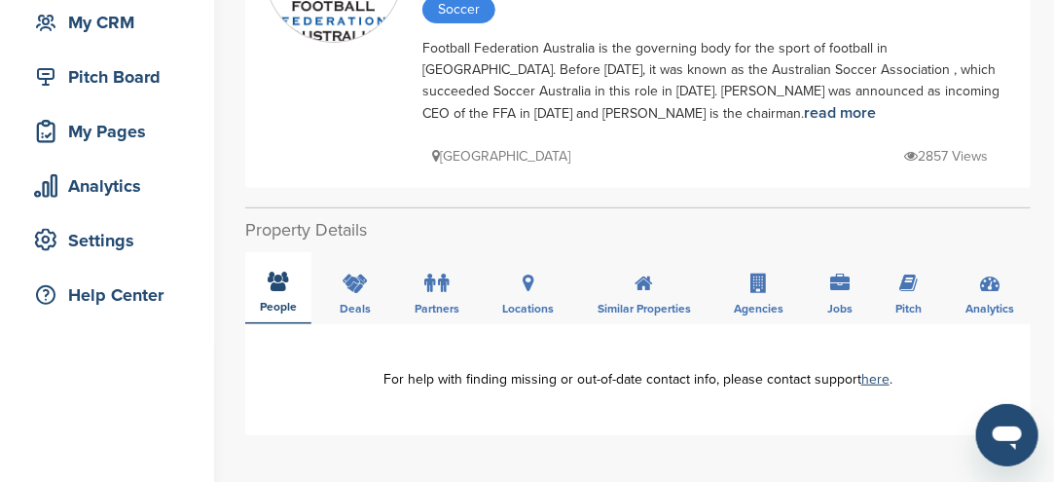
click at [269, 287] on icon at bounding box center [279, 281] width 20 height 19
click at [270, 283] on icon at bounding box center [279, 281] width 20 height 19
click at [270, 282] on icon at bounding box center [279, 281] width 20 height 19
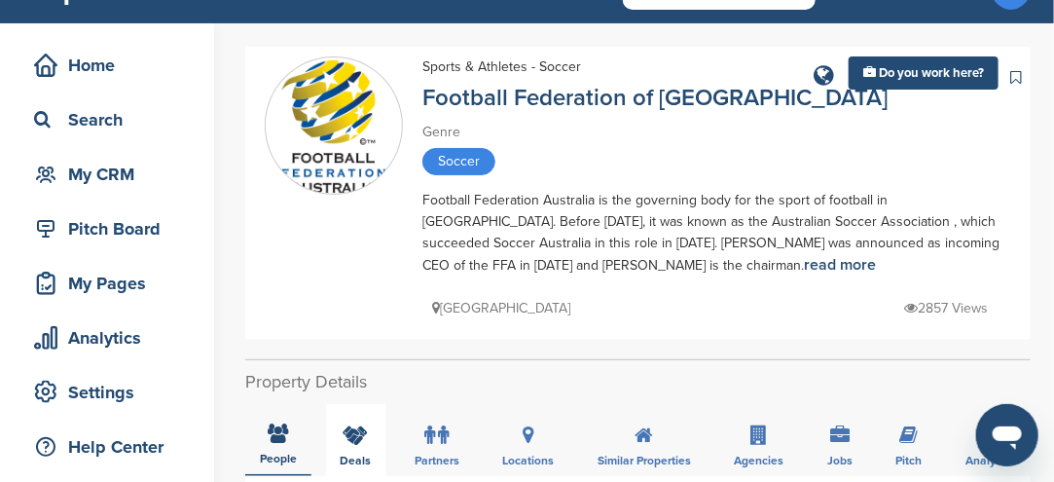
scroll to position [0, 0]
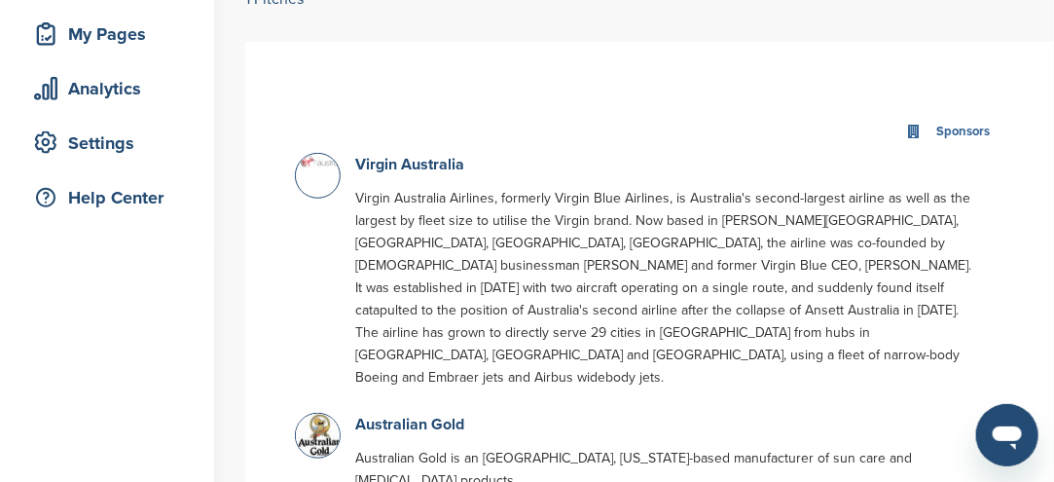
scroll to position [195, 0]
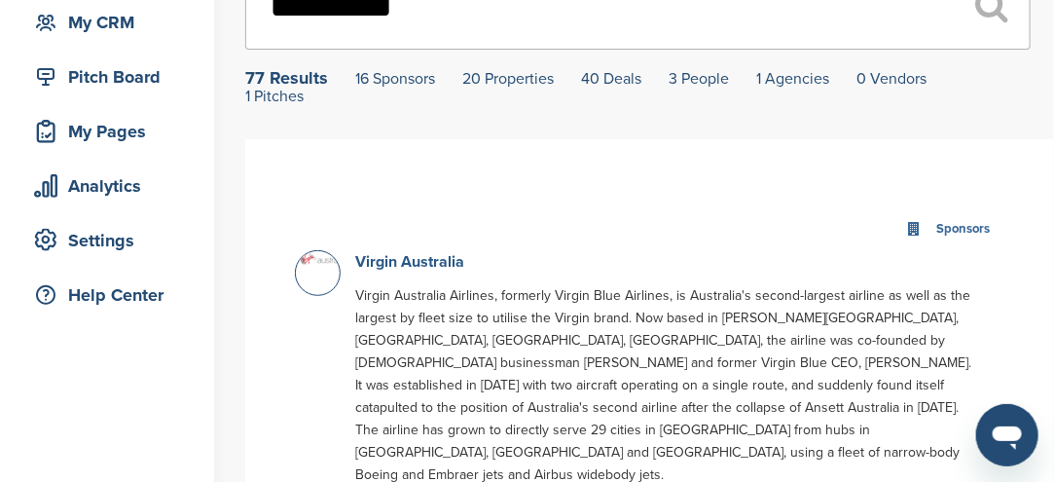
click at [405, 261] on link "Virgin Australia" at bounding box center [409, 261] width 109 height 19
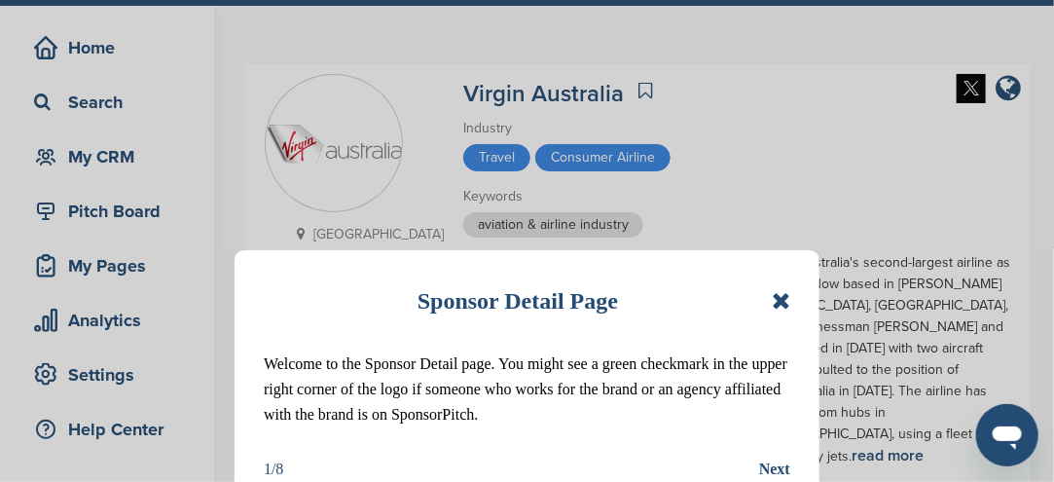
scroll to position [97, 0]
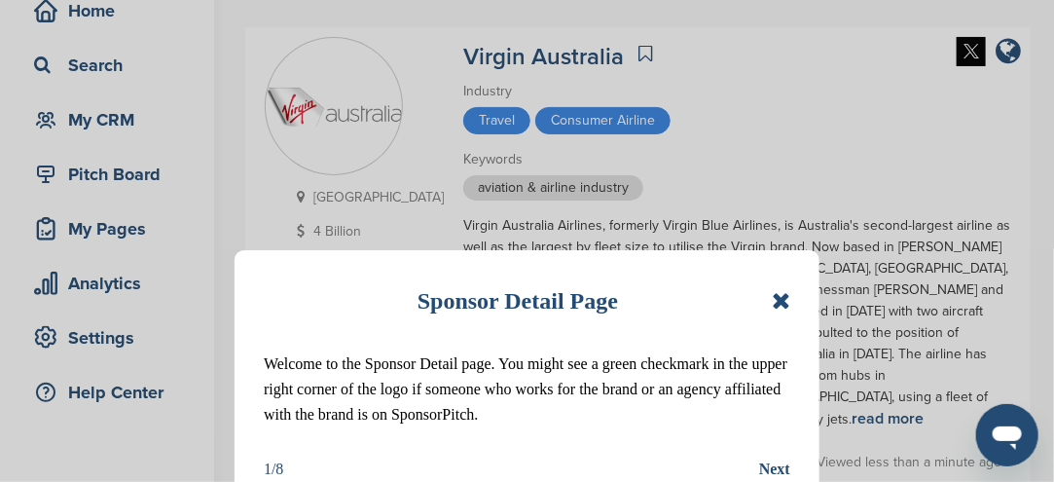
click at [788, 302] on icon at bounding box center [781, 300] width 18 height 23
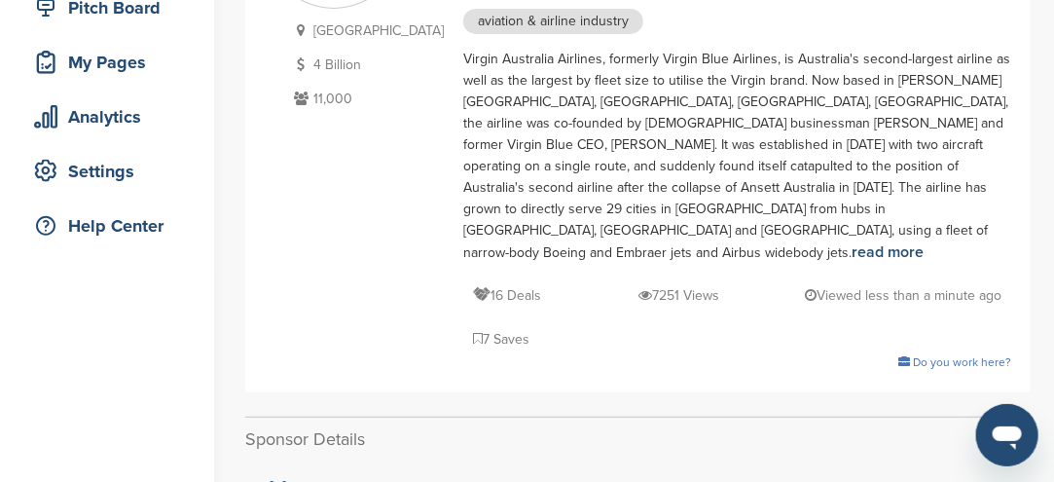
scroll to position [292, 0]
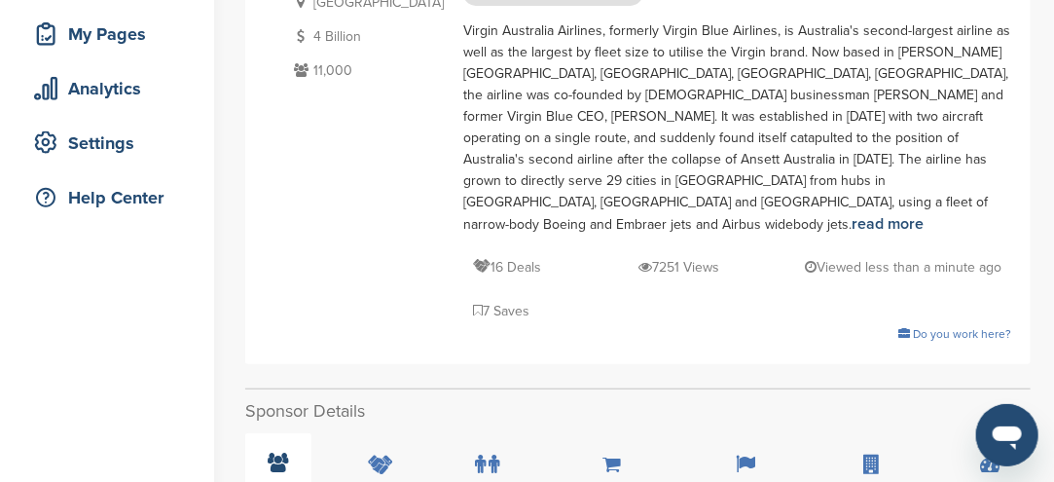
click at [288, 453] on icon at bounding box center [279, 462] width 20 height 19
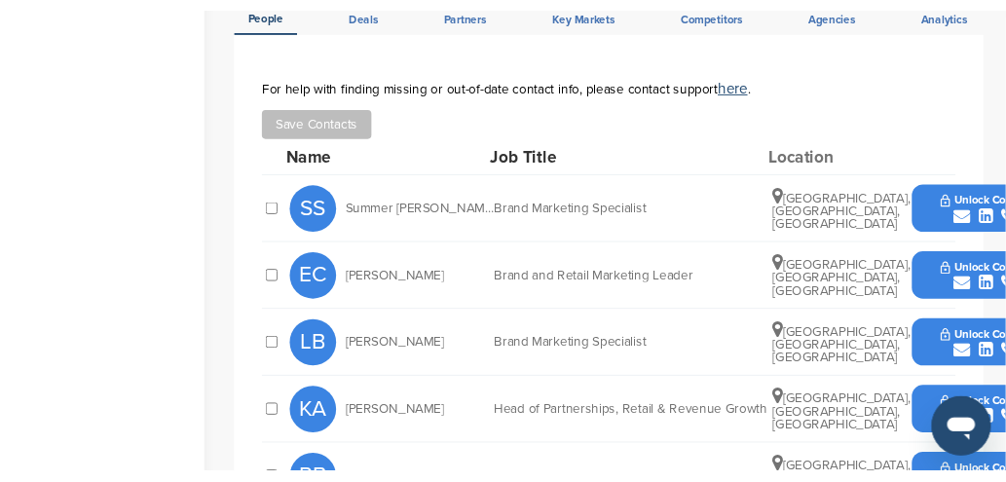
scroll to position [681, 0]
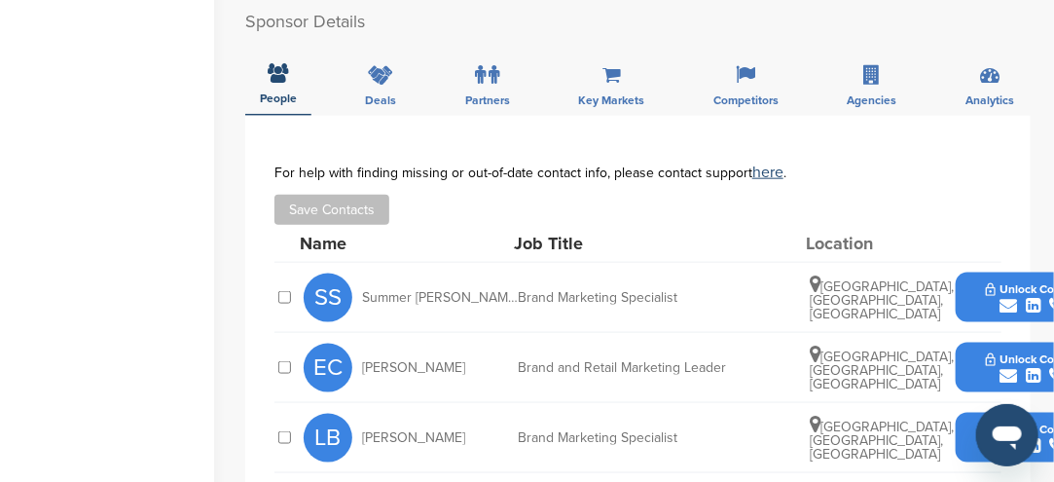
click at [1006, 297] on icon "submit" at bounding box center [1009, 306] width 18 height 18
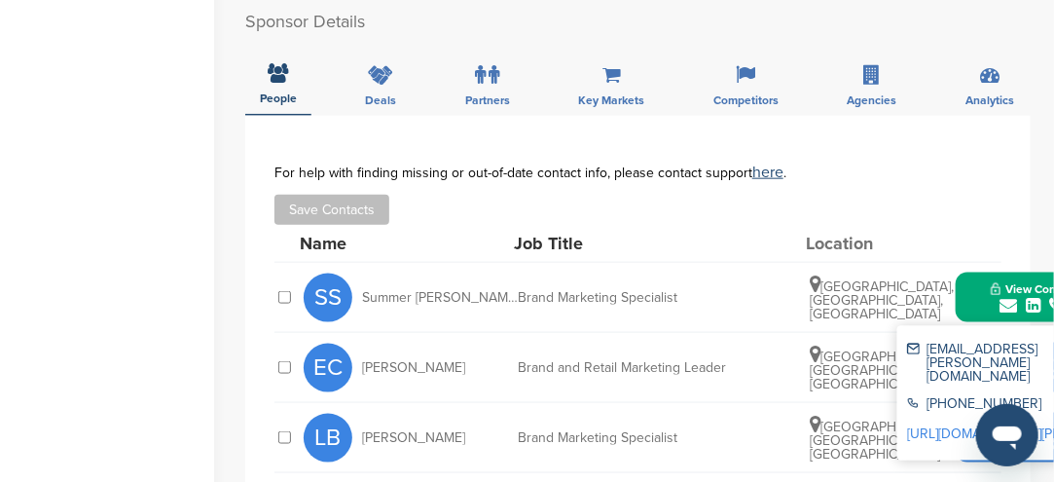
click at [1006, 297] on icon "submit" at bounding box center [1009, 306] width 18 height 18
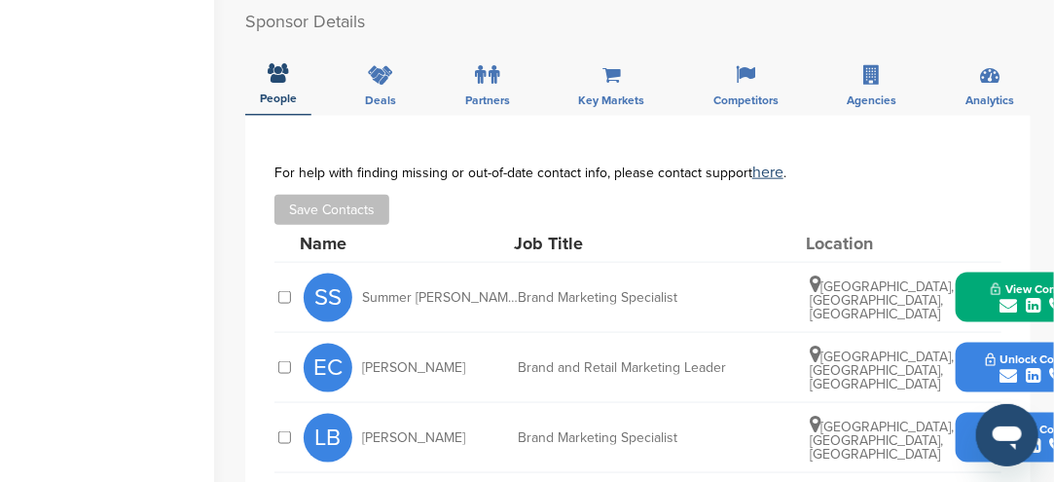
click at [998, 297] on div "submit" at bounding box center [1034, 306] width 86 height 18
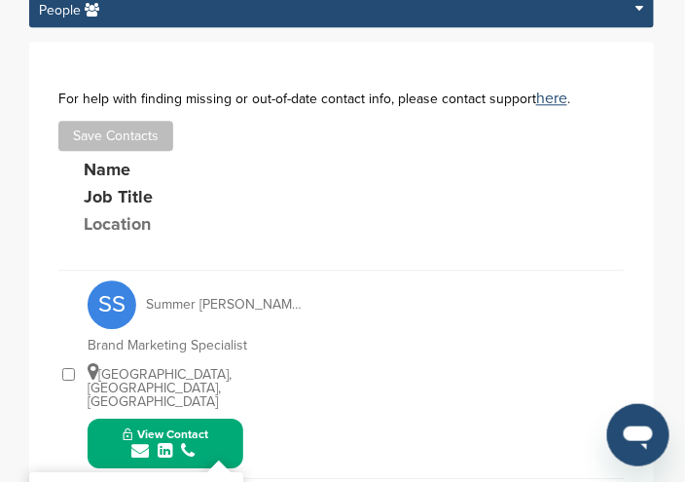
scroll to position [865, 0]
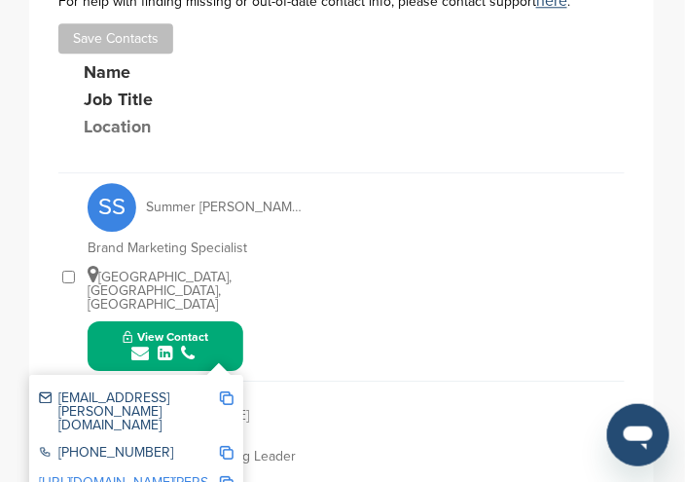
click at [226, 391] on img at bounding box center [227, 398] width 14 height 14
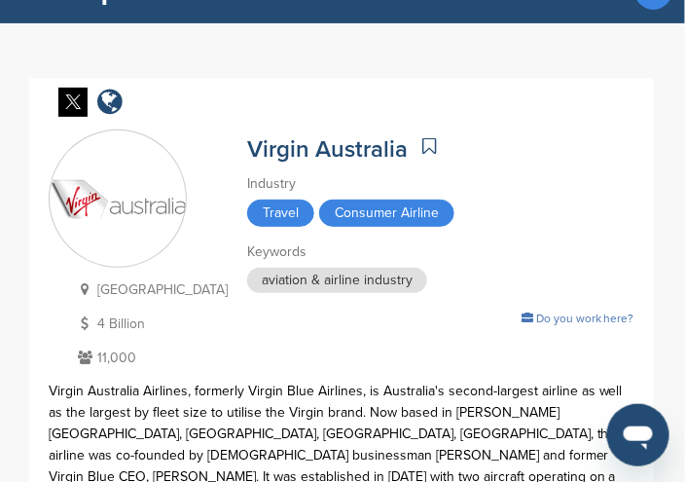
scroll to position [0, 0]
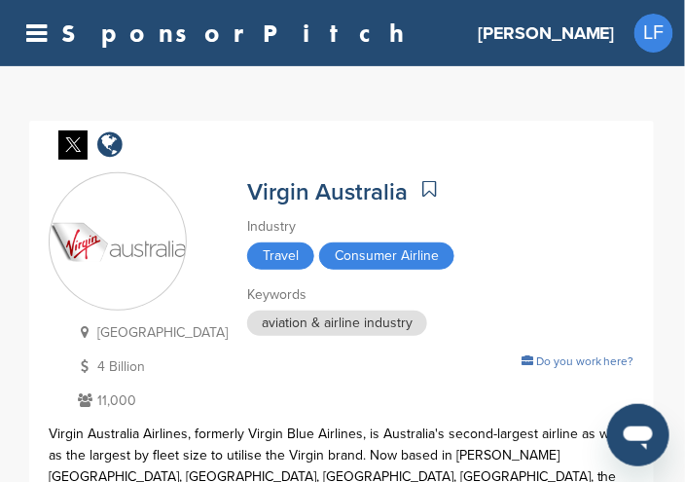
click at [662, 42] on span "LF" at bounding box center [654, 33] width 39 height 39
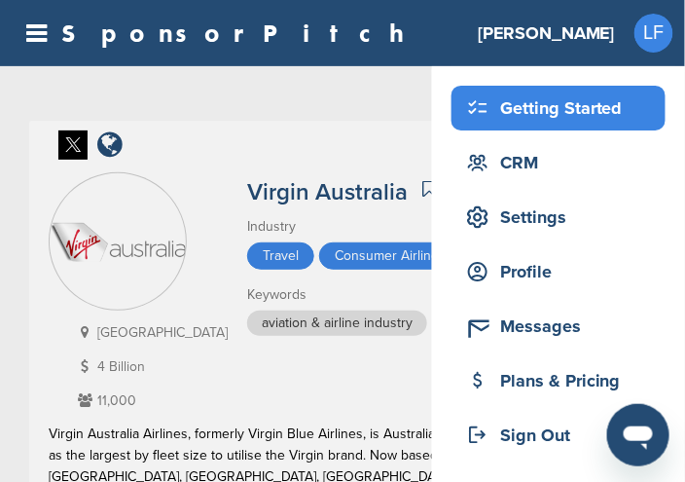
click at [539, 124] on div "Getting Started" at bounding box center [563, 108] width 204 height 35
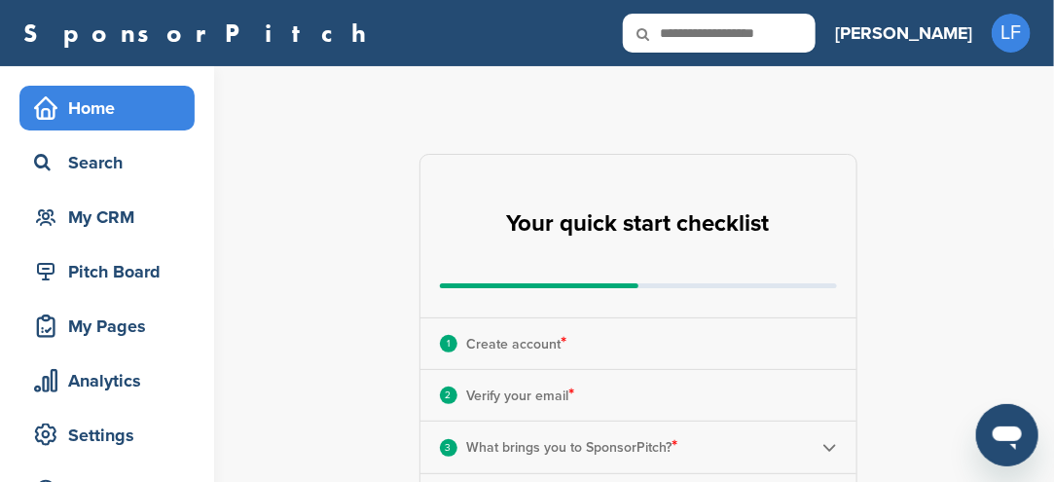
click at [684, 32] on input "text" at bounding box center [719, 33] width 193 height 39
type input "******"
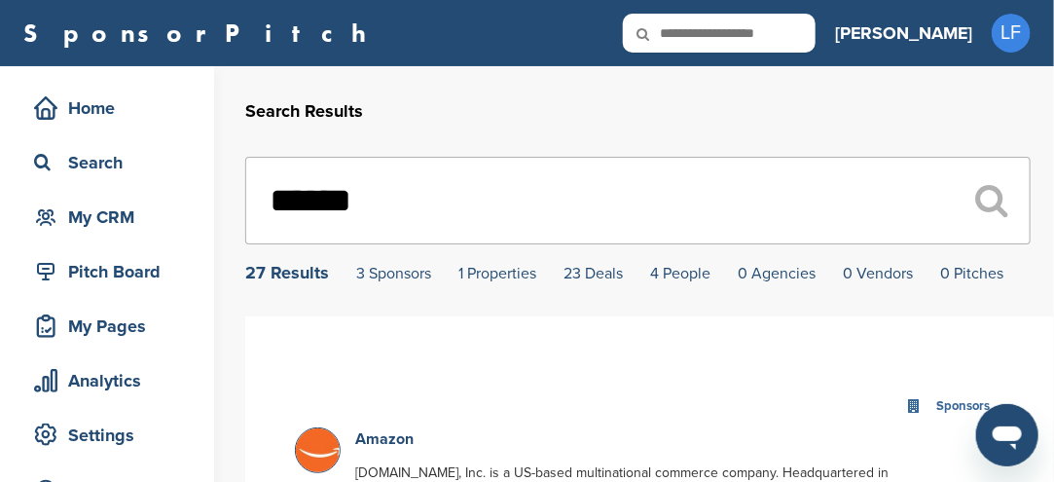
click at [300, 279] on div "27 Results" at bounding box center [287, 273] width 84 height 18
click at [310, 459] on img at bounding box center [320, 452] width 49 height 49
click at [310, 457] on img at bounding box center [320, 452] width 49 height 49
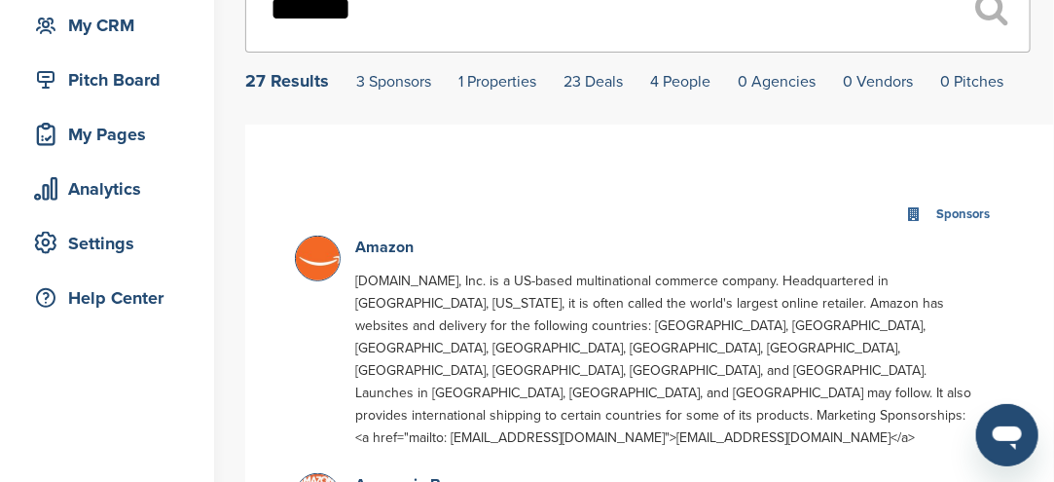
scroll to position [195, 0]
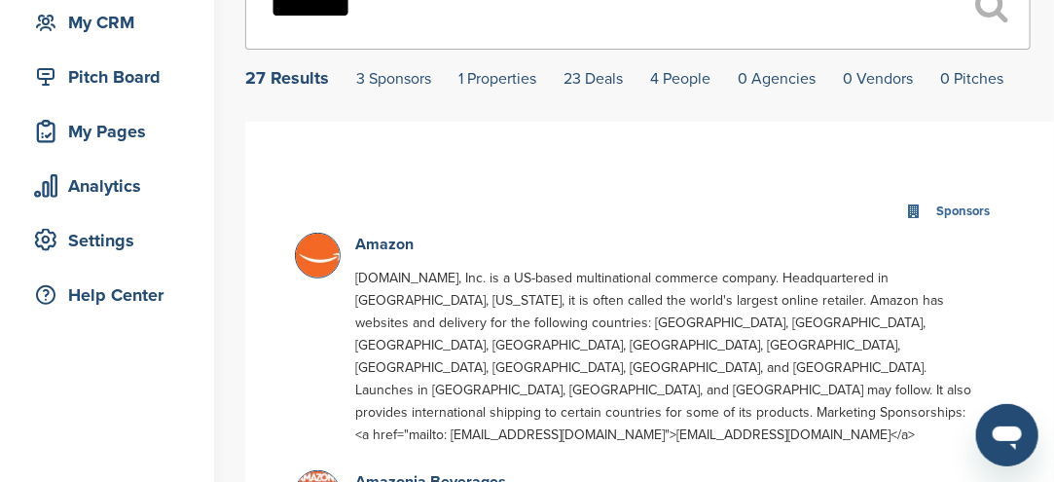
click at [315, 267] on img at bounding box center [320, 258] width 49 height 49
click at [390, 253] on link "Amazon" at bounding box center [384, 244] width 58 height 19
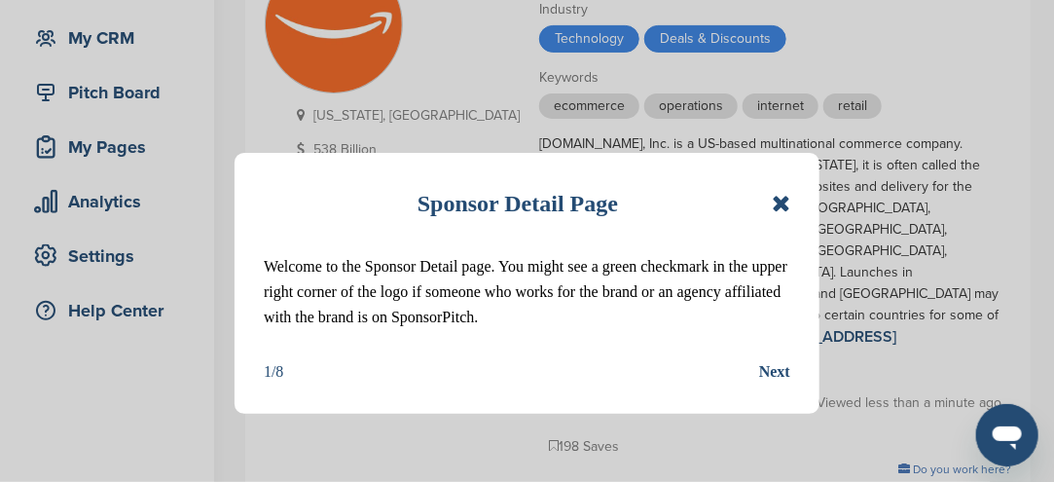
scroll to position [195, 0]
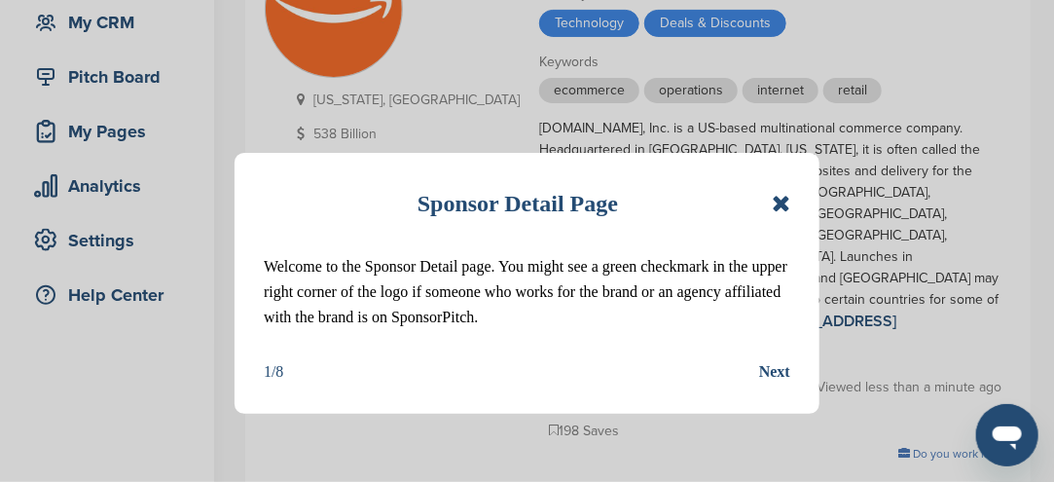
click at [777, 202] on icon at bounding box center [781, 203] width 18 height 23
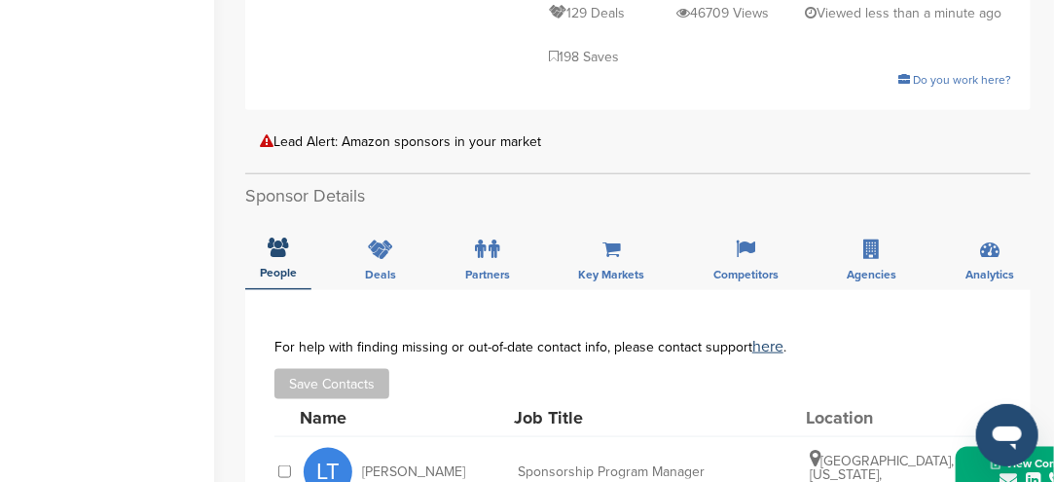
scroll to position [584, 0]
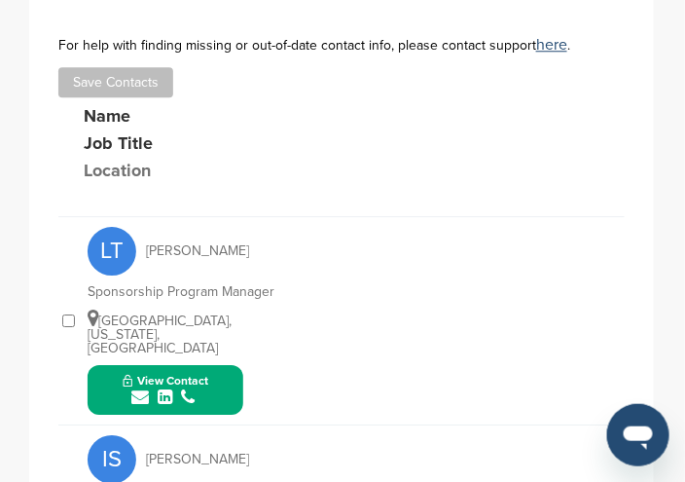
scroll to position [962, 0]
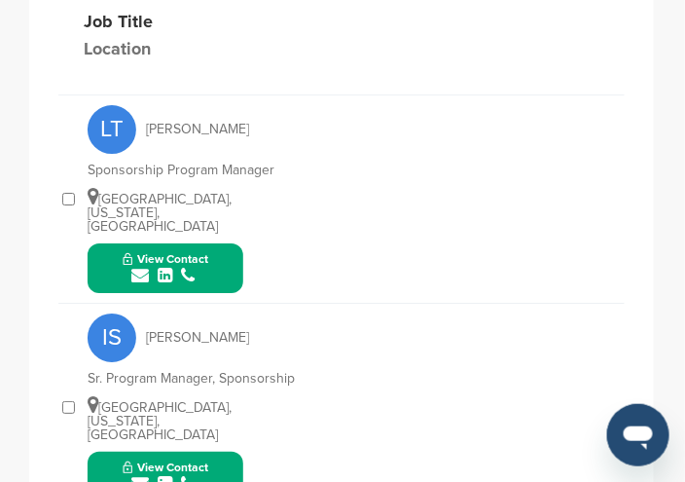
click at [145, 475] on icon "submit" at bounding box center [140, 484] width 18 height 18
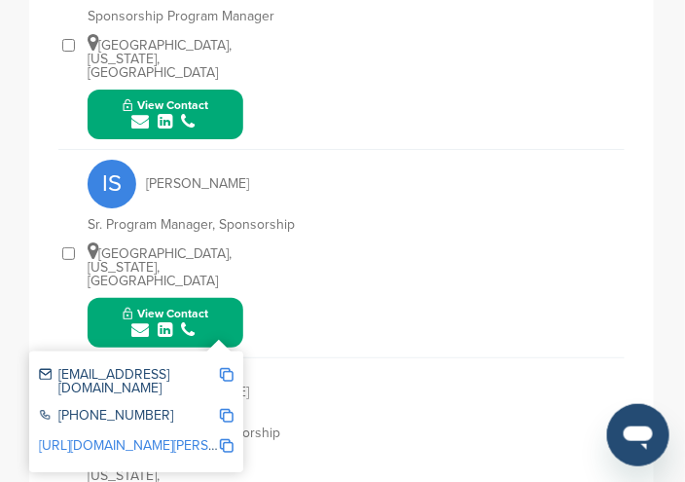
scroll to position [1156, 0]
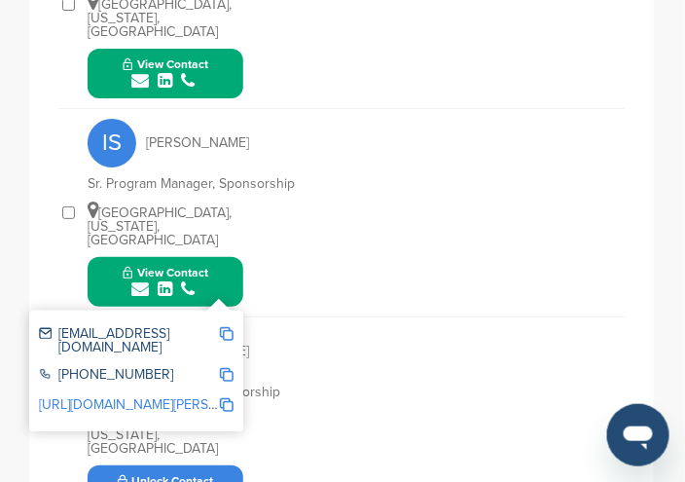
click at [318, 354] on div "MM [PERSON_NAME] Sr. Manager Global Sponsorship [GEOGRAPHIC_DATA], [US_STATE], …" at bounding box center [356, 420] width 537 height 207
click at [140, 280] on icon "submit" at bounding box center [140, 289] width 18 height 18
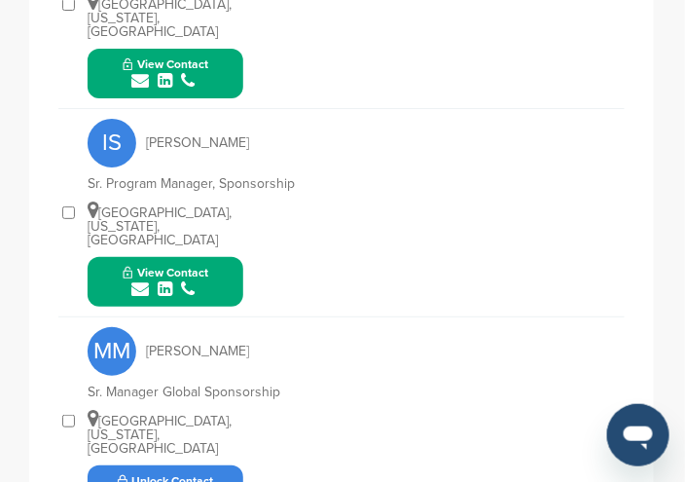
click at [141, 280] on icon "submit" at bounding box center [140, 289] width 18 height 18
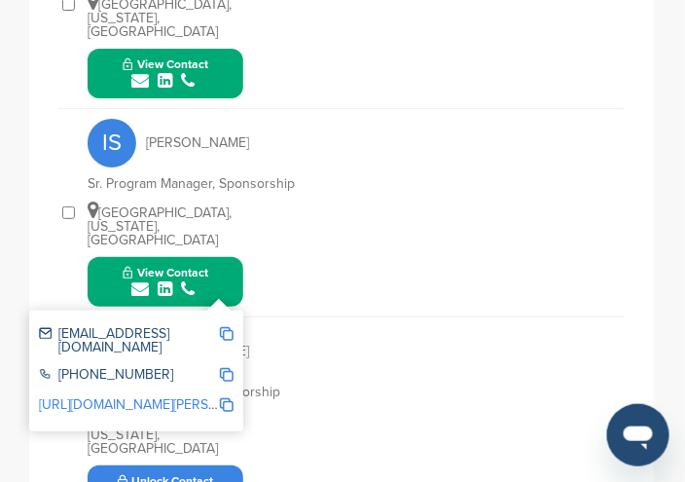
drag, startPoint x: 273, startPoint y: 234, endPoint x: 266, endPoint y: 221, distance: 14.4
click at [273, 317] on div "MM [PERSON_NAME] Sr. Manager Global Sponsorship [GEOGRAPHIC_DATA], [US_STATE], …" at bounding box center [356, 420] width 537 height 207
click at [203, 280] on div "submit" at bounding box center [166, 289] width 86 height 18
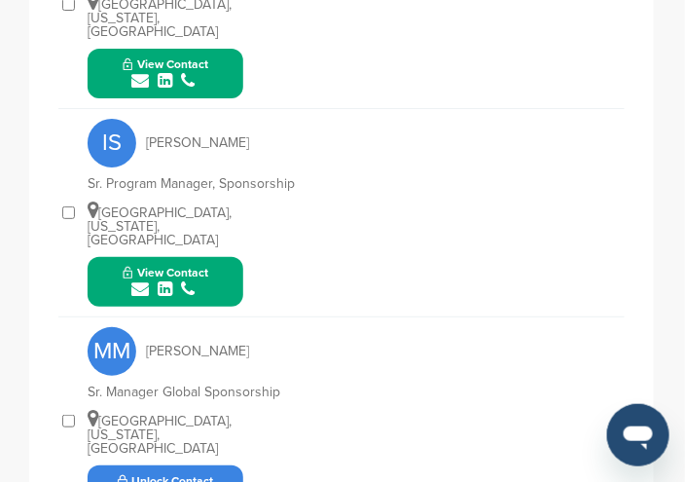
click at [204, 266] on span "View Contact" at bounding box center [166, 273] width 86 height 14
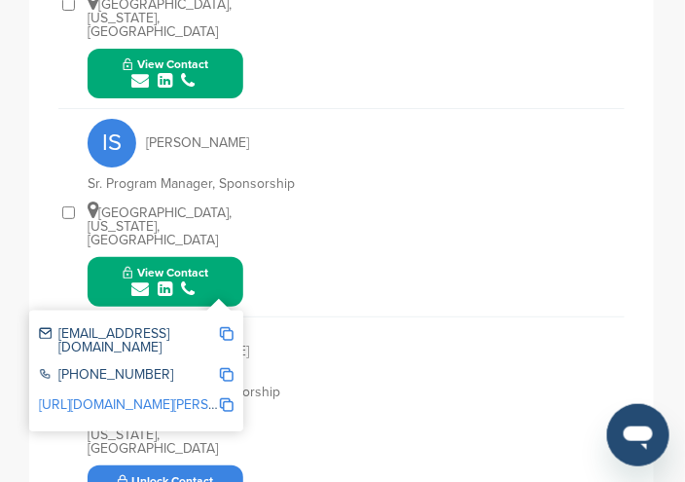
click at [207, 266] on span "View Contact" at bounding box center [166, 273] width 86 height 14
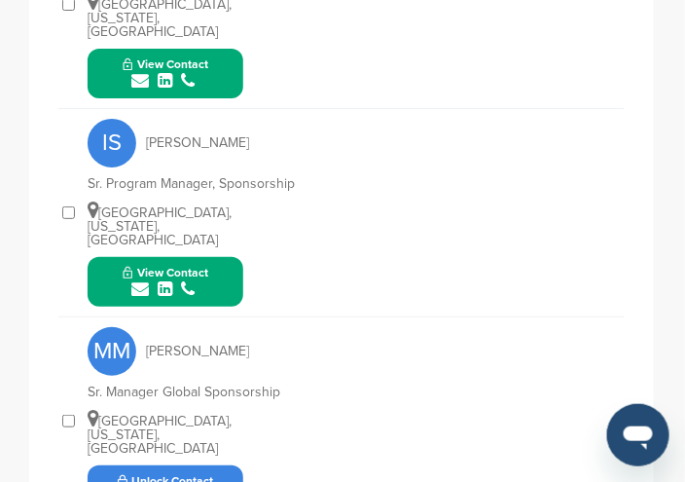
drag, startPoint x: 142, startPoint y: 388, endPoint x: 66, endPoint y: 397, distance: 76.4
click at [66, 397] on div "MM [PERSON_NAME] Sr. Manager Global Sponsorship [GEOGRAPHIC_DATA], [US_STATE], …" at bounding box center [341, 421] width 567 height 208
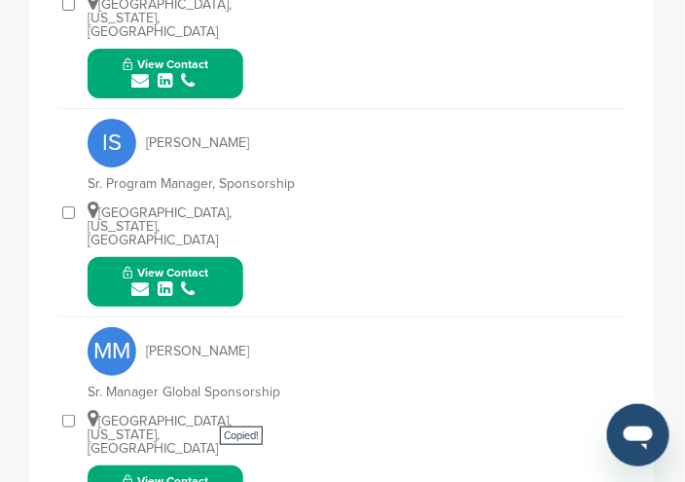
click at [235, 435] on span "Copied!" at bounding box center [241, 435] width 43 height 18
